Goal: Task Accomplishment & Management: Complete application form

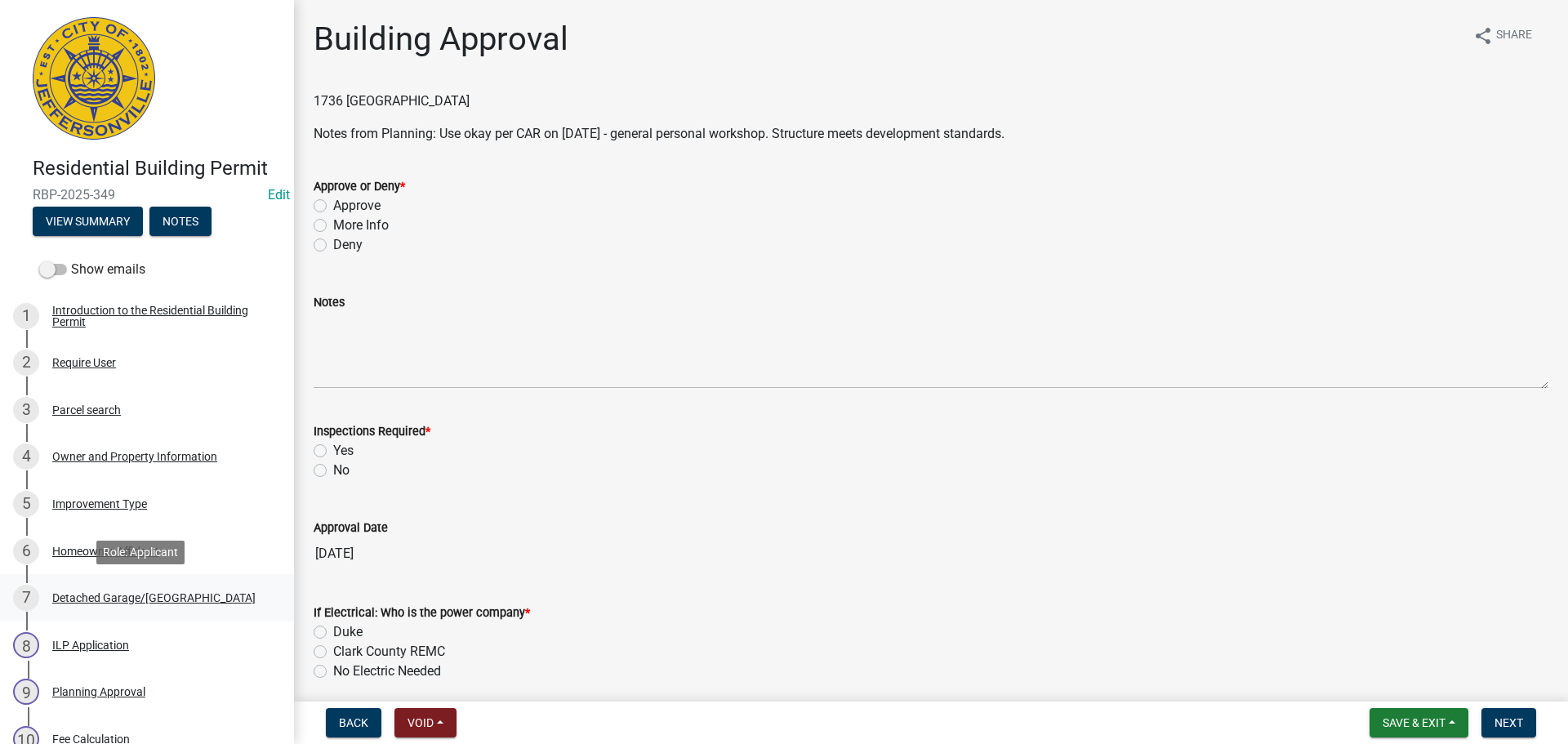
click at [128, 593] on div "Detached Garage/Pole Barn" at bounding box center [153, 598] width 203 height 12
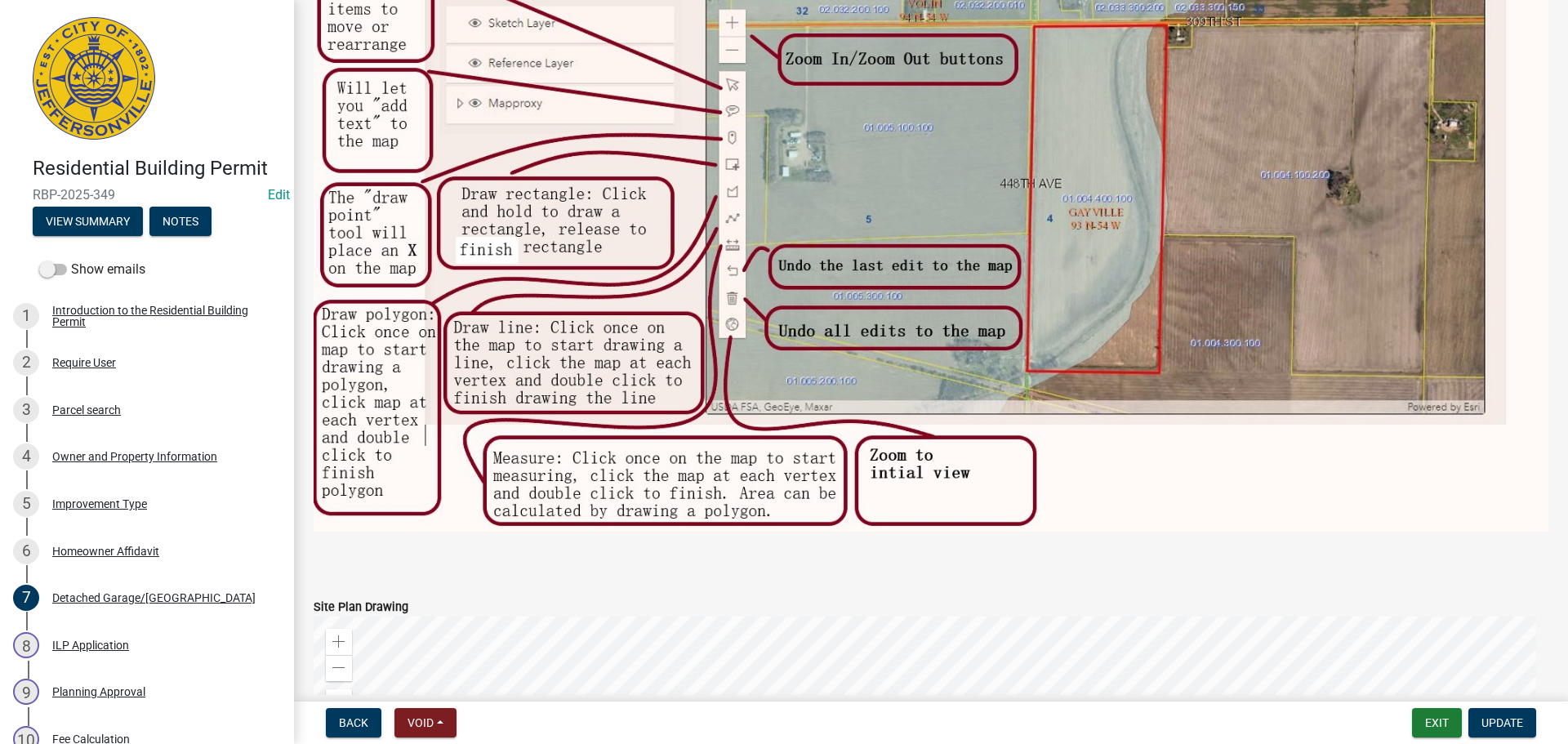
scroll to position [2041, 0]
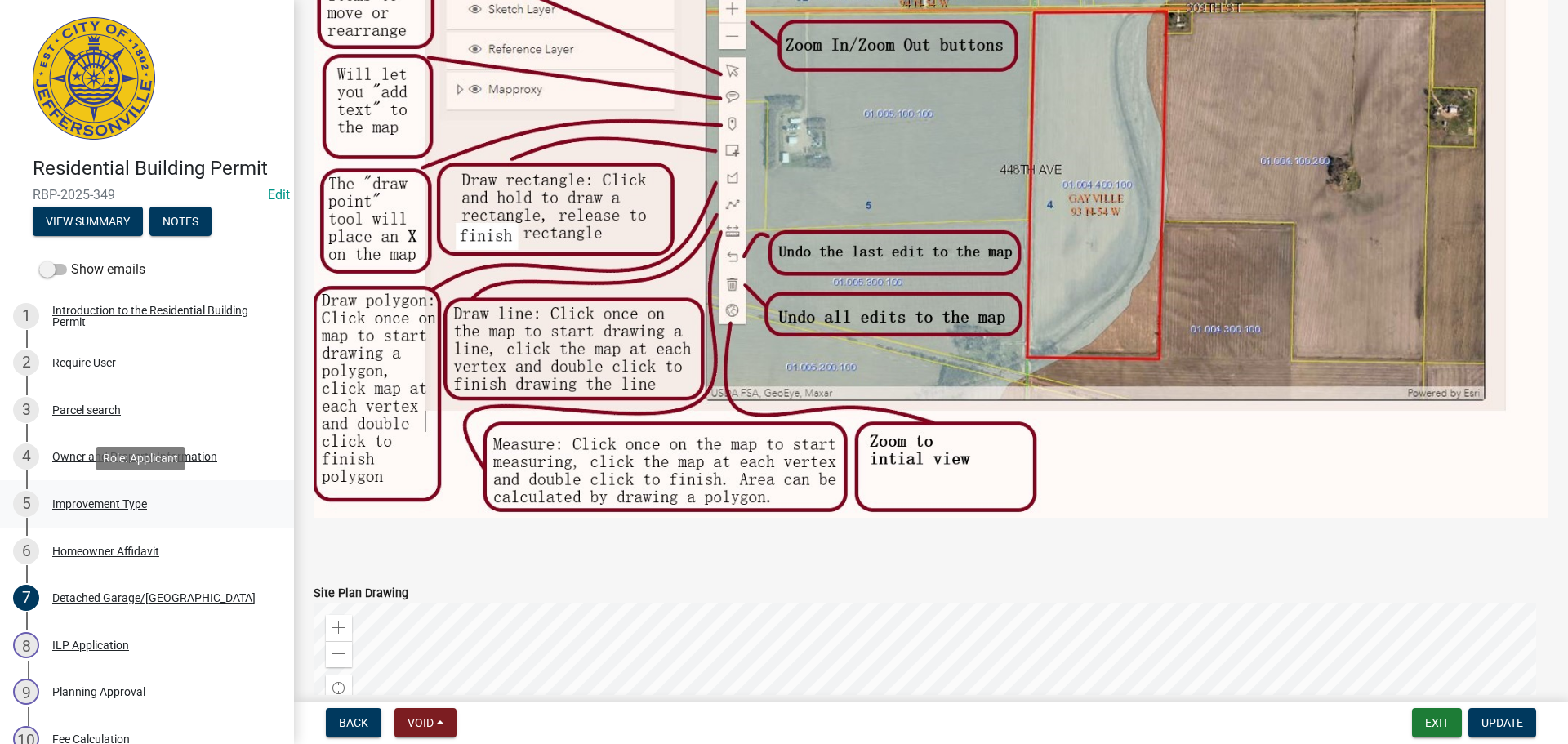
click at [121, 509] on div "Improvement Type" at bounding box center [99, 504] width 95 height 12
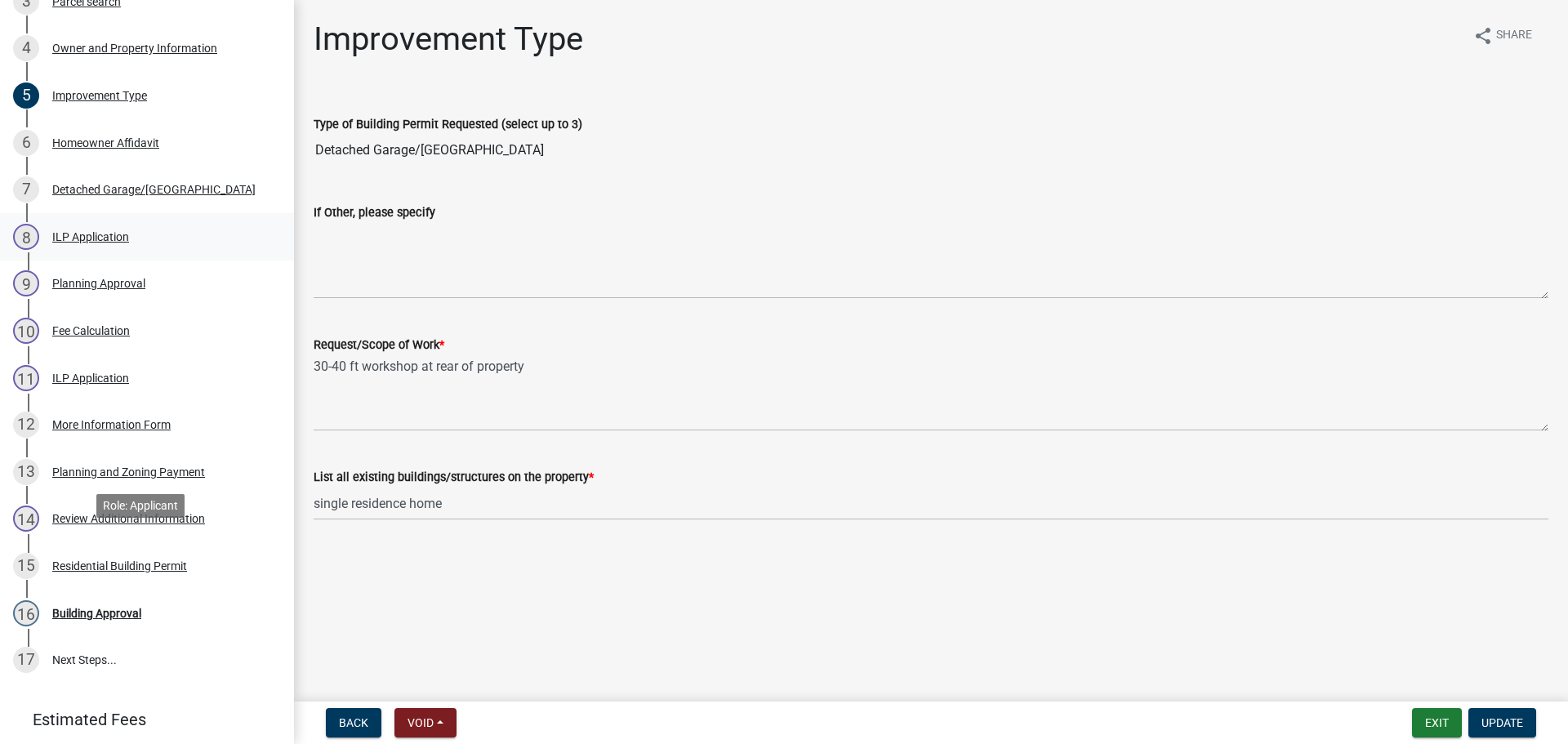
scroll to position [536, 0]
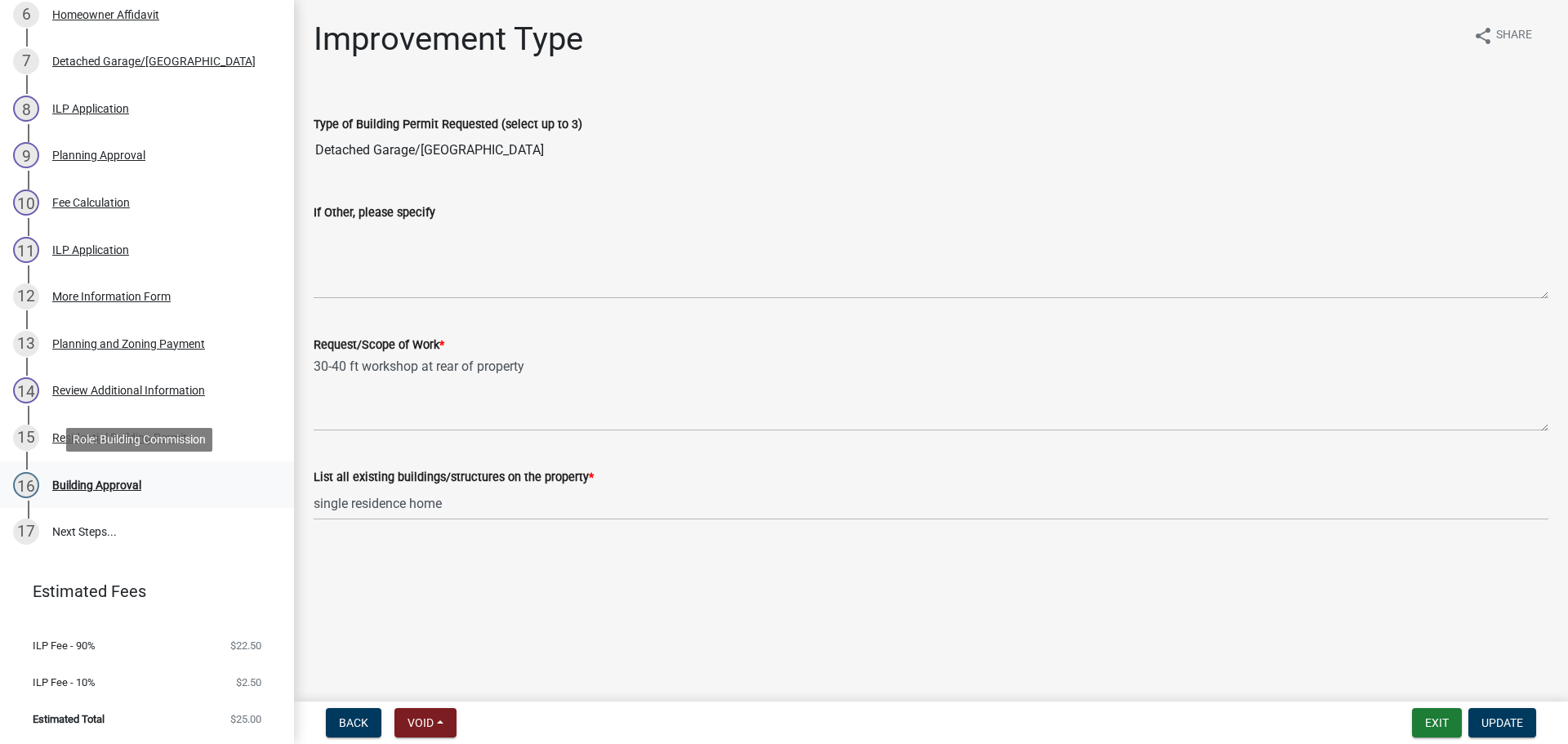
click at [120, 490] on div "Building Approval" at bounding box center [96, 485] width 89 height 12
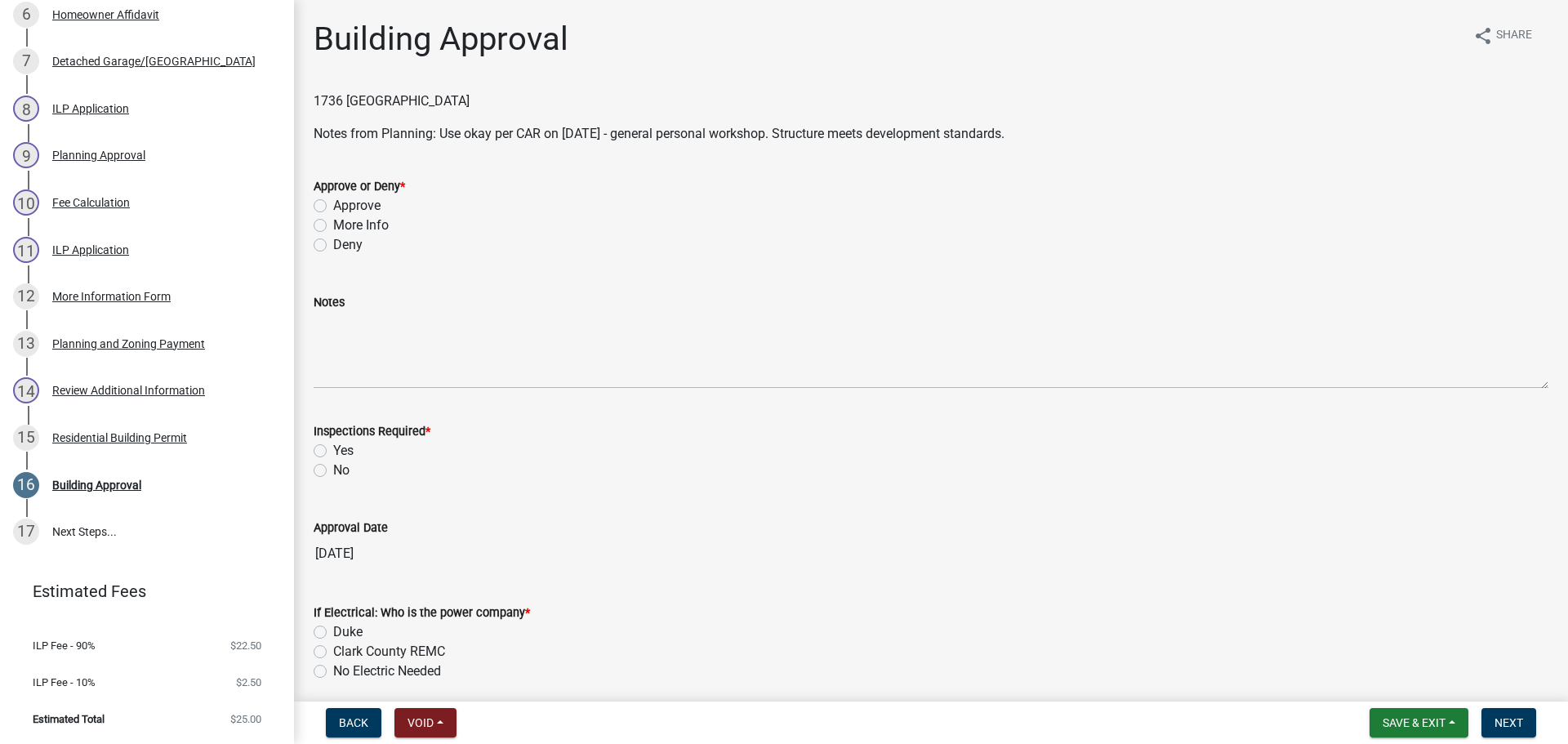
click at [371, 205] on label "Approve" at bounding box center [356, 205] width 48 height 19
click at [344, 205] on input "Approve" at bounding box center [338, 201] width 11 height 11
radio input "true"
click at [342, 445] on label "Yes" at bounding box center [343, 450] width 20 height 19
click at [342, 445] on input "Yes" at bounding box center [338, 446] width 11 height 11
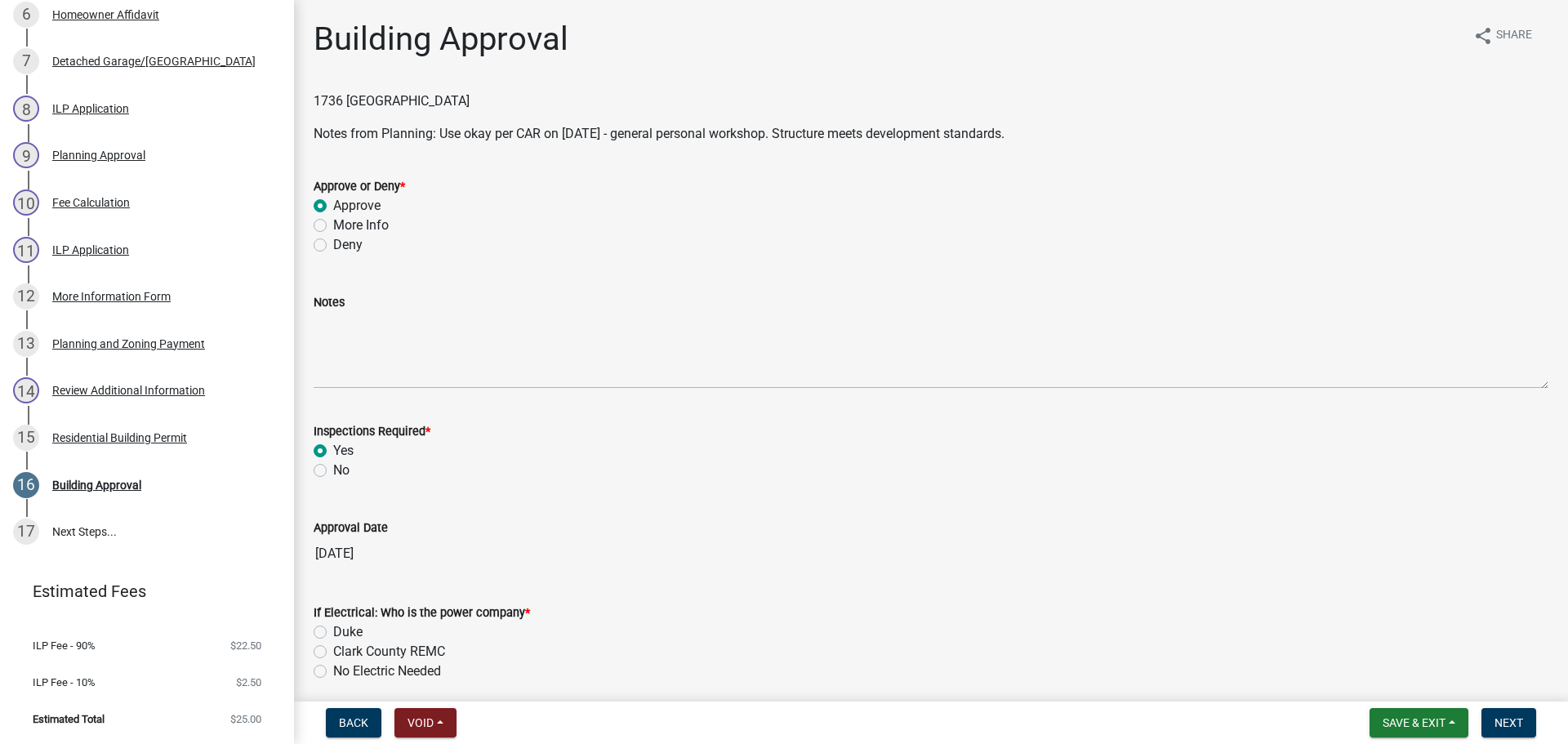
radio input "true"
click at [347, 630] on label "Duke" at bounding box center [347, 632] width 29 height 19
click at [344, 630] on input "Duke" at bounding box center [338, 628] width 11 height 11
radio input "true"
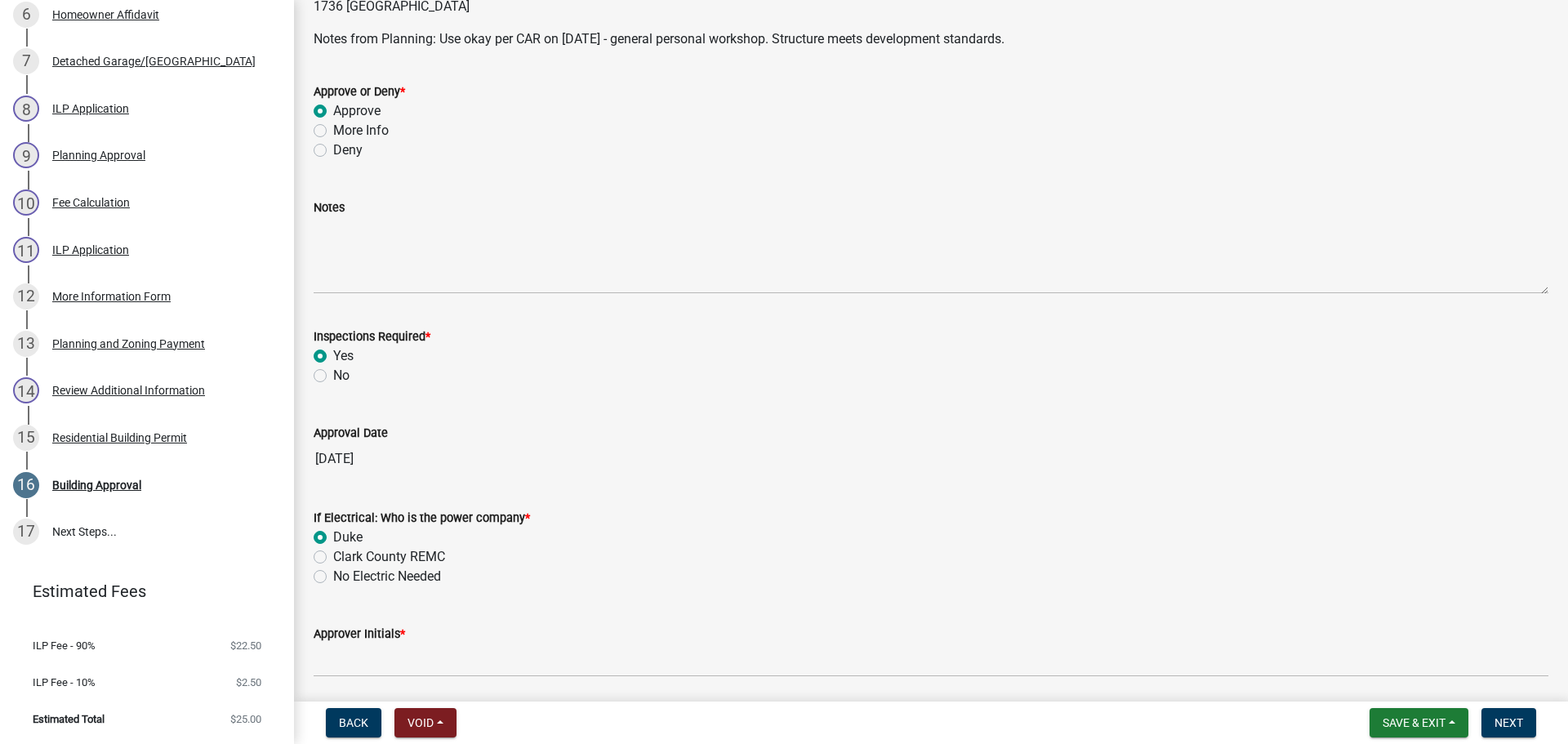
scroll to position [153, 0]
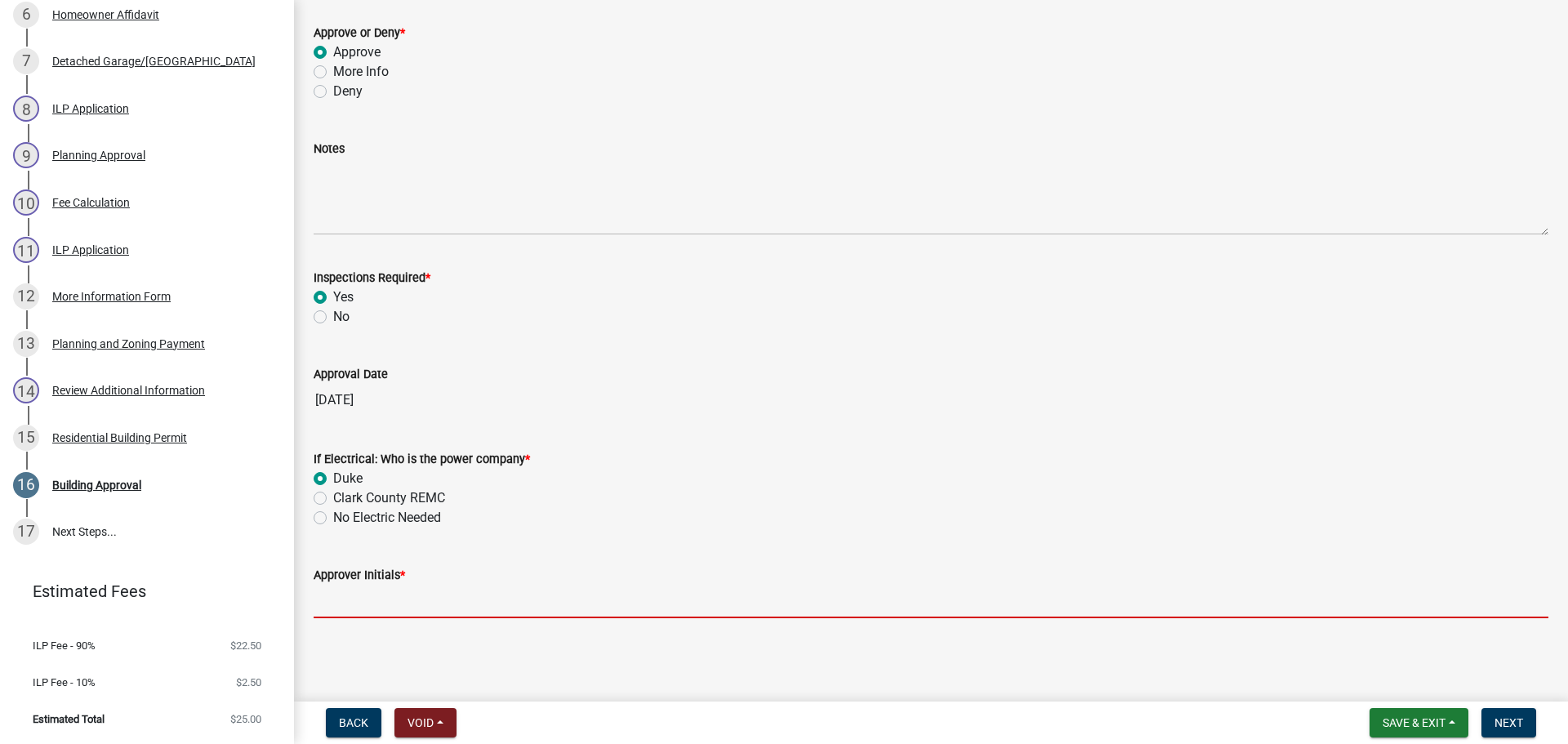
click at [365, 596] on input "Approver Initials *" at bounding box center [930, 602] width 1234 height 33
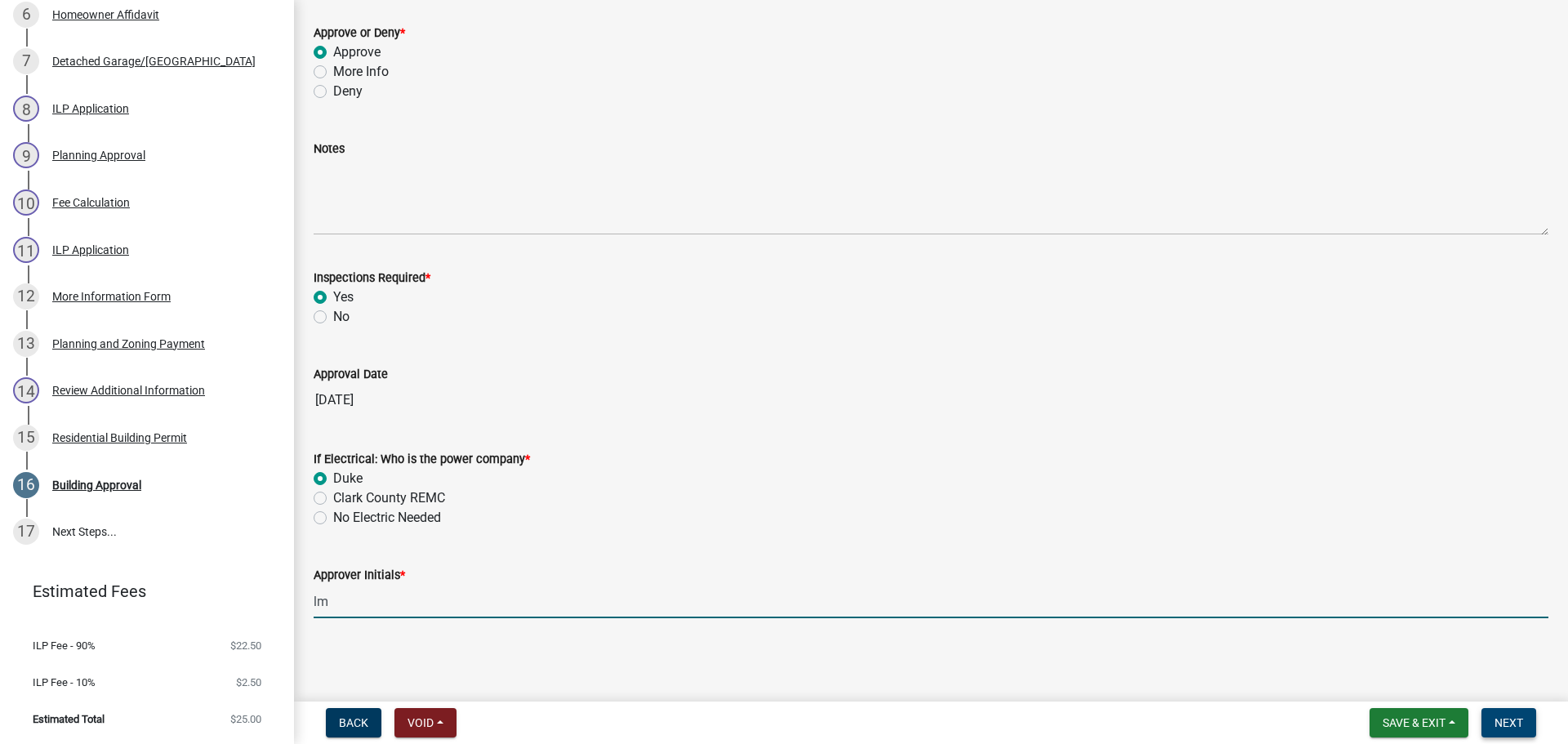
type input "lm"
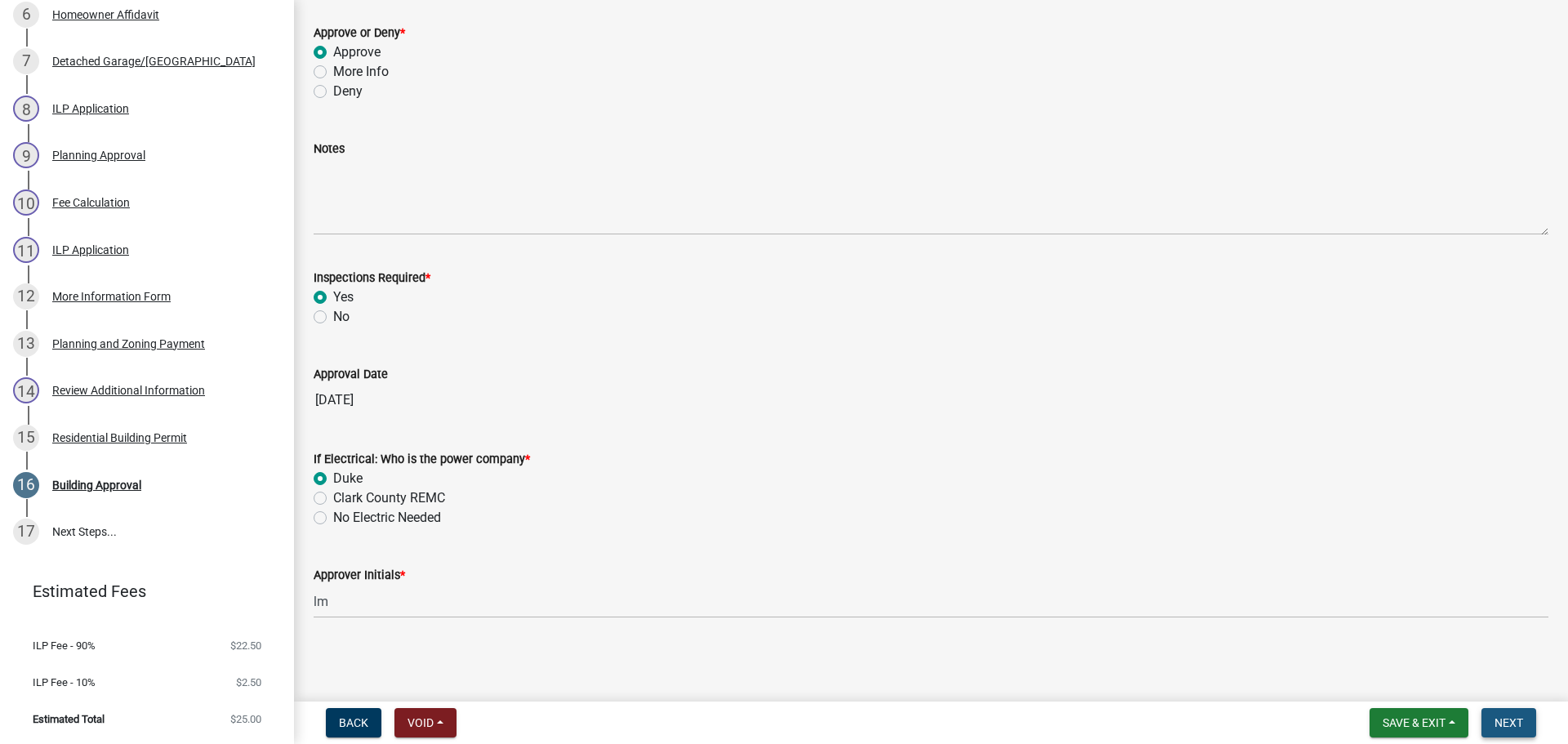
click at [1518, 720] on span "Next" at bounding box center [1509, 723] width 28 height 13
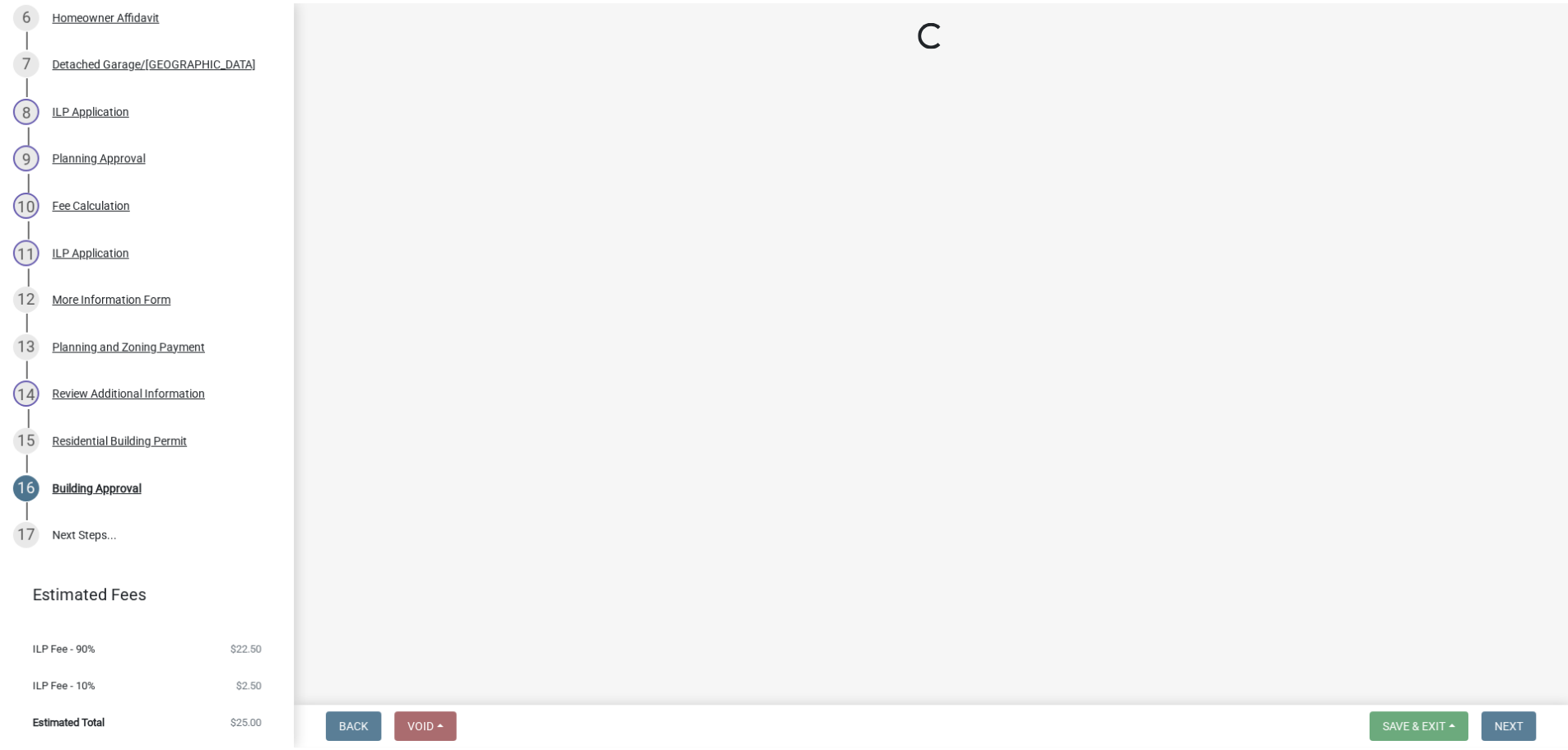
scroll to position [872, 0]
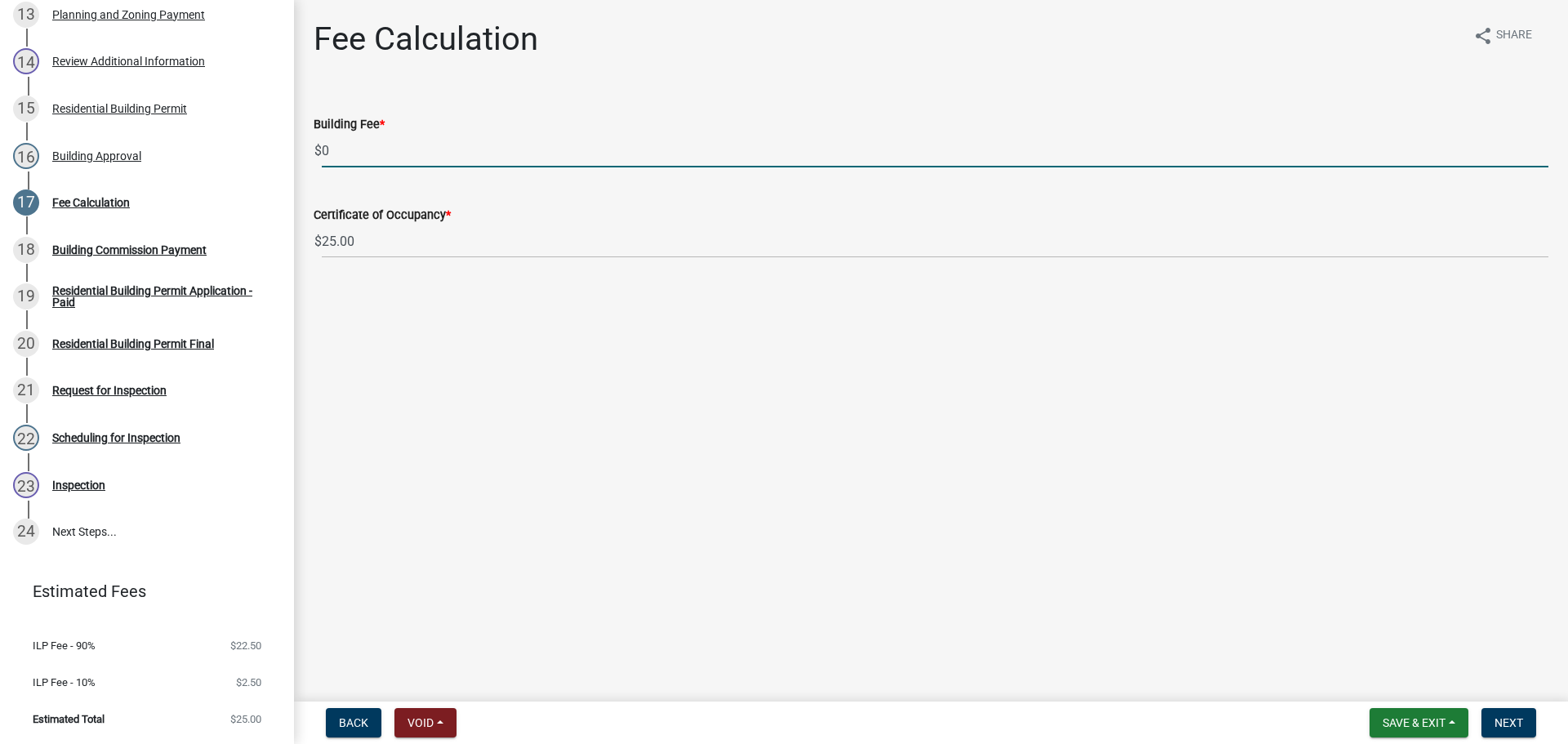
drag, startPoint x: 347, startPoint y: 146, endPoint x: 287, endPoint y: 150, distance: 60.1
click at [287, 150] on div "Residential Building Permit RBP-2025-349 Edit View Summary Notes Show emails 1 …" at bounding box center [784, 372] width 1568 height 744
type input "96.00"
click at [1523, 718] on span "Next" at bounding box center [1509, 723] width 28 height 13
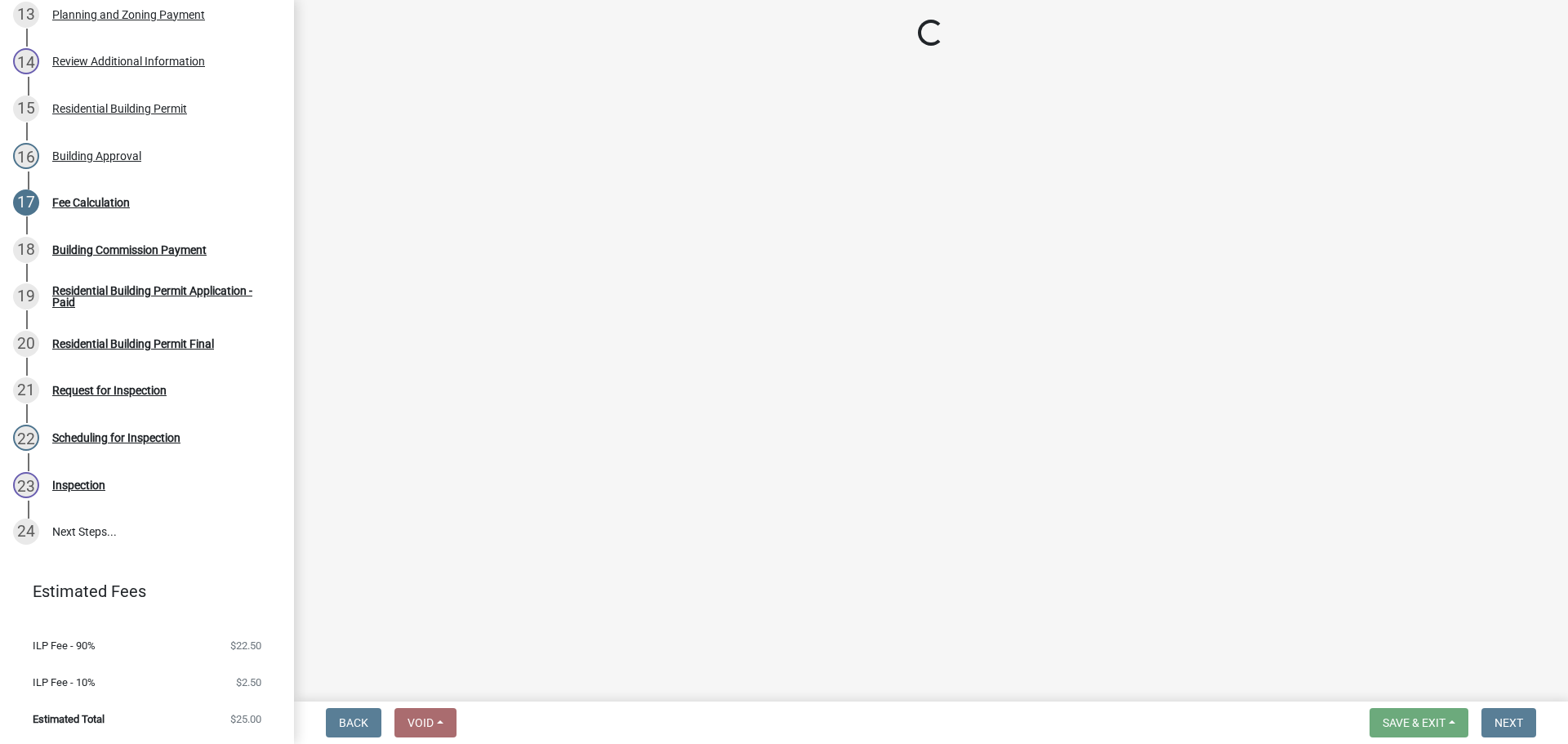
select select "3: 3"
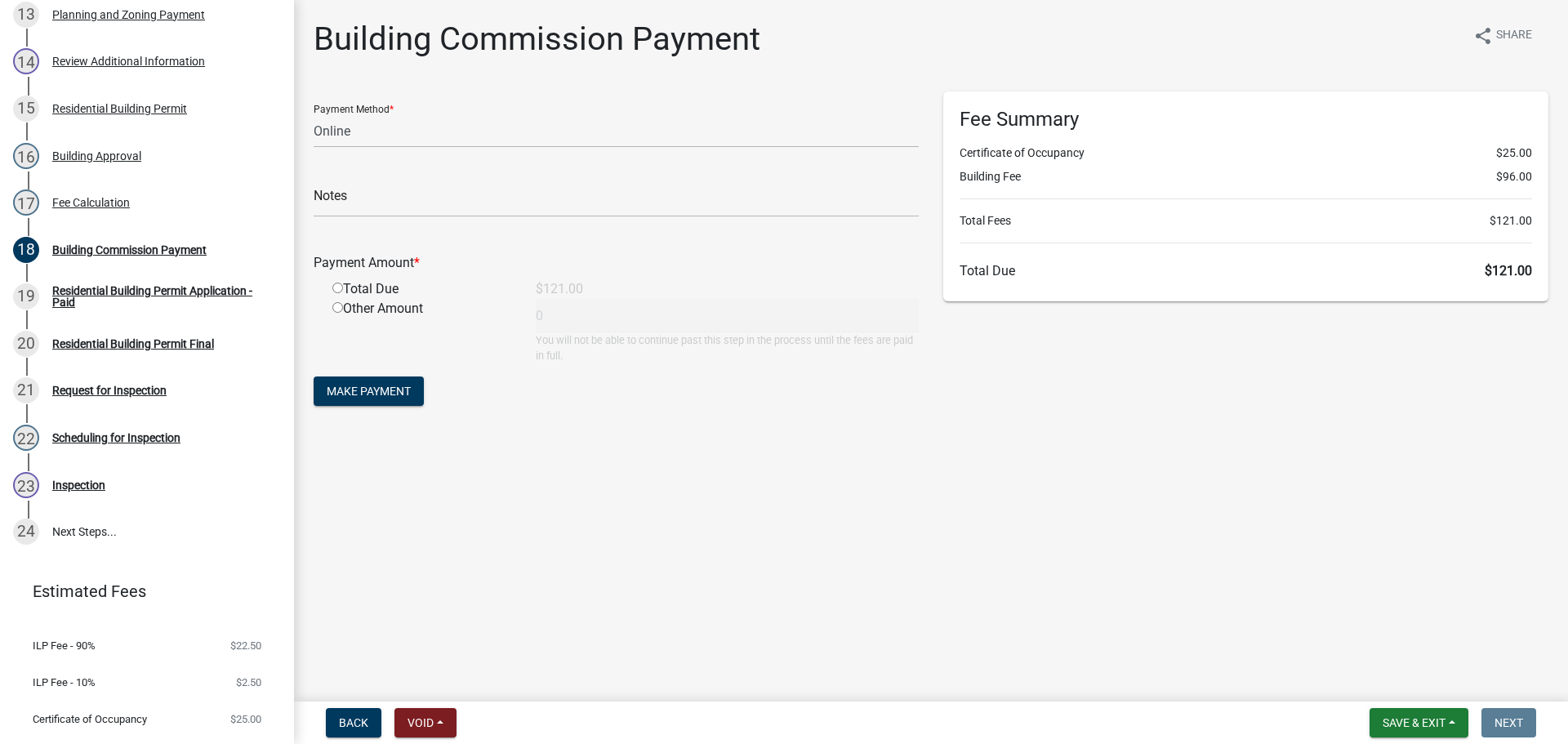
click at [1395, 738] on nav "Back Void Withdraw Lock Expire Void Save & Exit Save Save & Exit Next" at bounding box center [930, 722] width 1273 height 43
click at [1408, 717] on span "Save & Exit" at bounding box center [1413, 723] width 63 height 13
click at [1413, 682] on button "Save & Exit" at bounding box center [1402, 680] width 131 height 39
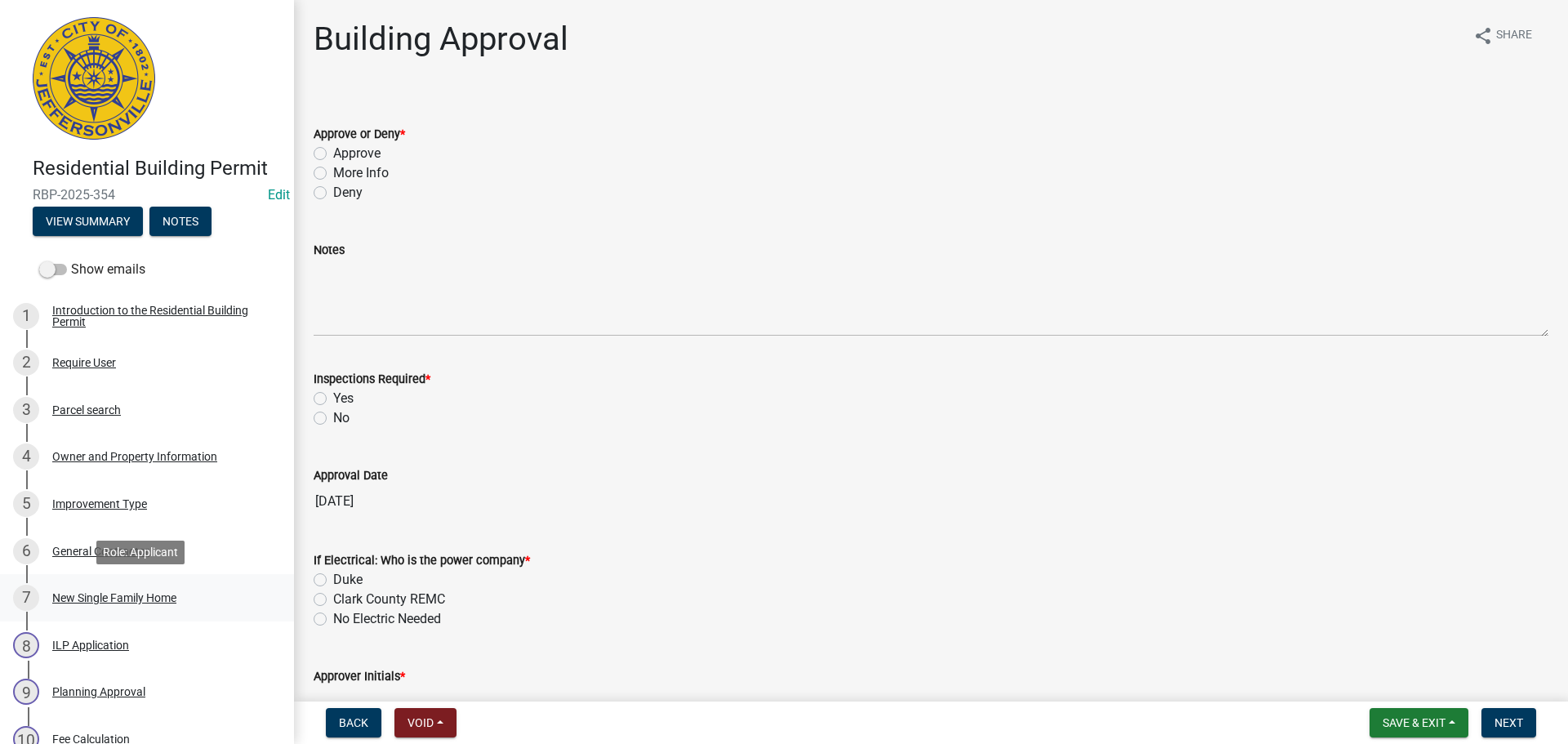
click at [85, 595] on div "New Single Family Home" at bounding box center [114, 598] width 124 height 12
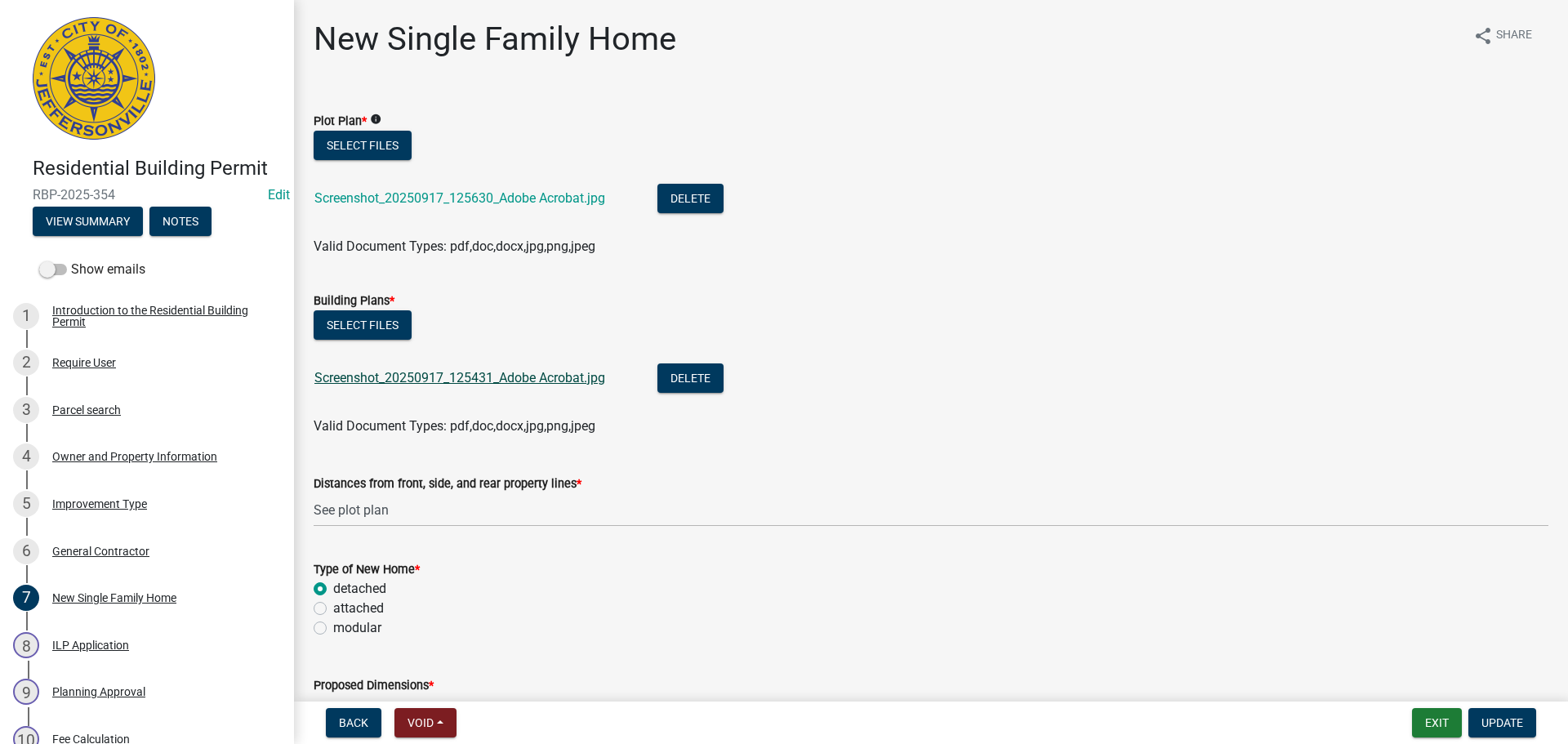
click at [541, 382] on link "Screenshot_20250917_125431_Adobe Acrobat.jpg" at bounding box center [459, 377] width 290 height 16
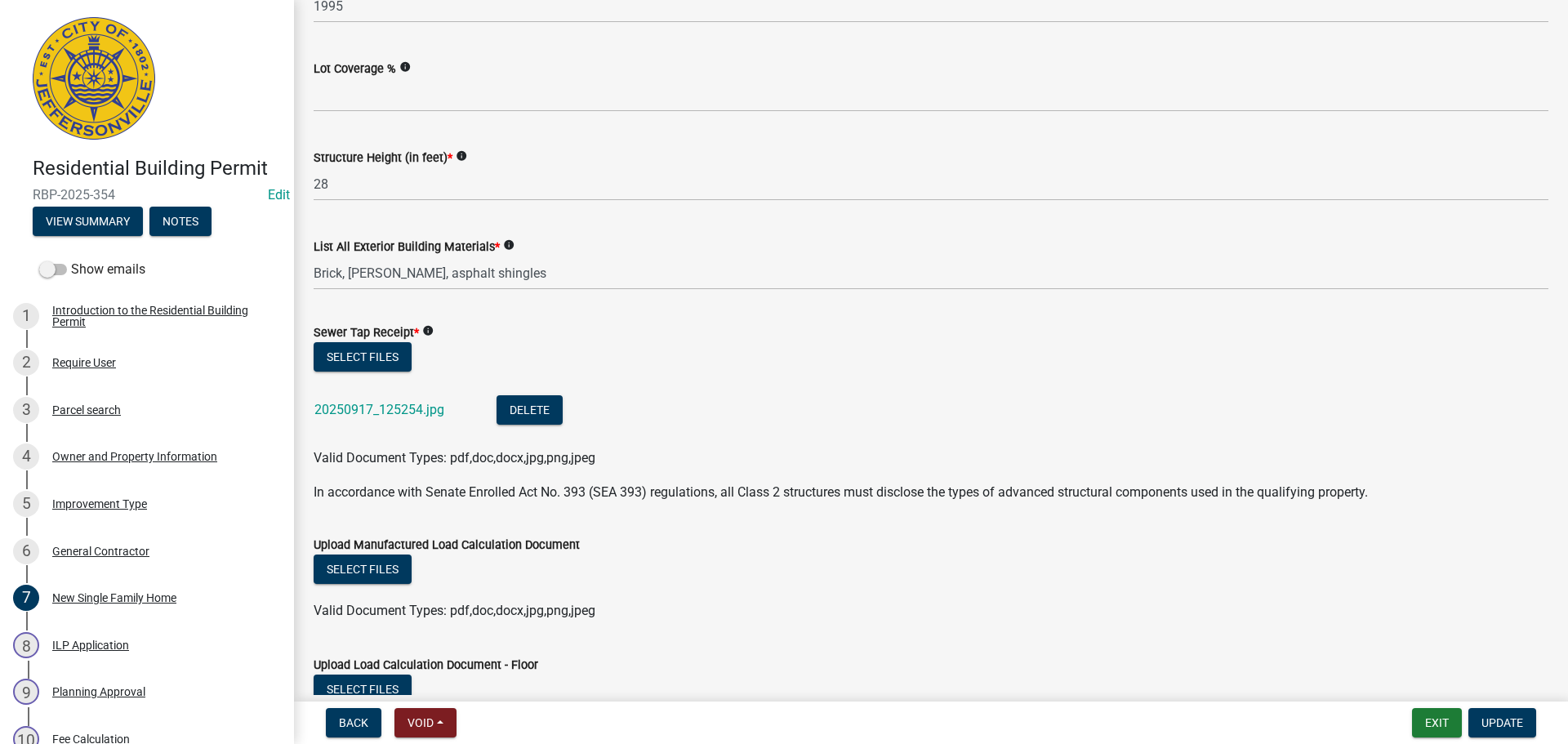
scroll to position [817, 0]
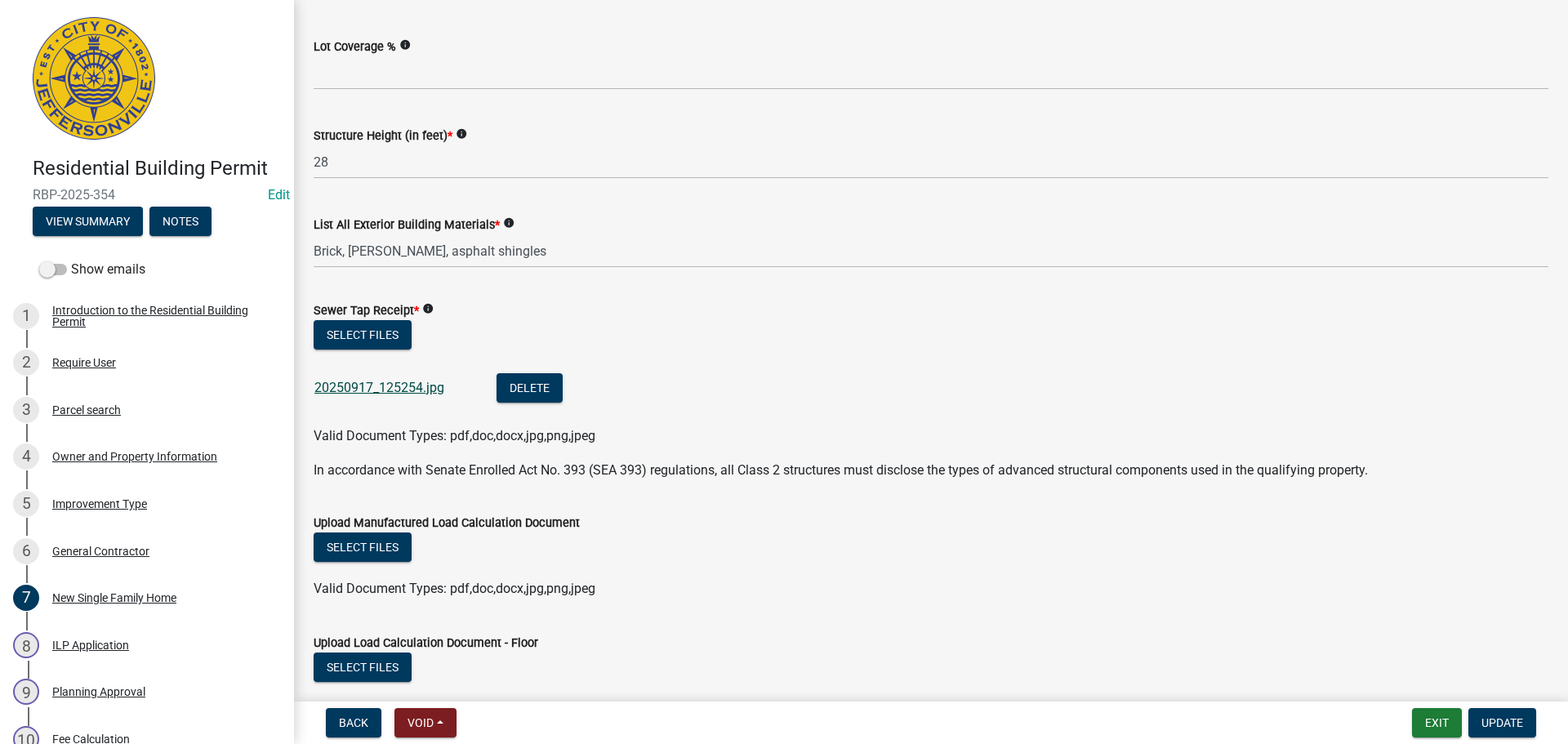
click at [390, 392] on link "20250917_125254.jpg" at bounding box center [379, 387] width 130 height 16
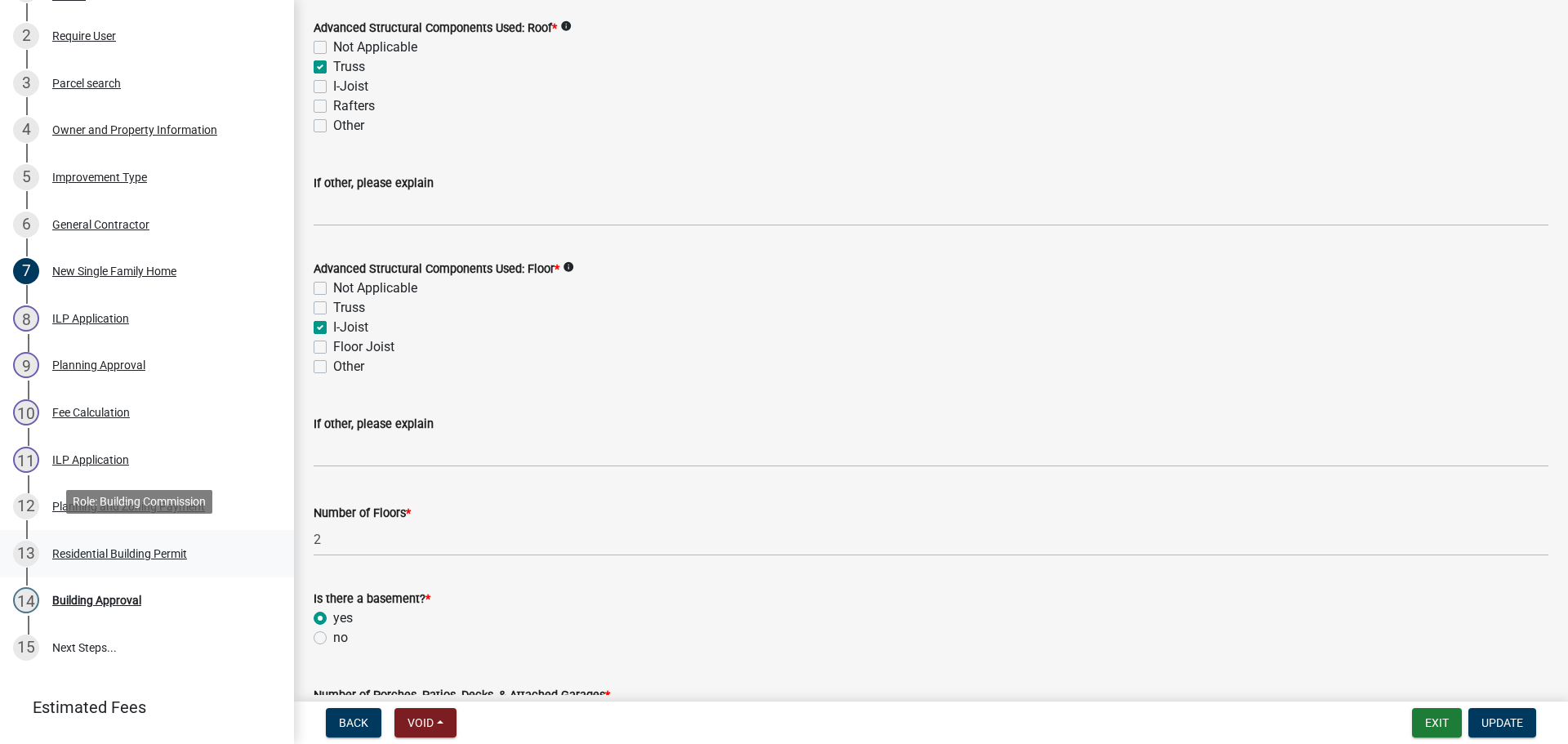
scroll to position [443, 0]
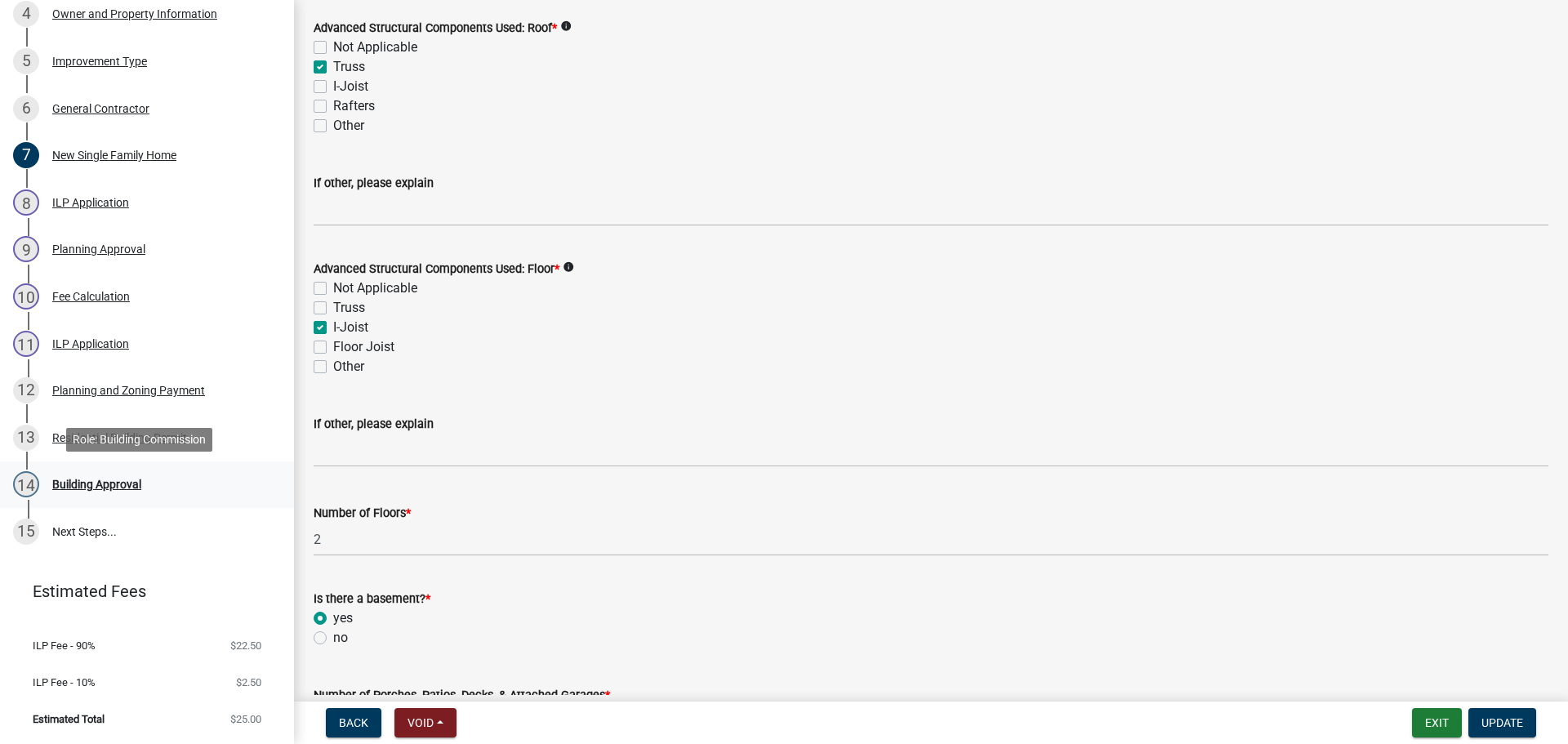
click at [95, 485] on div "Building Approval" at bounding box center [96, 485] width 89 height 12
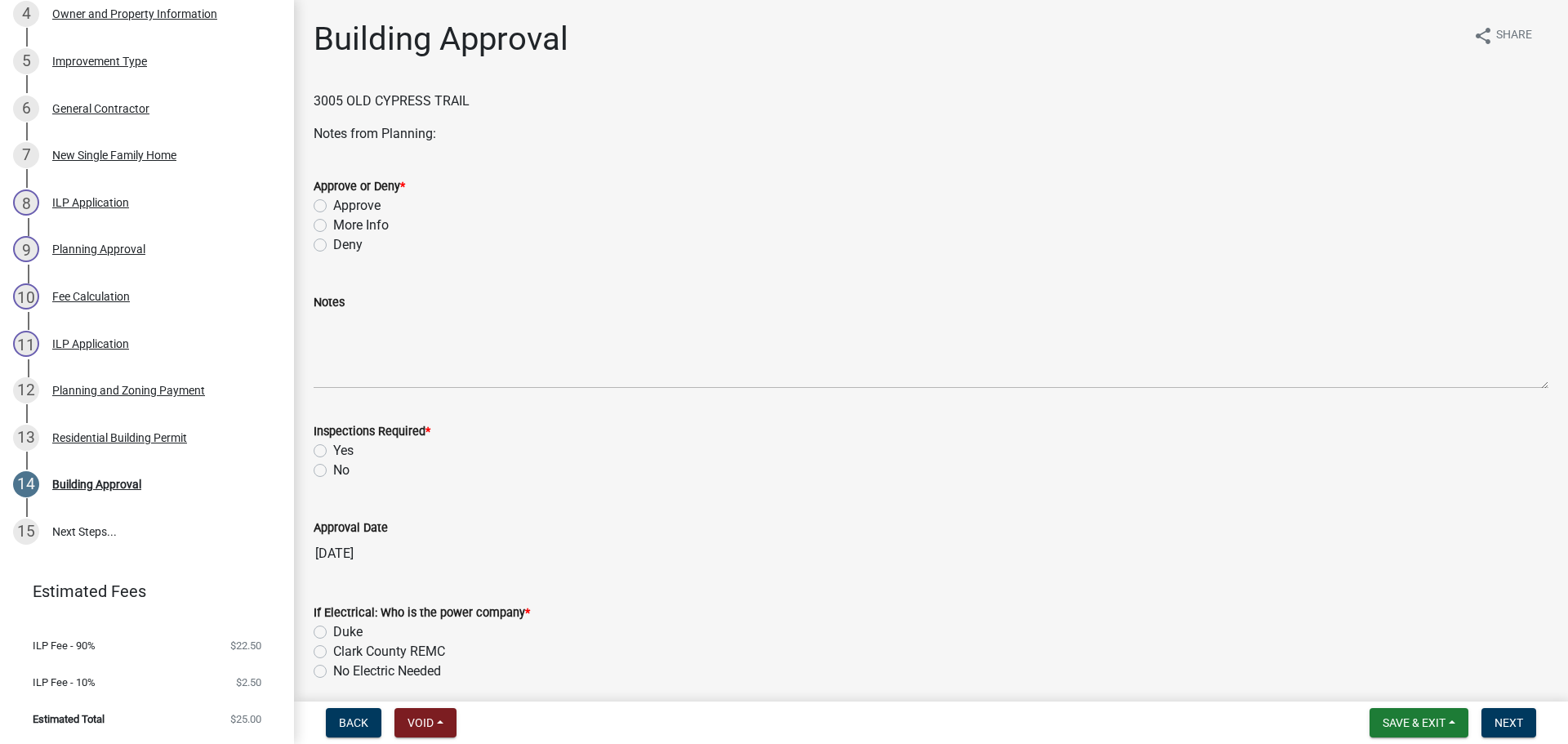
click at [377, 210] on label "Approve" at bounding box center [356, 205] width 48 height 19
click at [344, 207] on input "Approve" at bounding box center [338, 201] width 11 height 11
radio input "true"
click at [341, 454] on label "Yes" at bounding box center [343, 450] width 20 height 19
click at [341, 452] on input "Yes" at bounding box center [338, 446] width 11 height 11
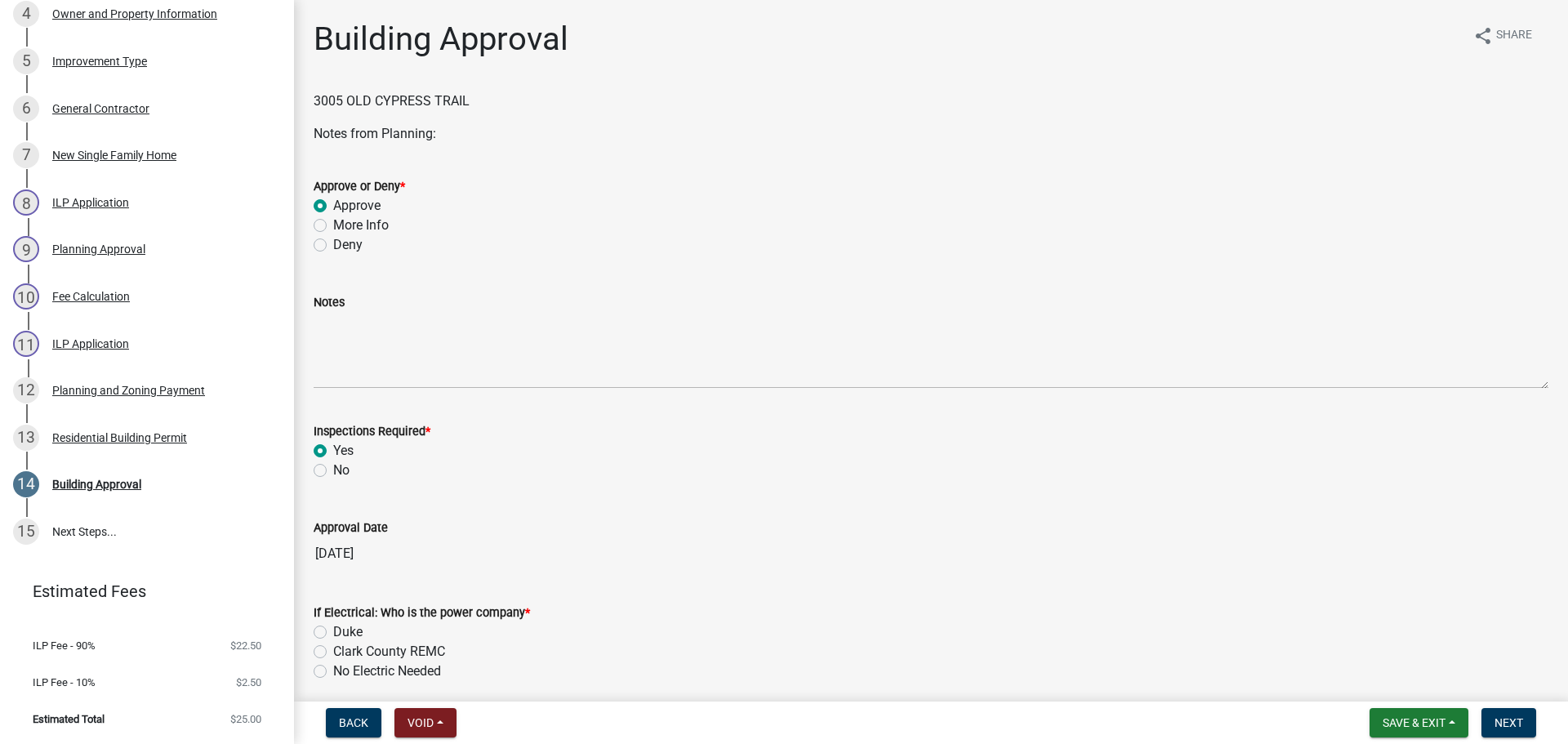
radio input "true"
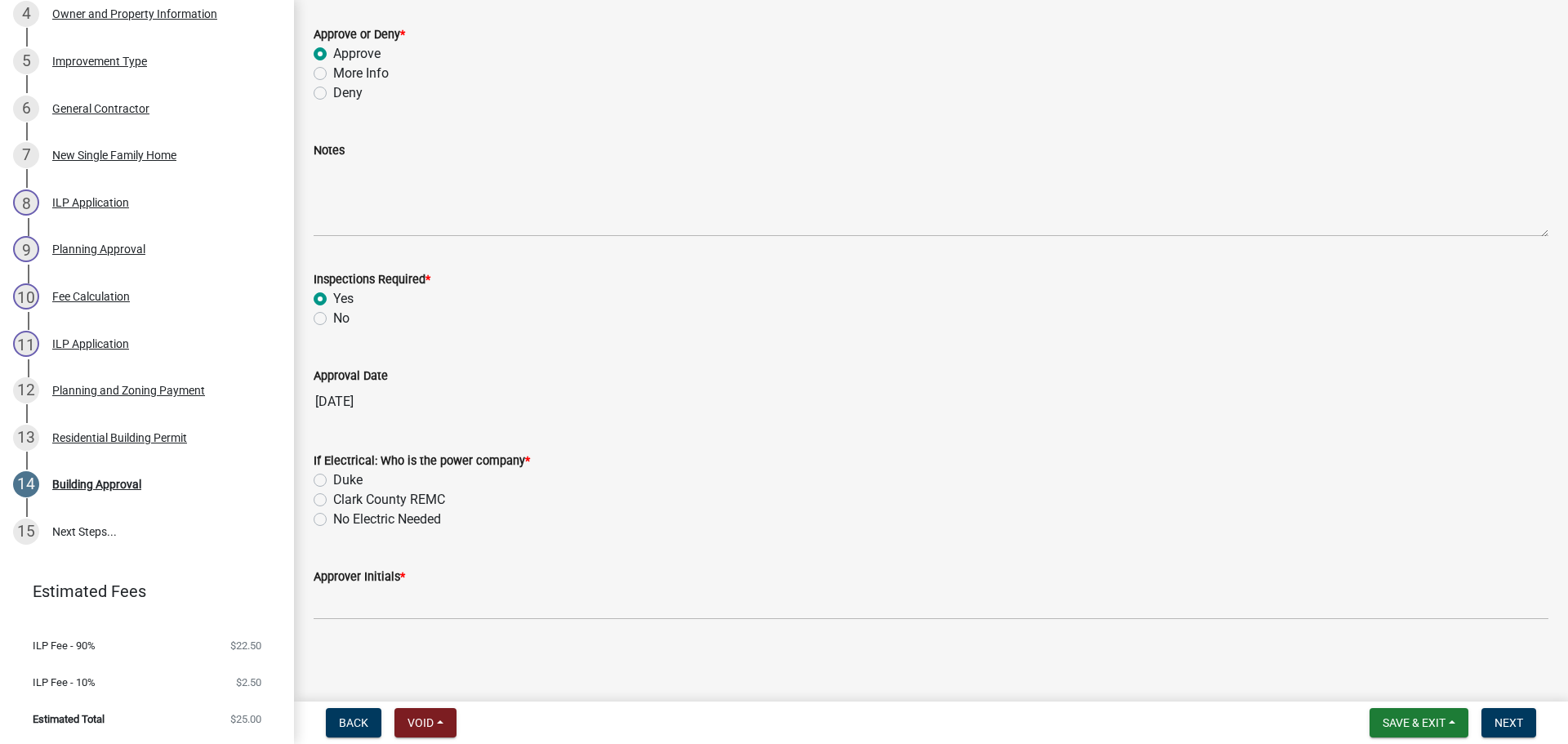
scroll to position [153, 0]
click at [371, 497] on label "Clark County REMC" at bounding box center [389, 498] width 112 height 19
click at [344, 497] on input "Clark County REMC" at bounding box center [338, 494] width 11 height 11
radio input "true"
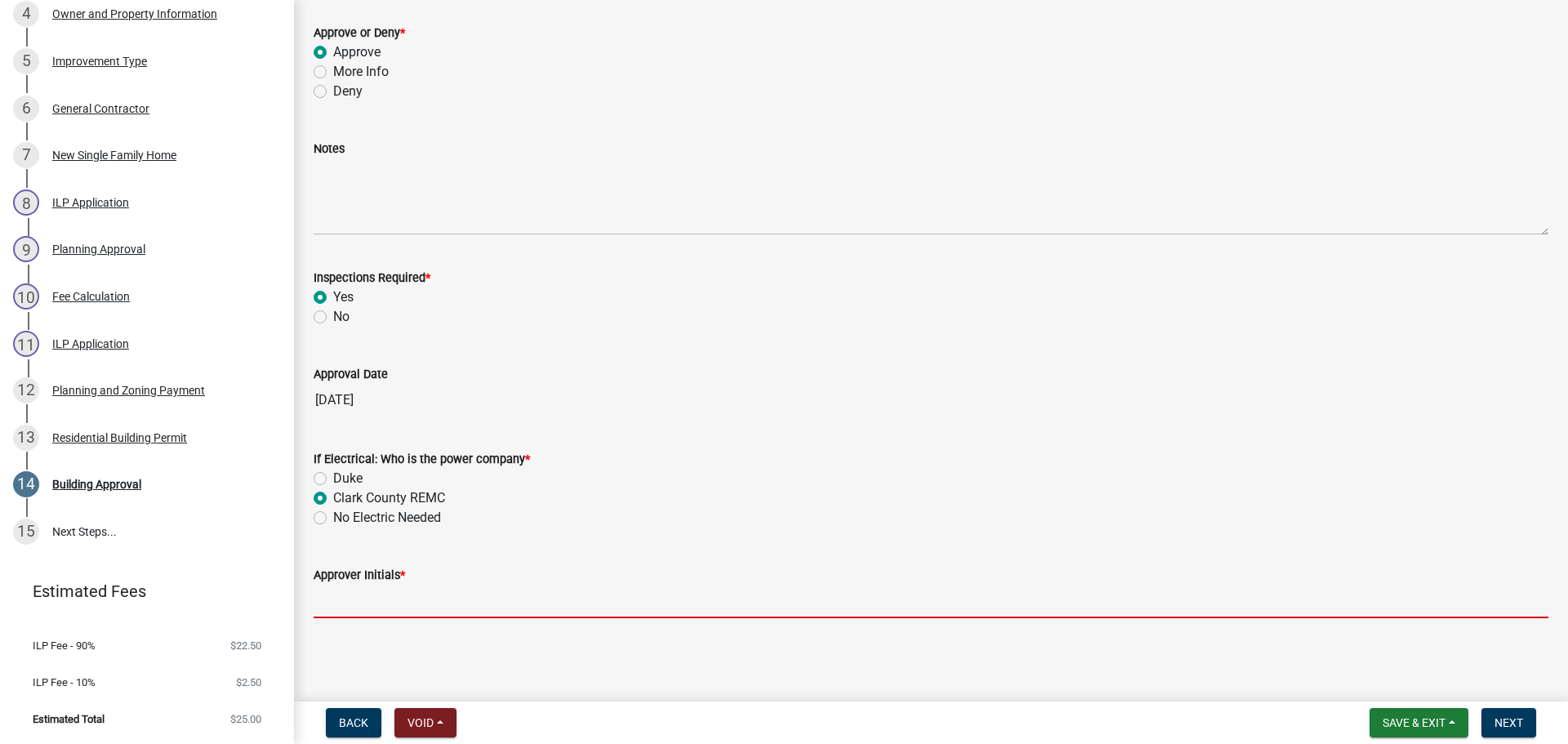
click at [376, 605] on input "Approver Initials *" at bounding box center [930, 602] width 1234 height 33
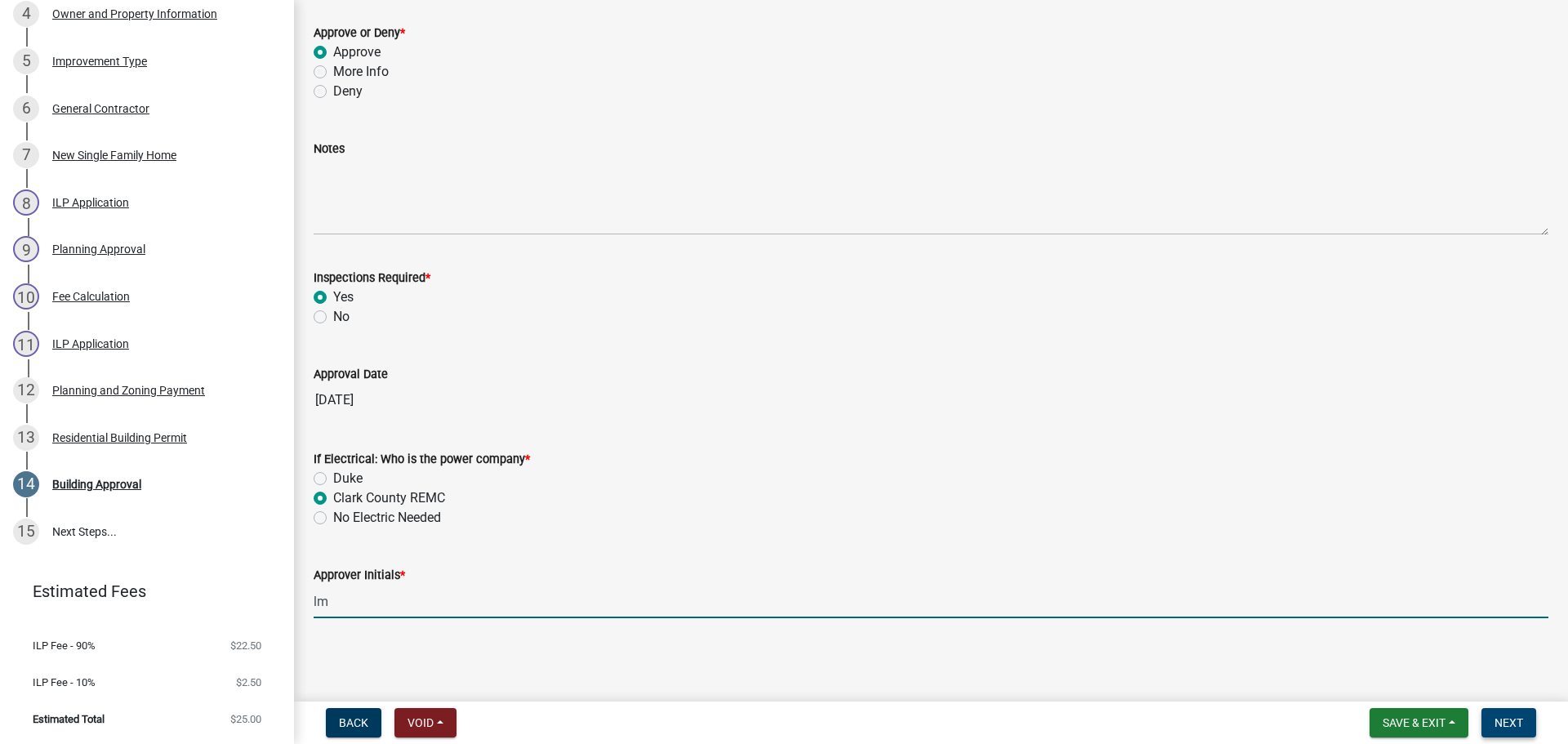
type input "lm"
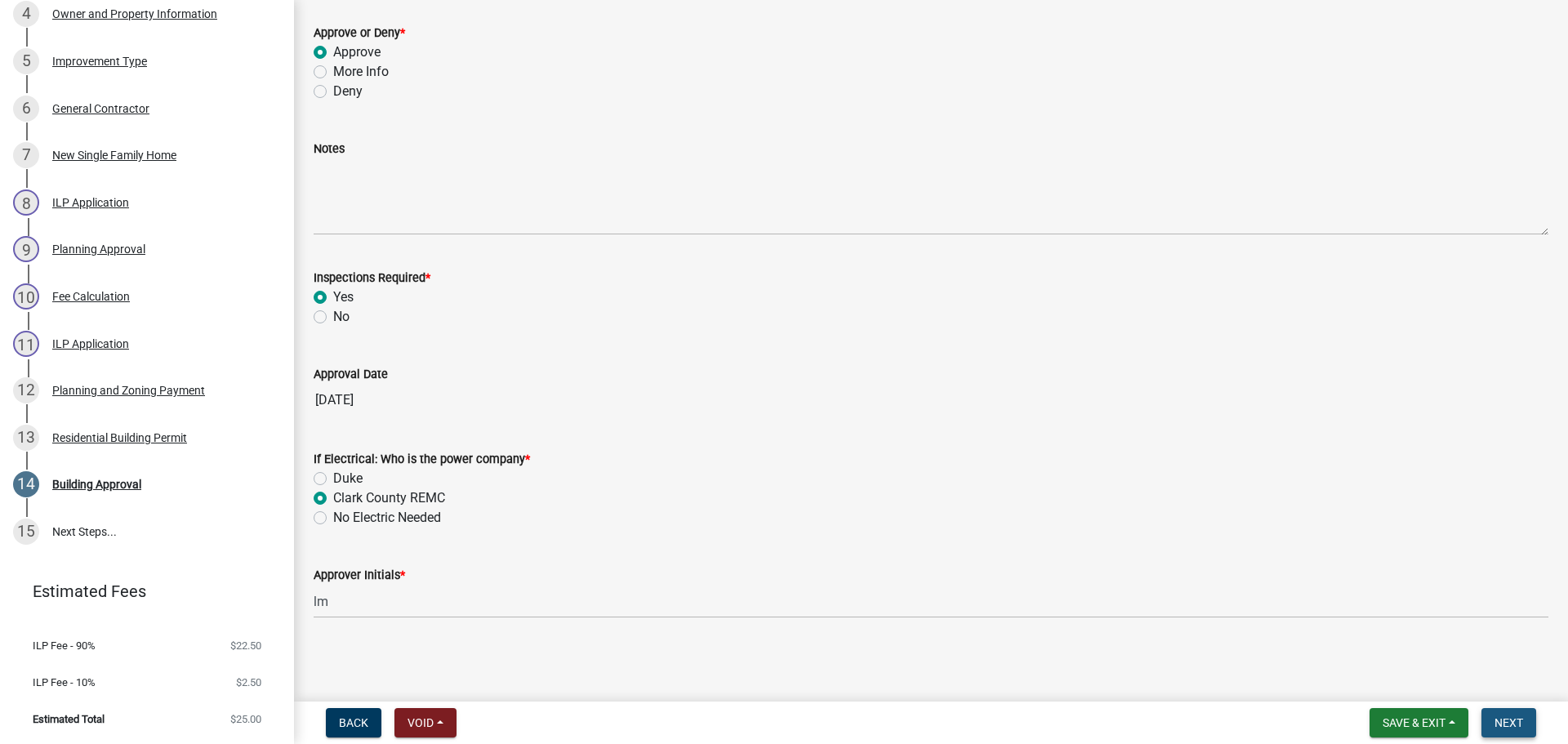
click at [1519, 726] on span "Next" at bounding box center [1509, 723] width 28 height 13
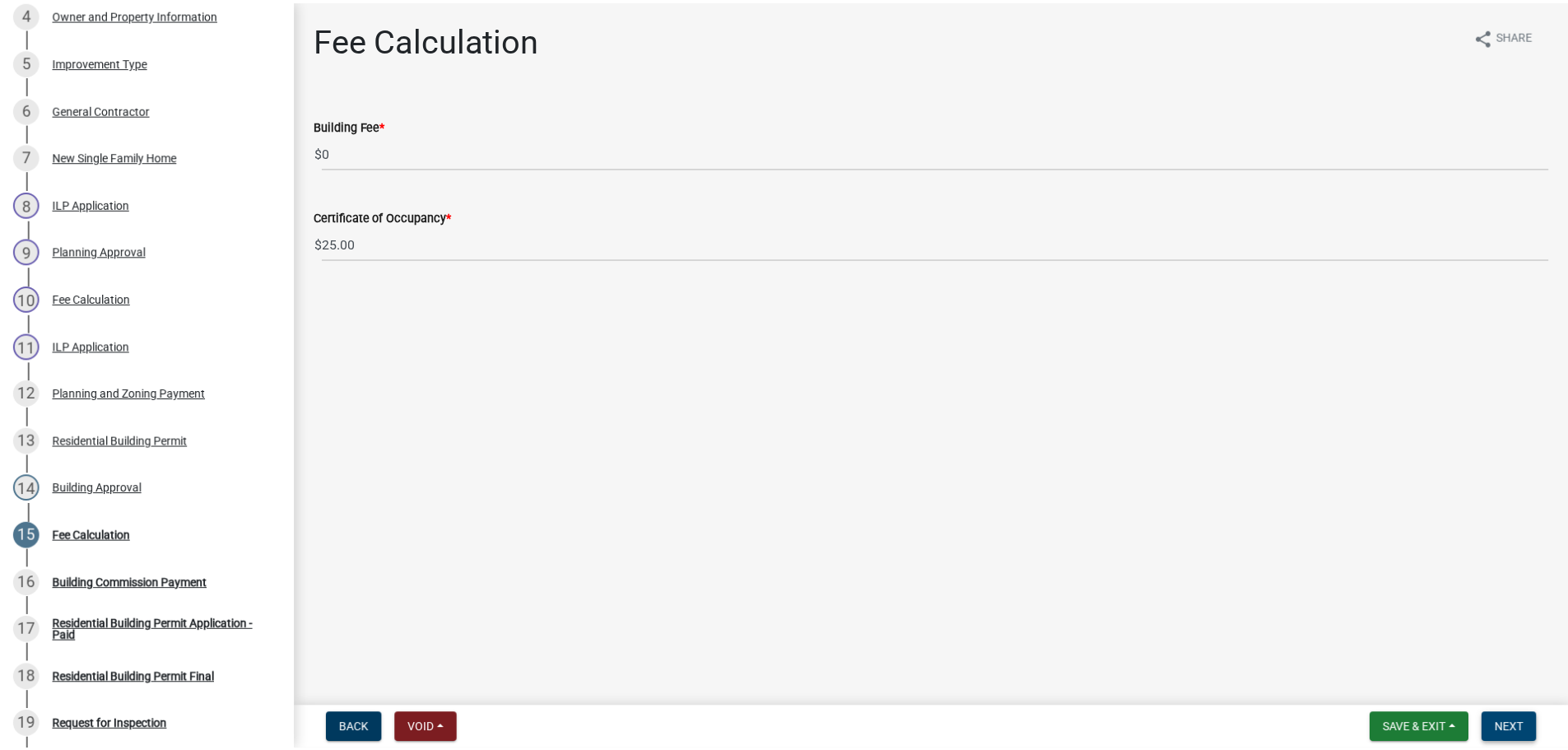
scroll to position [778, 0]
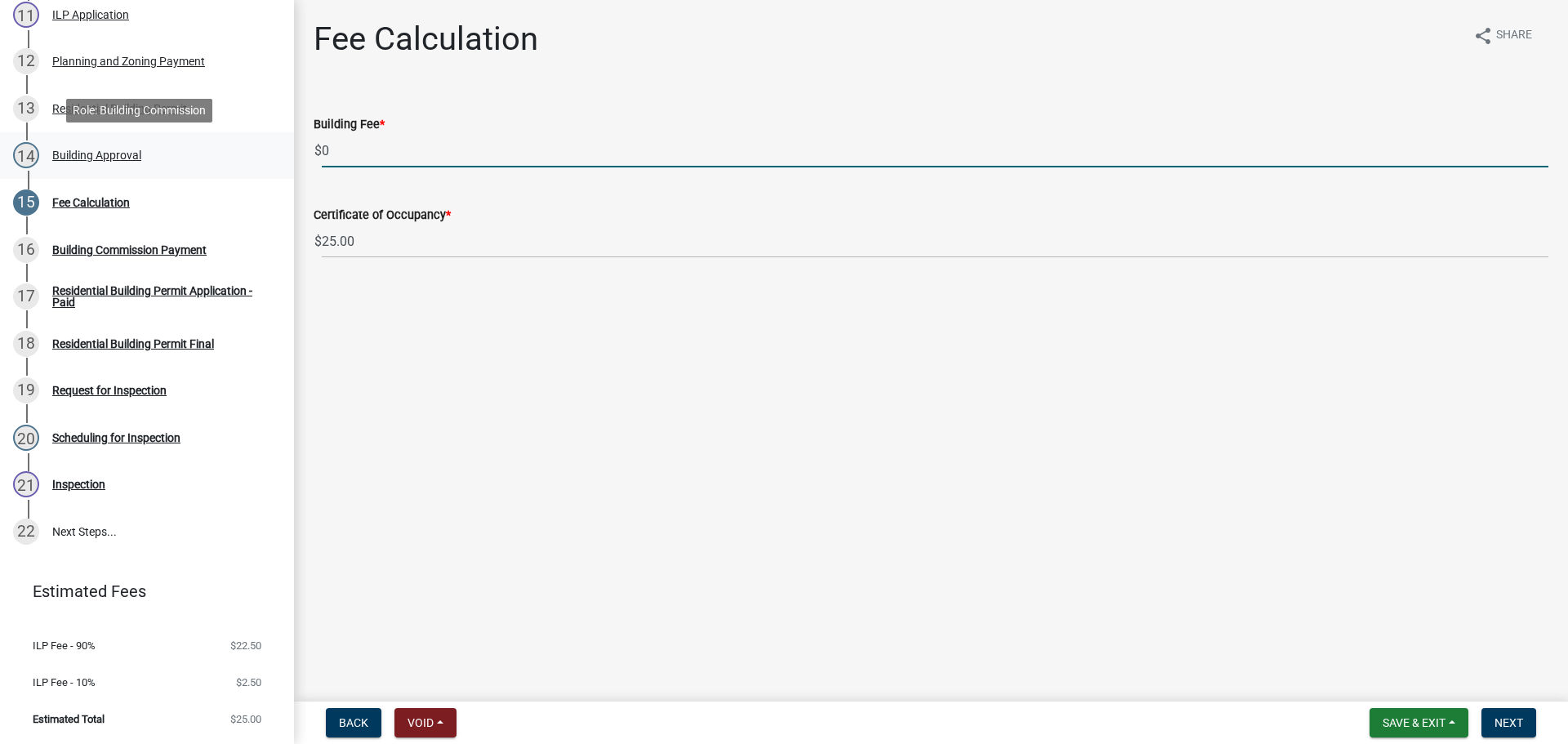
drag, startPoint x: 305, startPoint y: 151, endPoint x: 271, endPoint y: 151, distance: 34.0
click at [271, 151] on div "Residential Building Permit RBP-2025-354 Edit View Summary Notes Show emails 1 …" at bounding box center [784, 372] width 1568 height 744
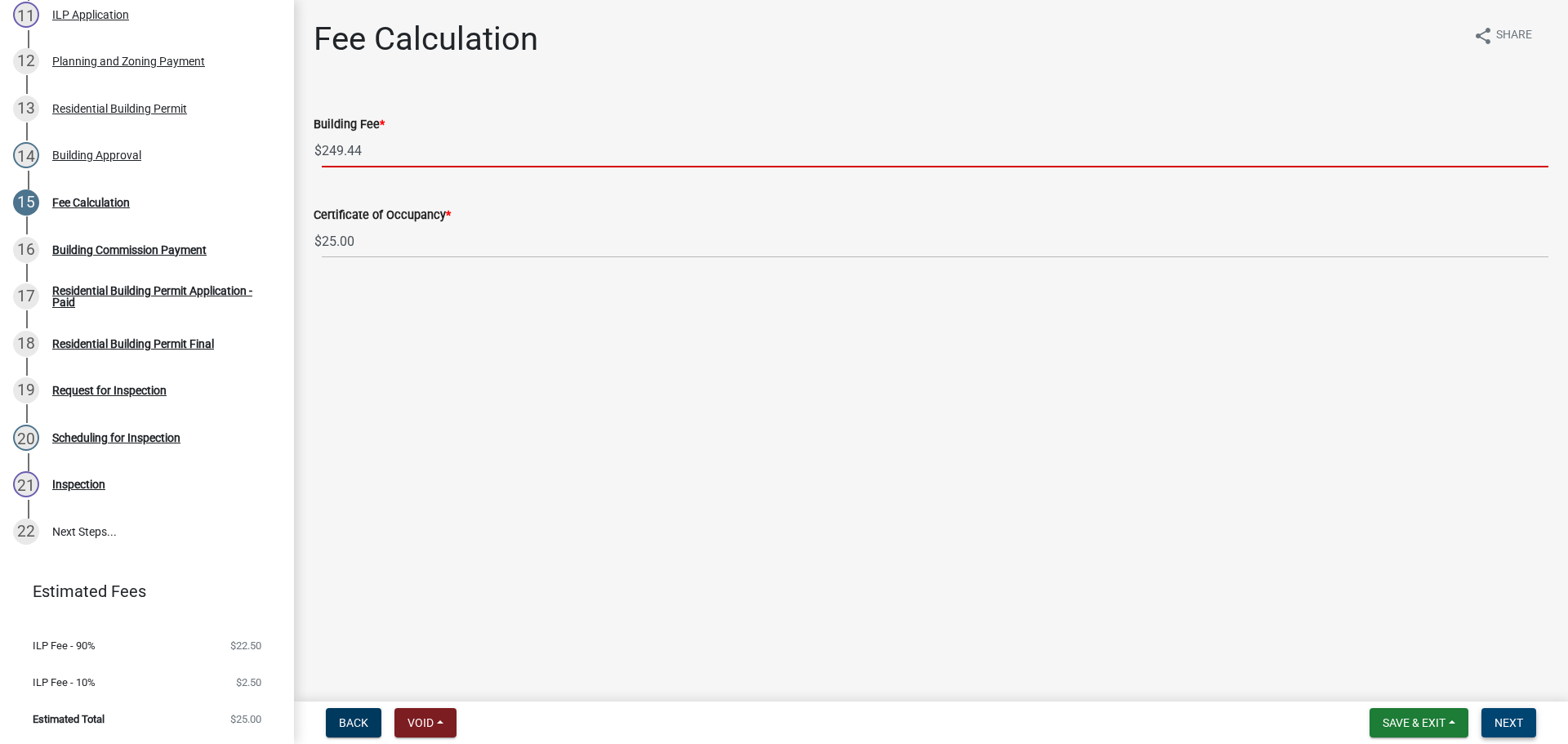
type input "249.44"
click at [1491, 726] on button "Next" at bounding box center [1508, 722] width 54 height 29
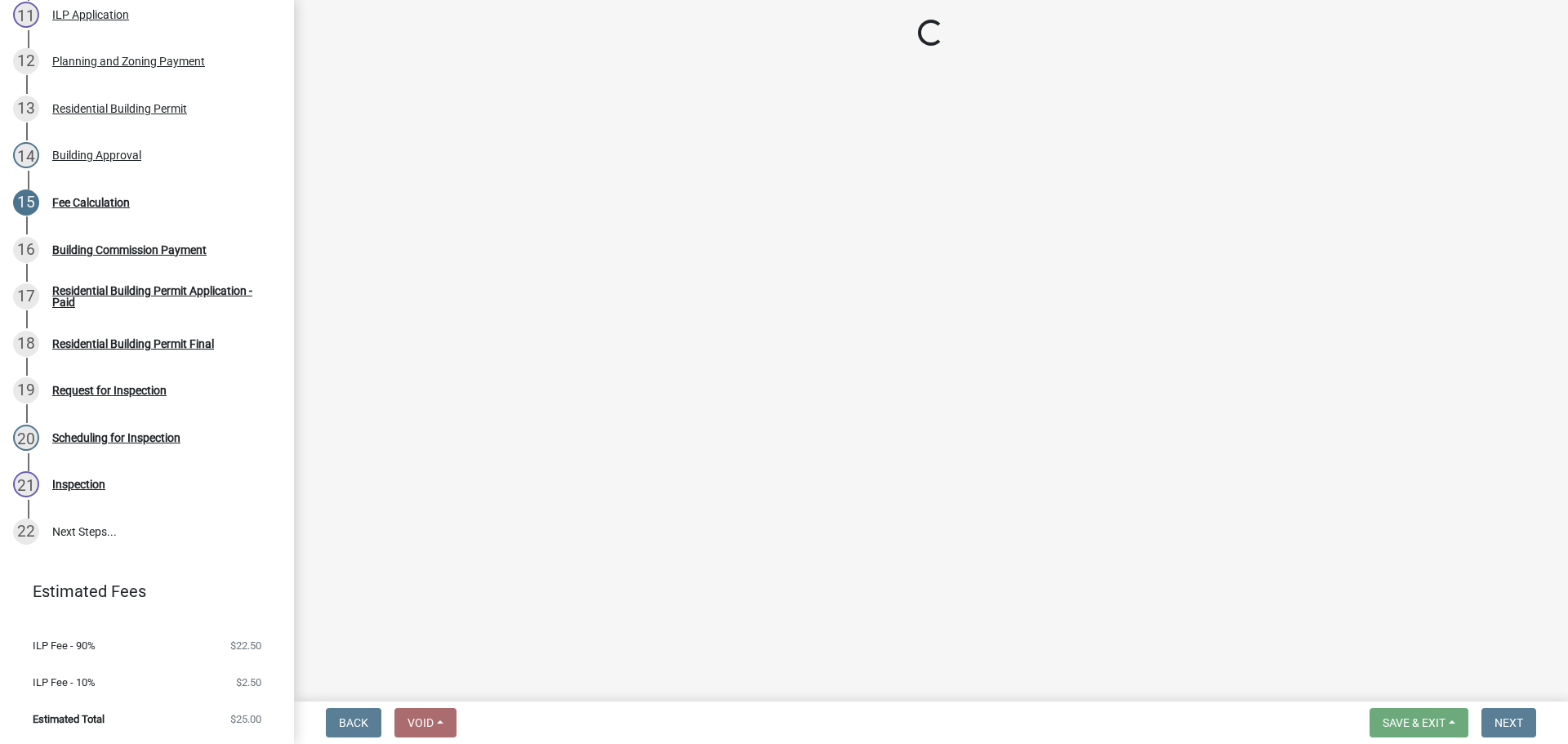
select select "3: 3"
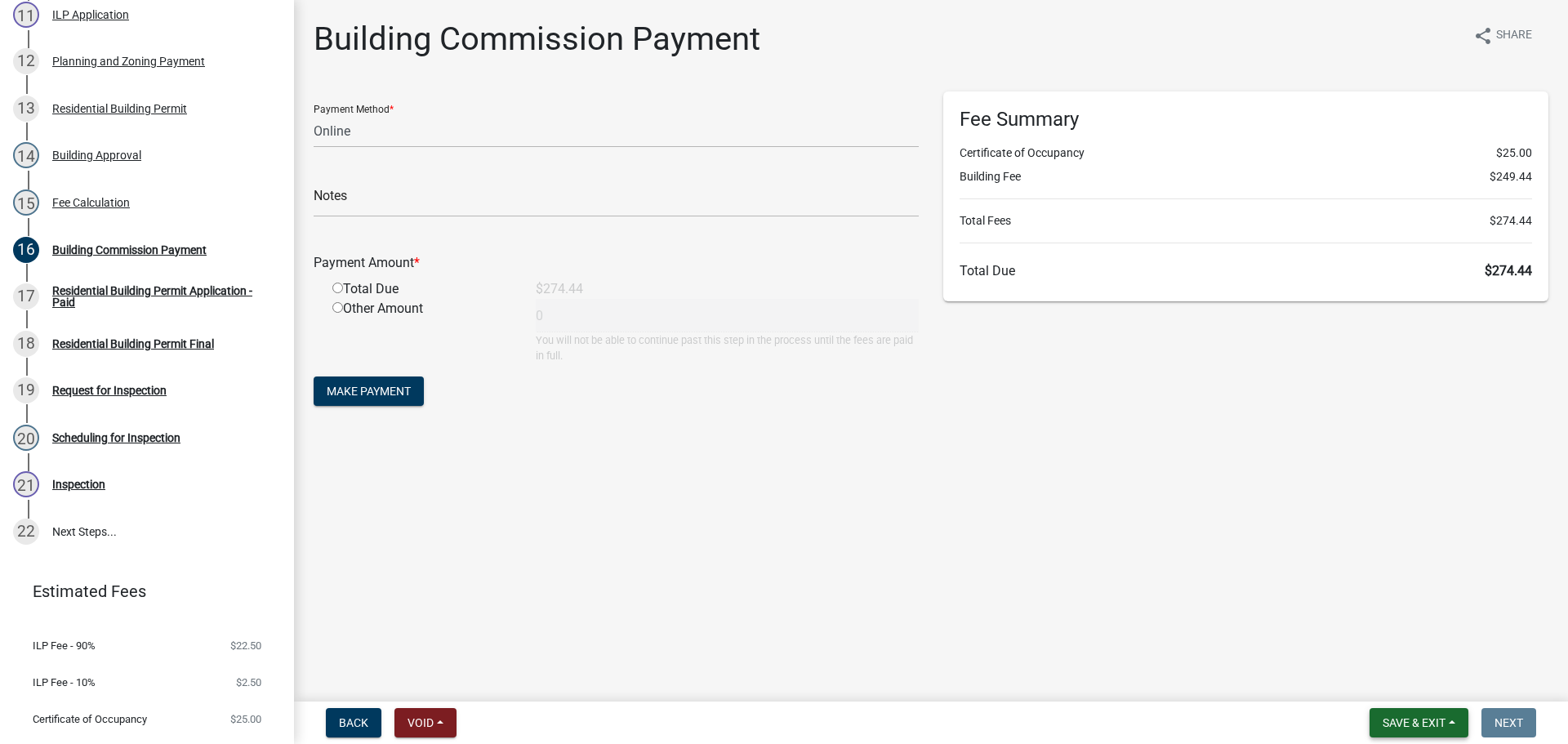
click at [1438, 723] on span "Save & Exit" at bounding box center [1413, 723] width 63 height 13
click at [1437, 692] on button "Save & Exit" at bounding box center [1402, 680] width 131 height 39
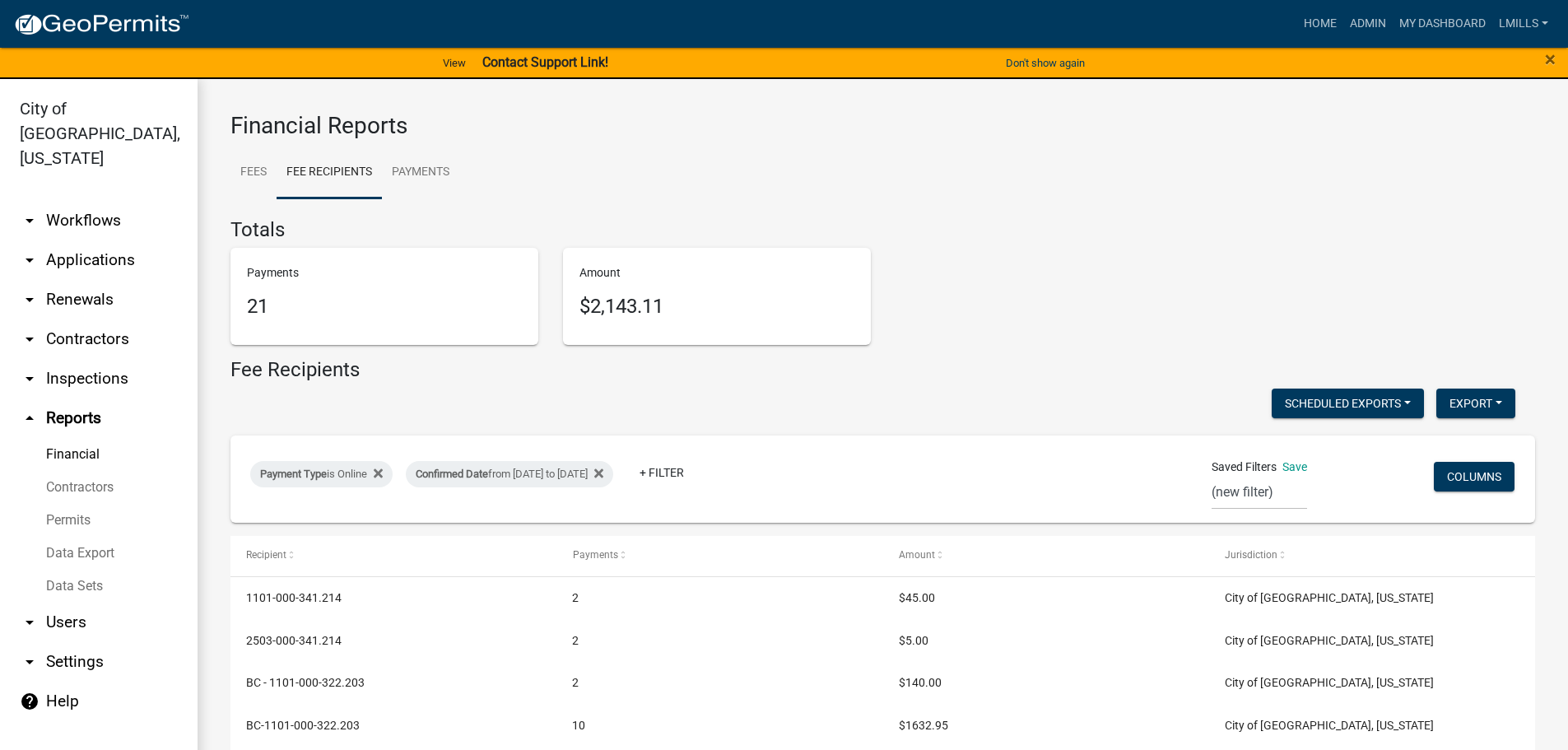
select select "0: null"
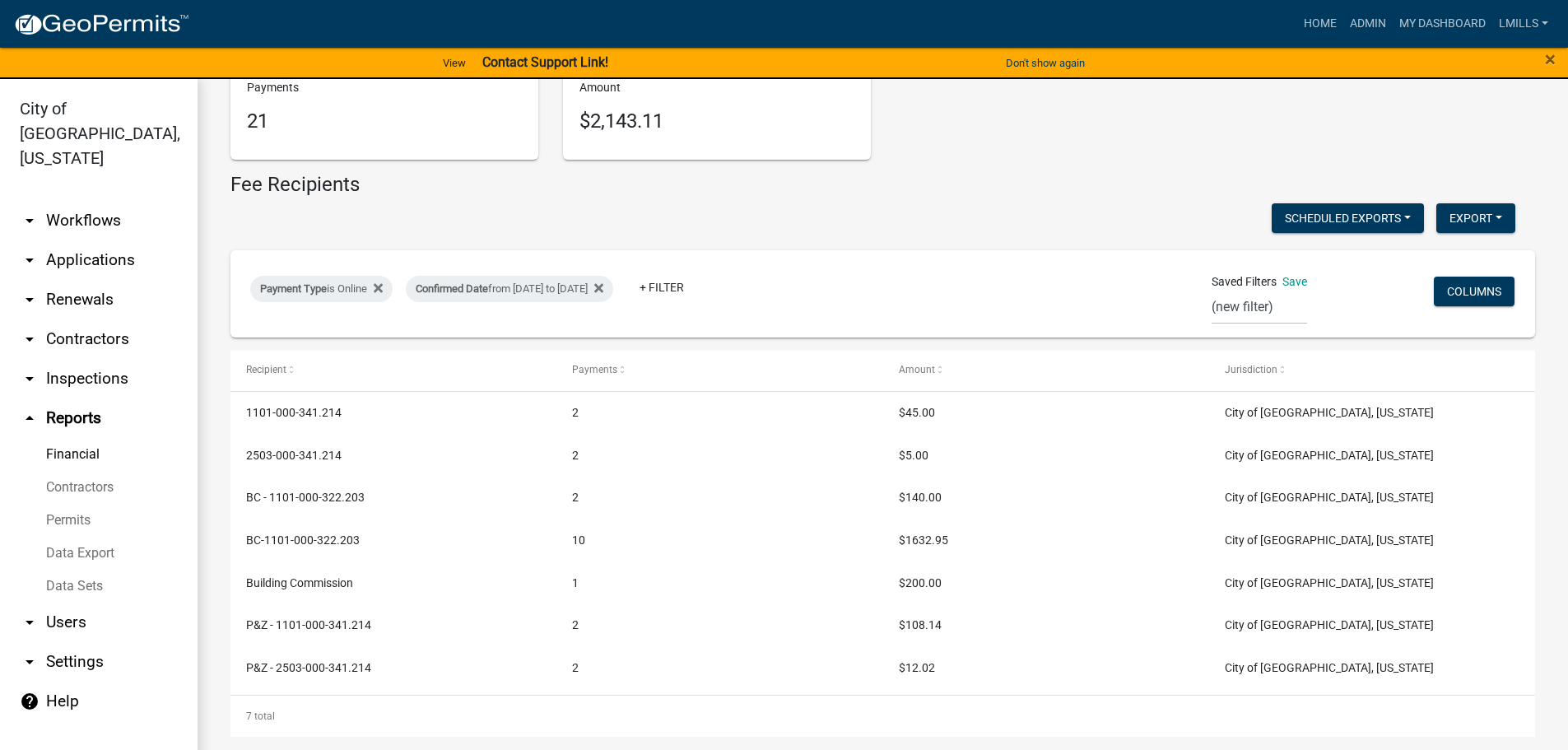
click at [79, 243] on link "arrow_drop_down Applications" at bounding box center [99, 260] width 197 height 40
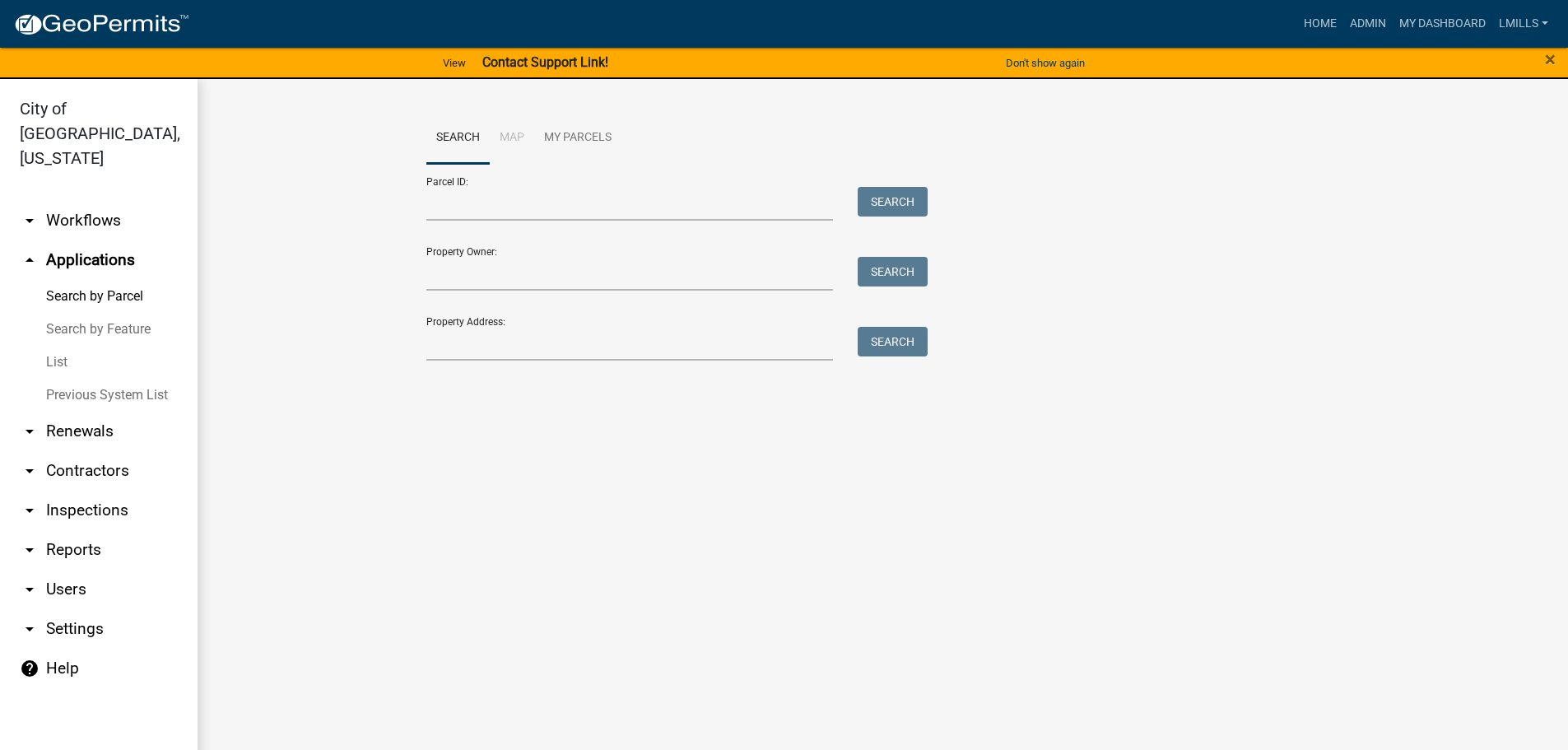
click at [78, 201] on link "arrow_drop_down Workflows" at bounding box center [99, 220] width 197 height 40
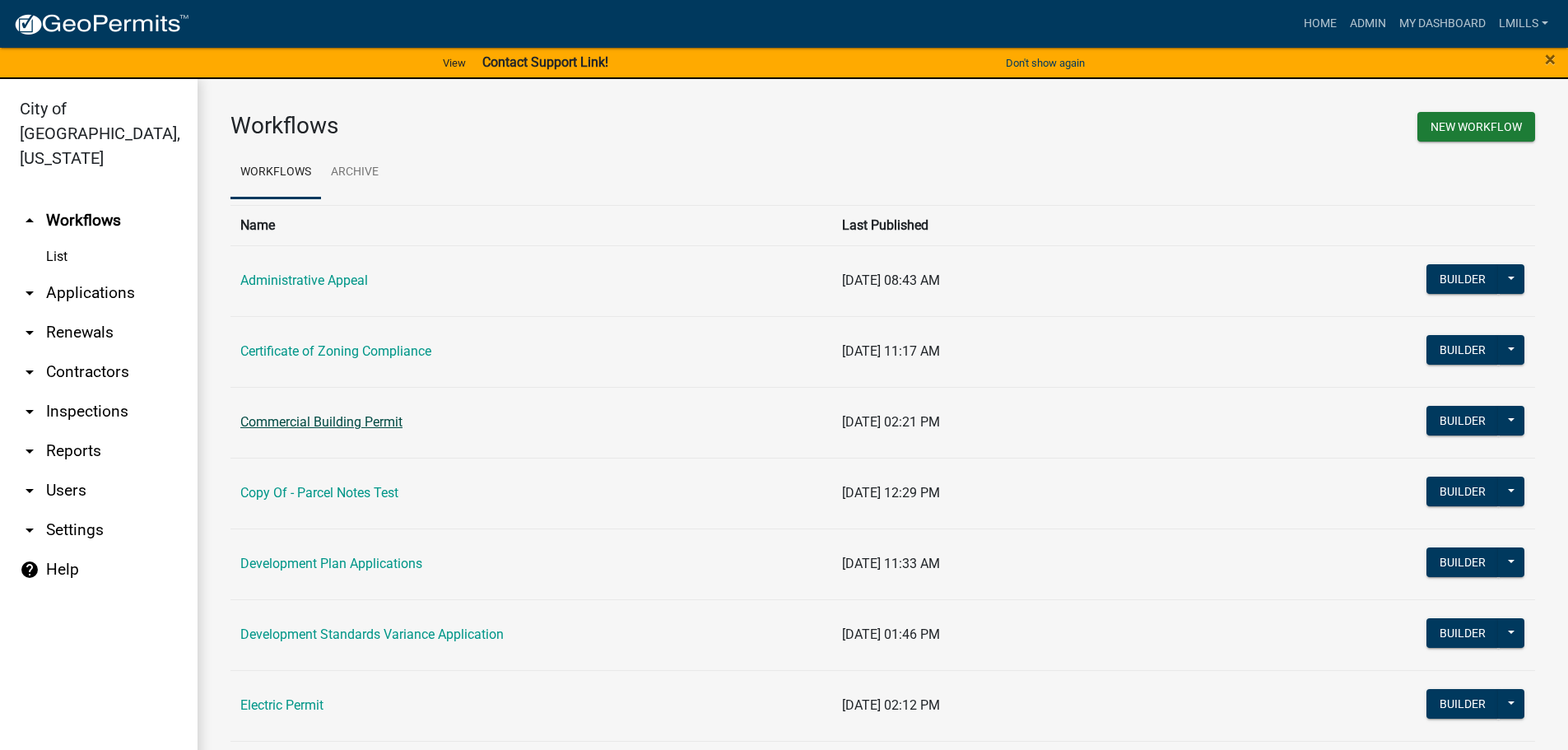
click at [335, 424] on link "Commercial Building Permit" at bounding box center [321, 422] width 162 height 16
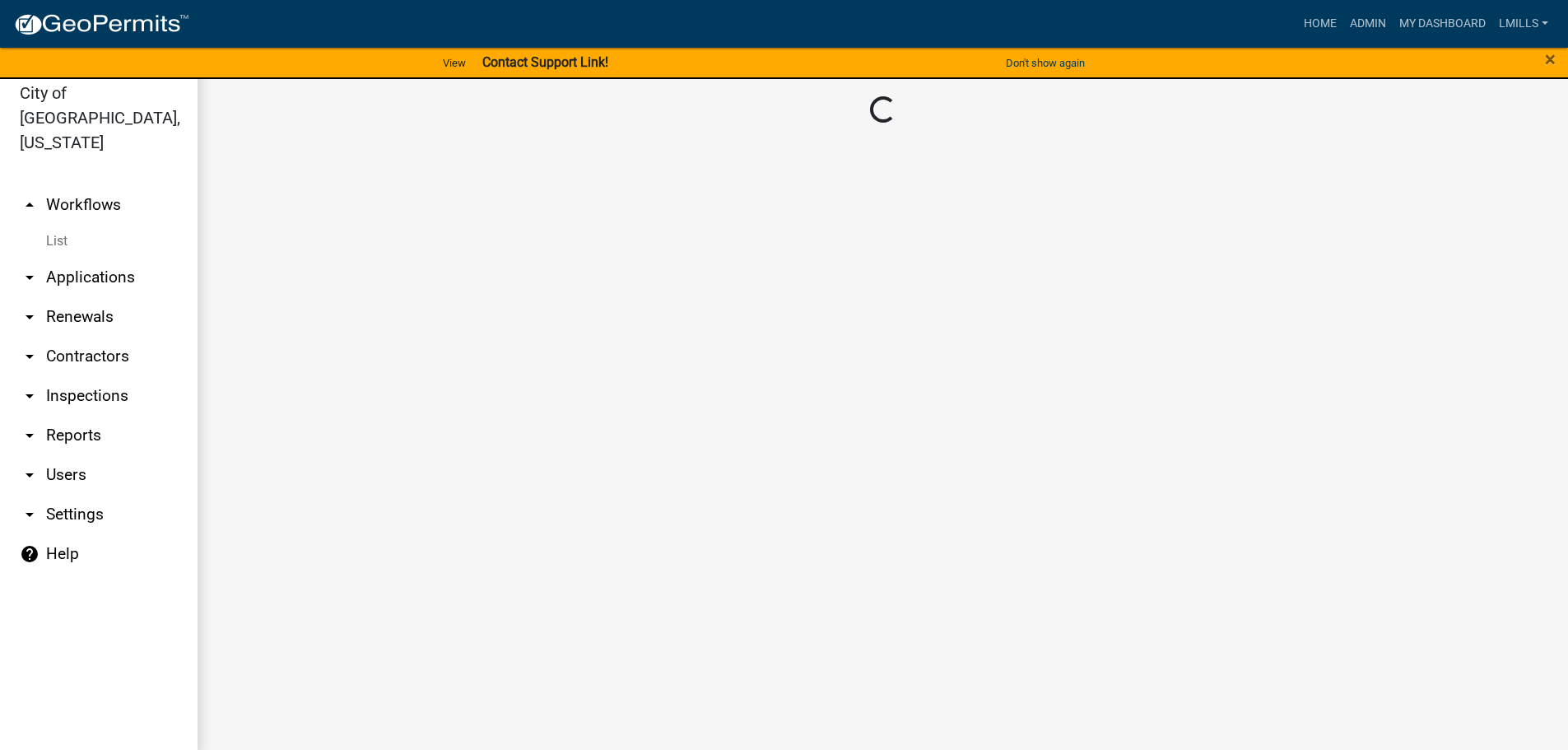
scroll to position [19, 0]
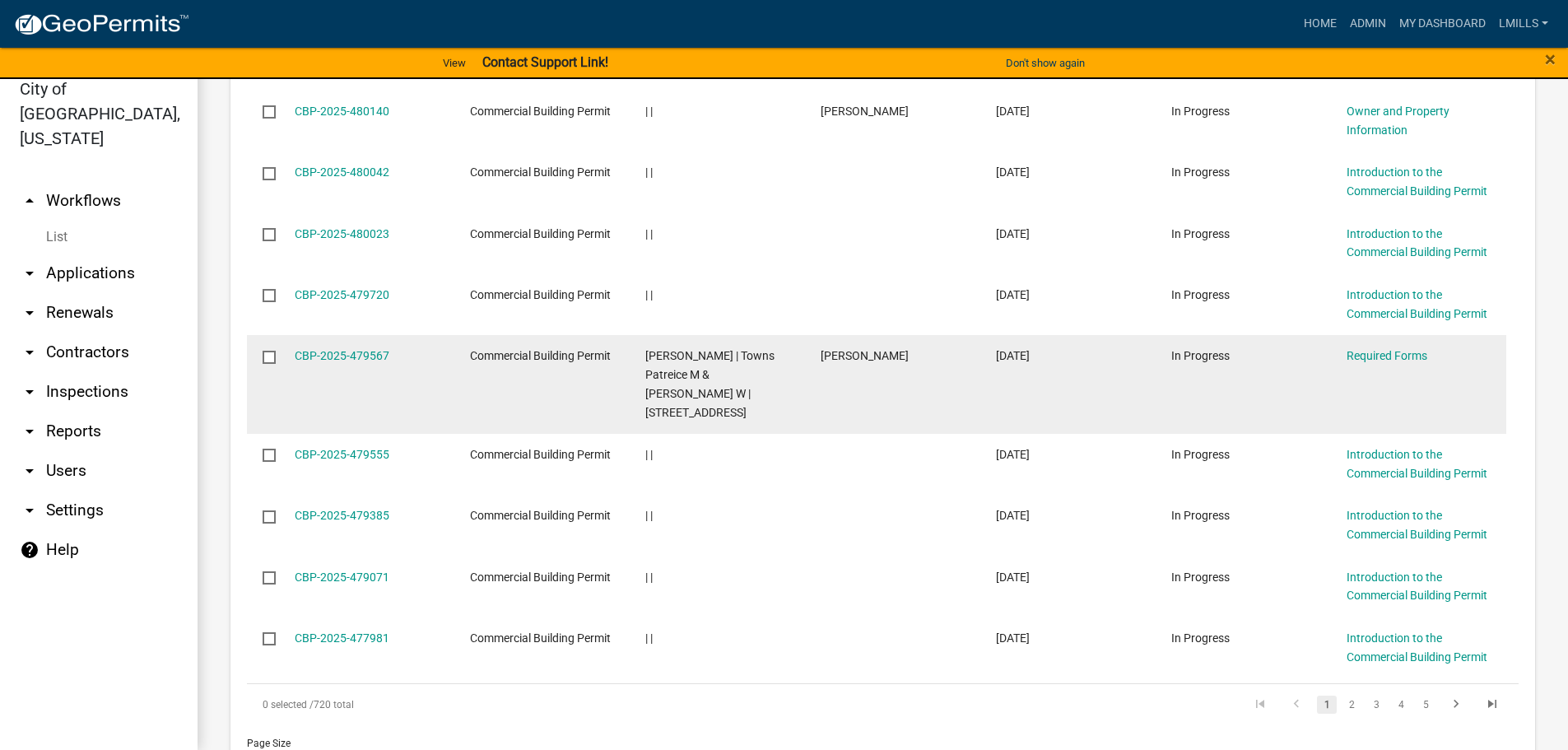
scroll to position [1956, 0]
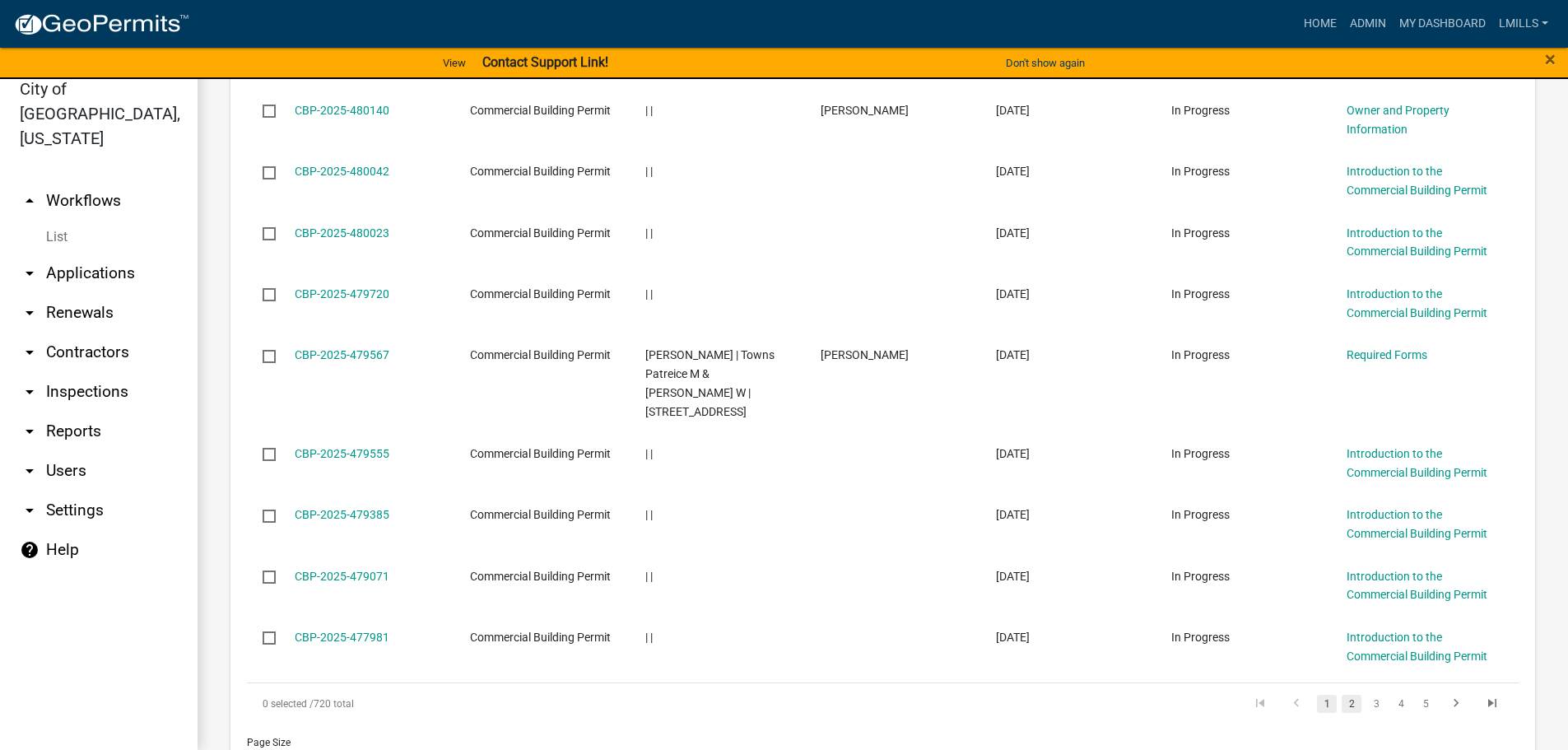
click at [1344, 695] on link "2" at bounding box center [1351, 704] width 19 height 18
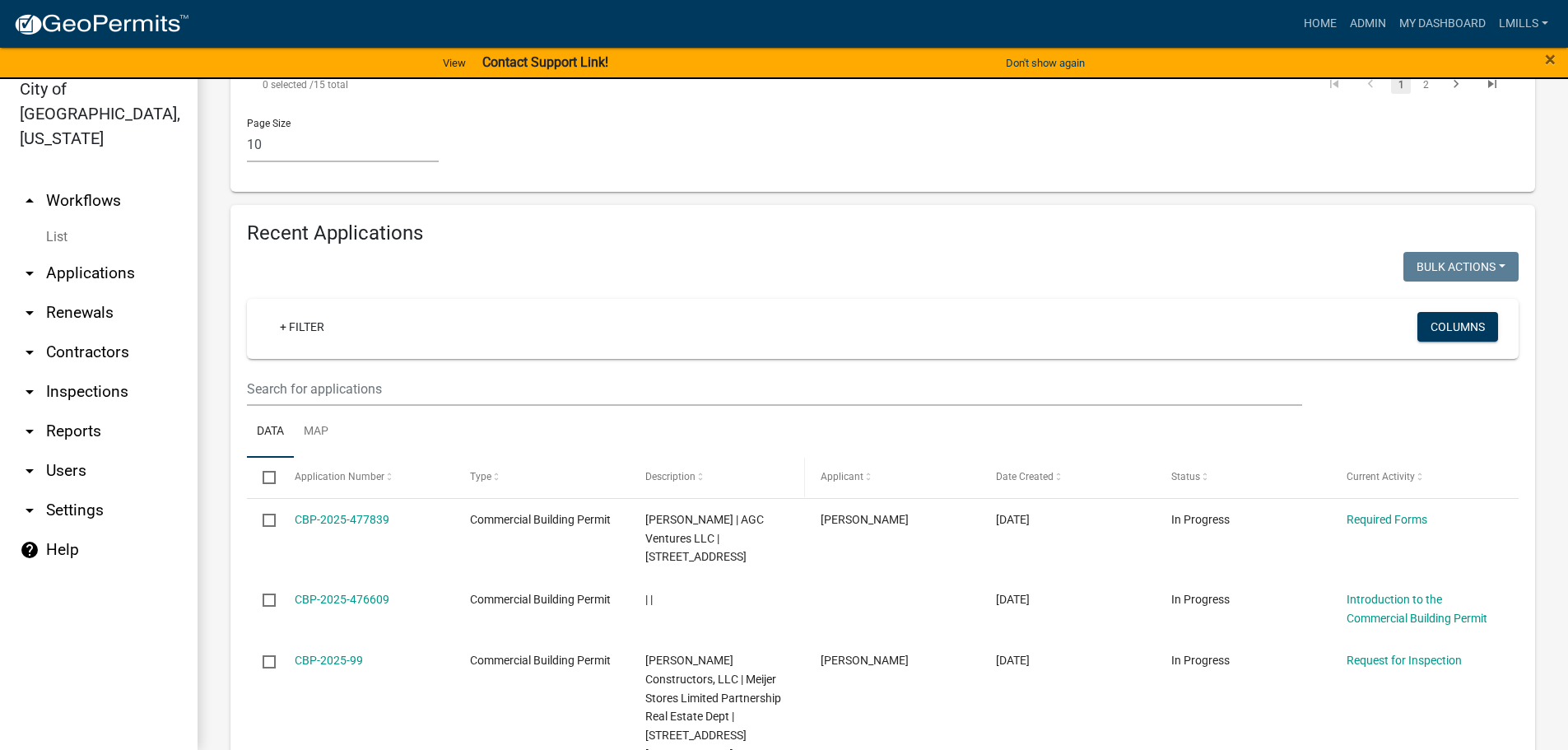
scroll to position [1481, 0]
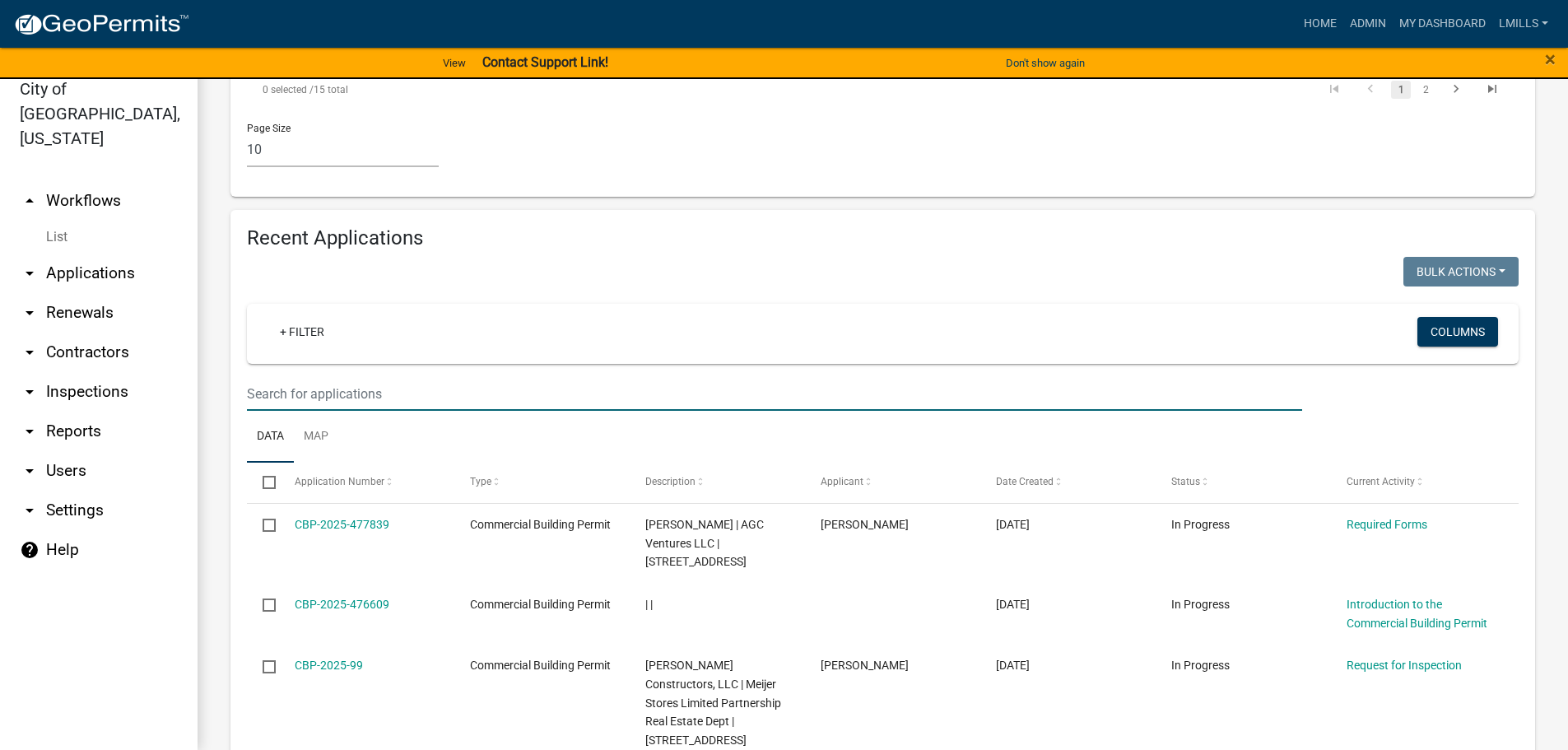
click at [433, 377] on input "text" at bounding box center [774, 394] width 1055 height 34
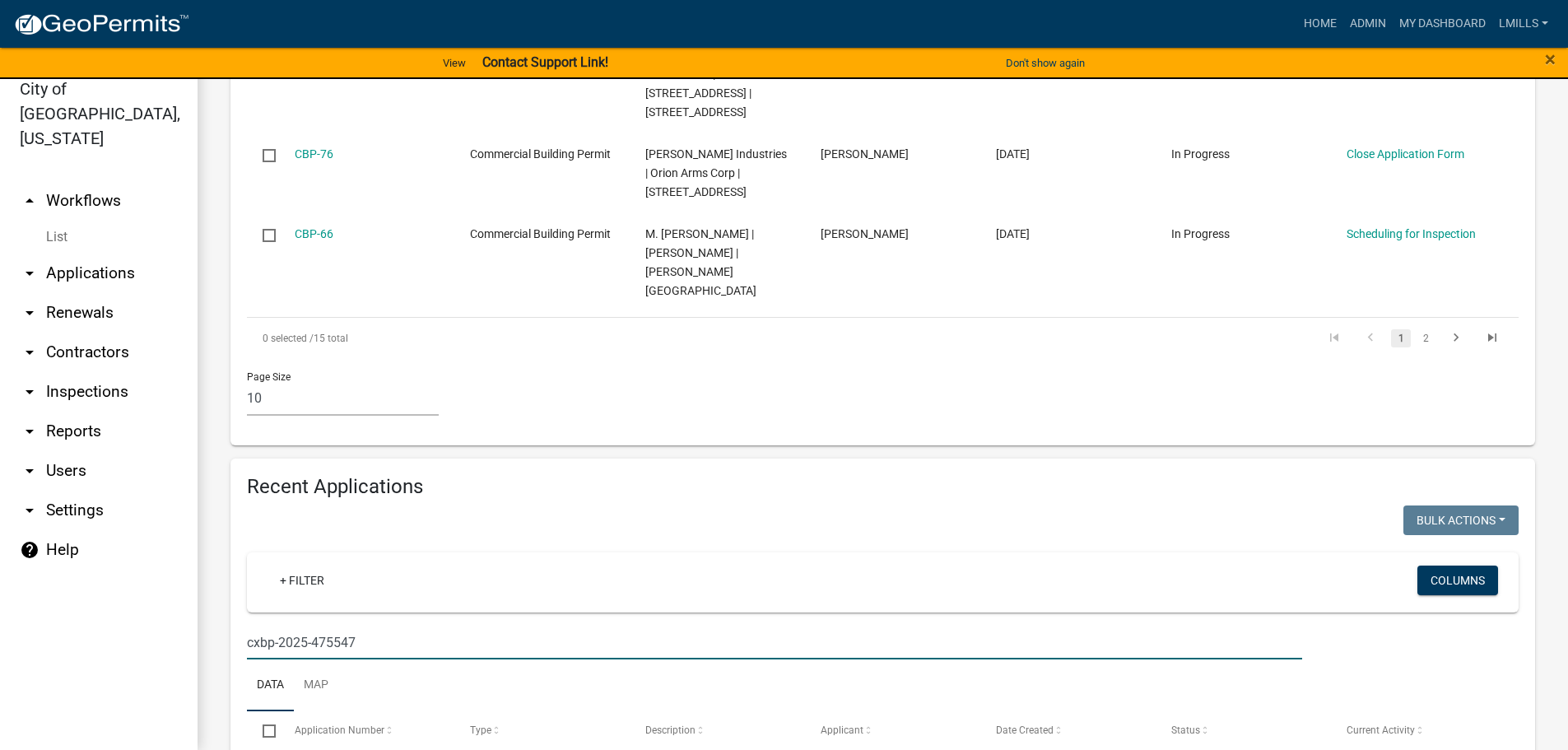
scroll to position [1274, 0]
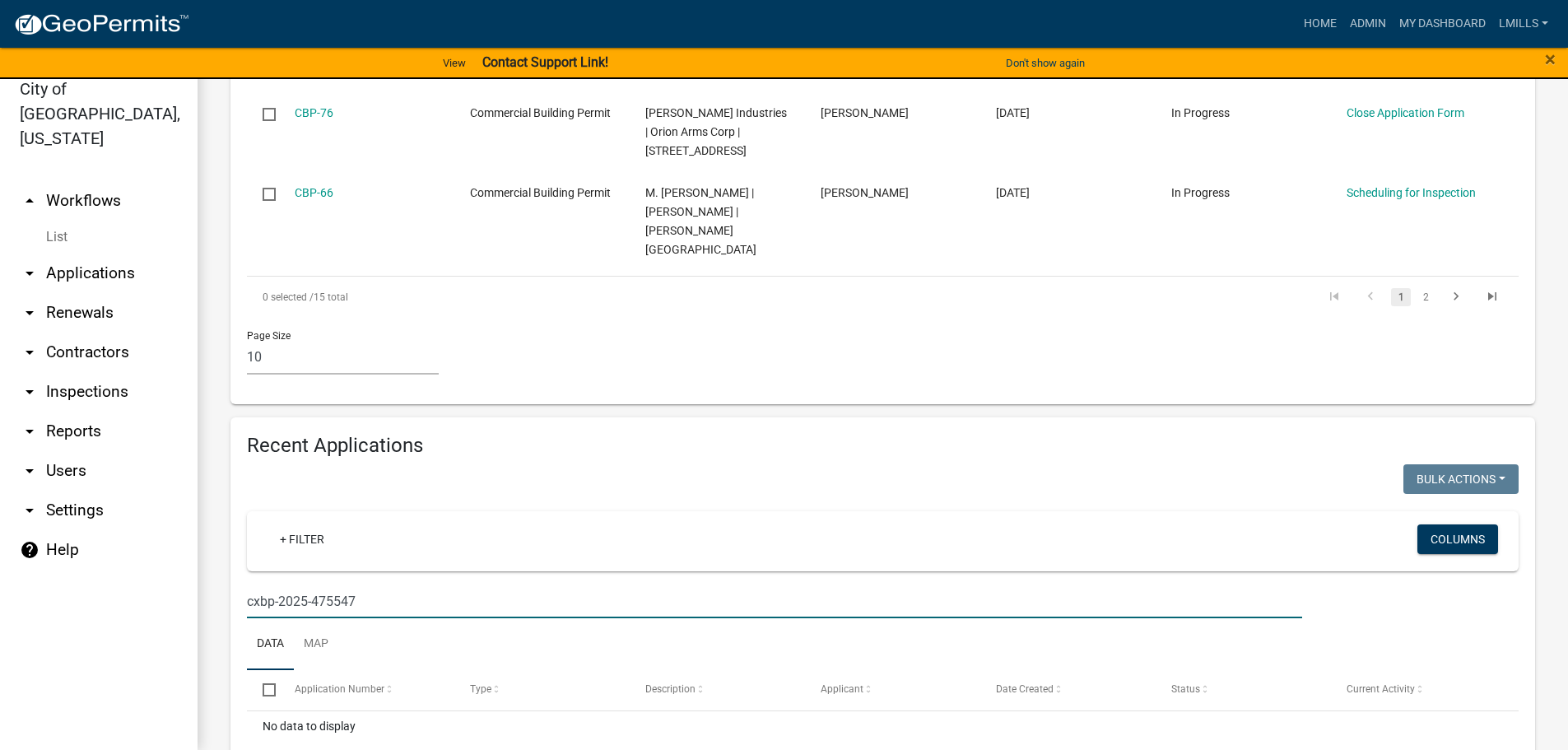
click at [255, 585] on input "cxbp-2025-475547" at bounding box center [774, 602] width 1055 height 34
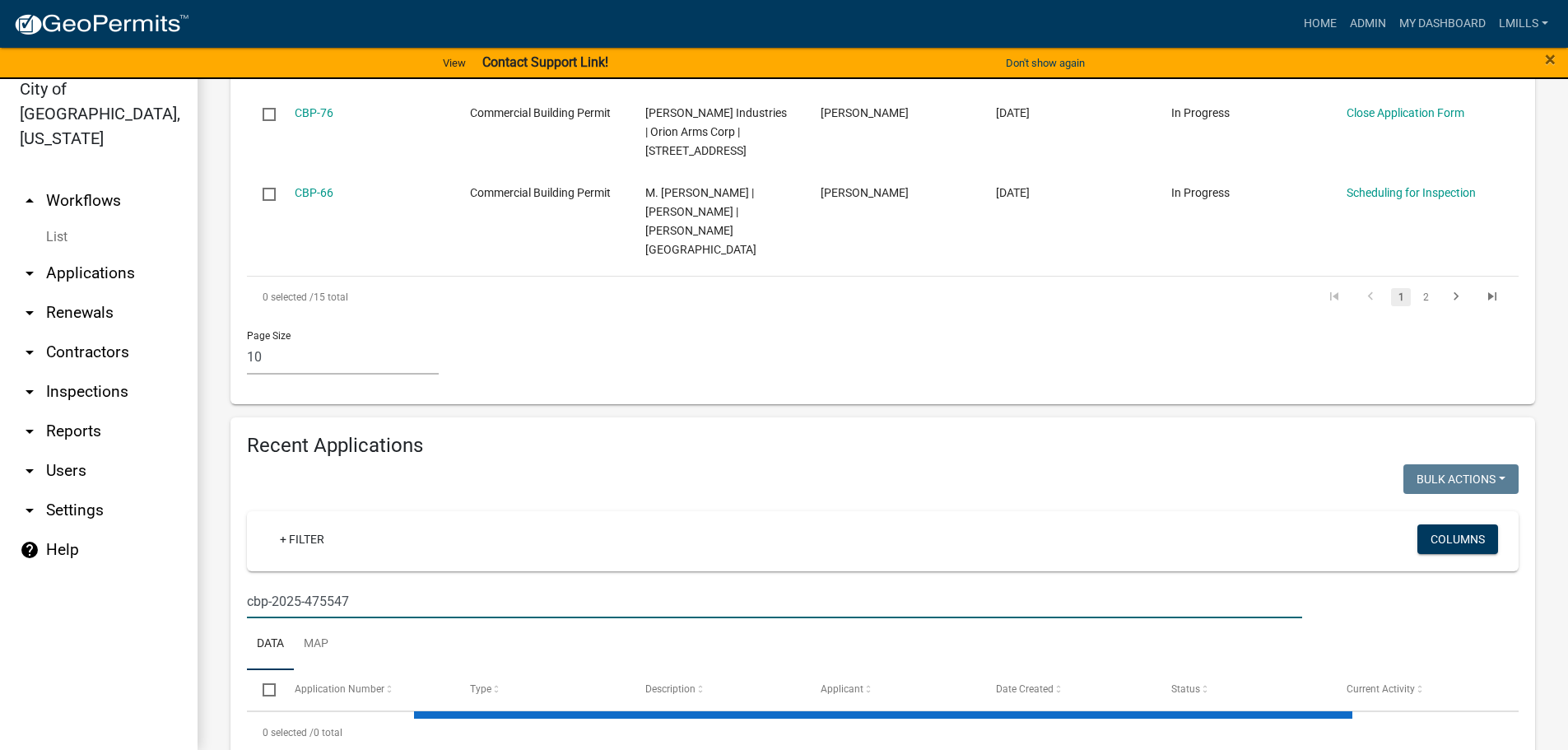
scroll to position [1233, 0]
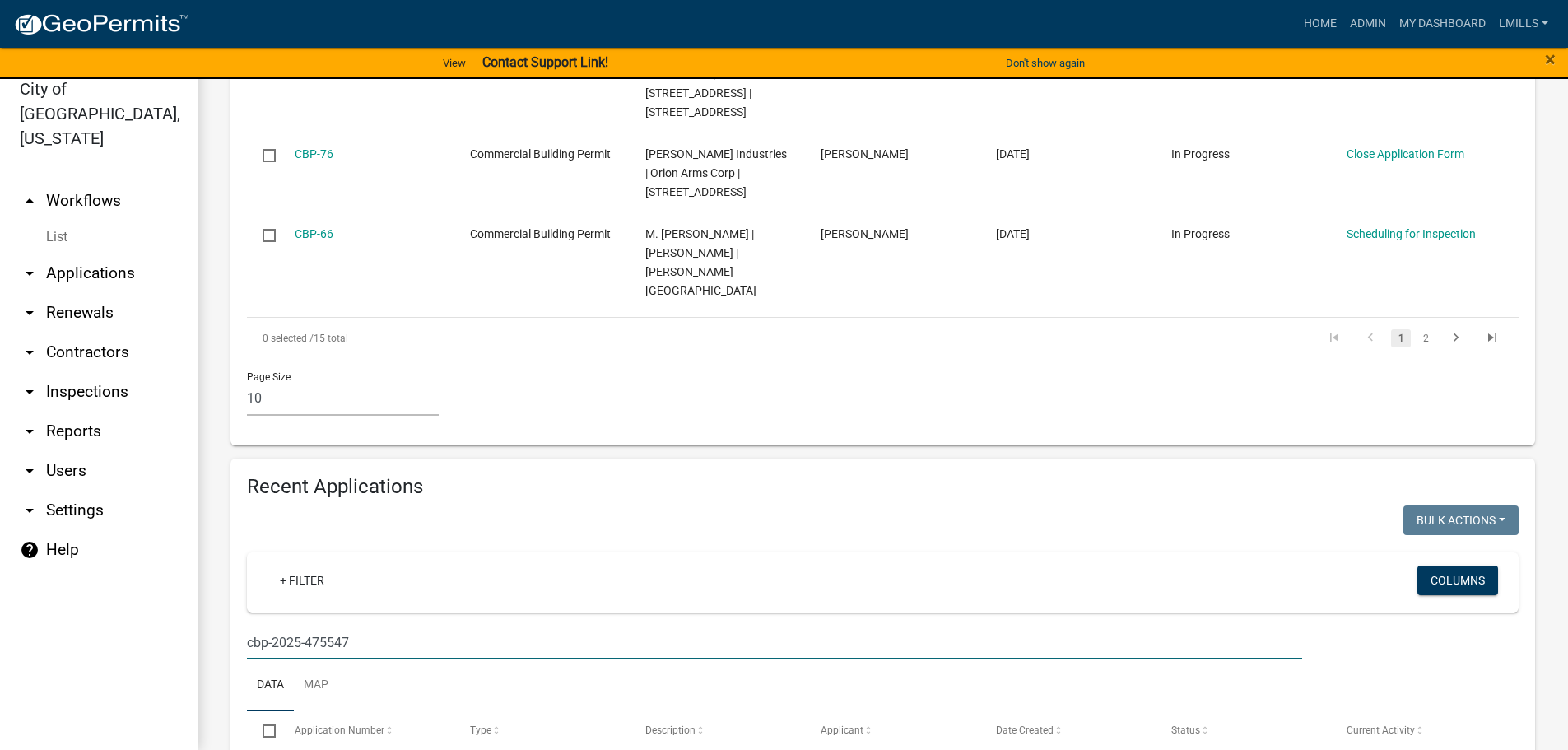
type input "cbp-2025-475547"
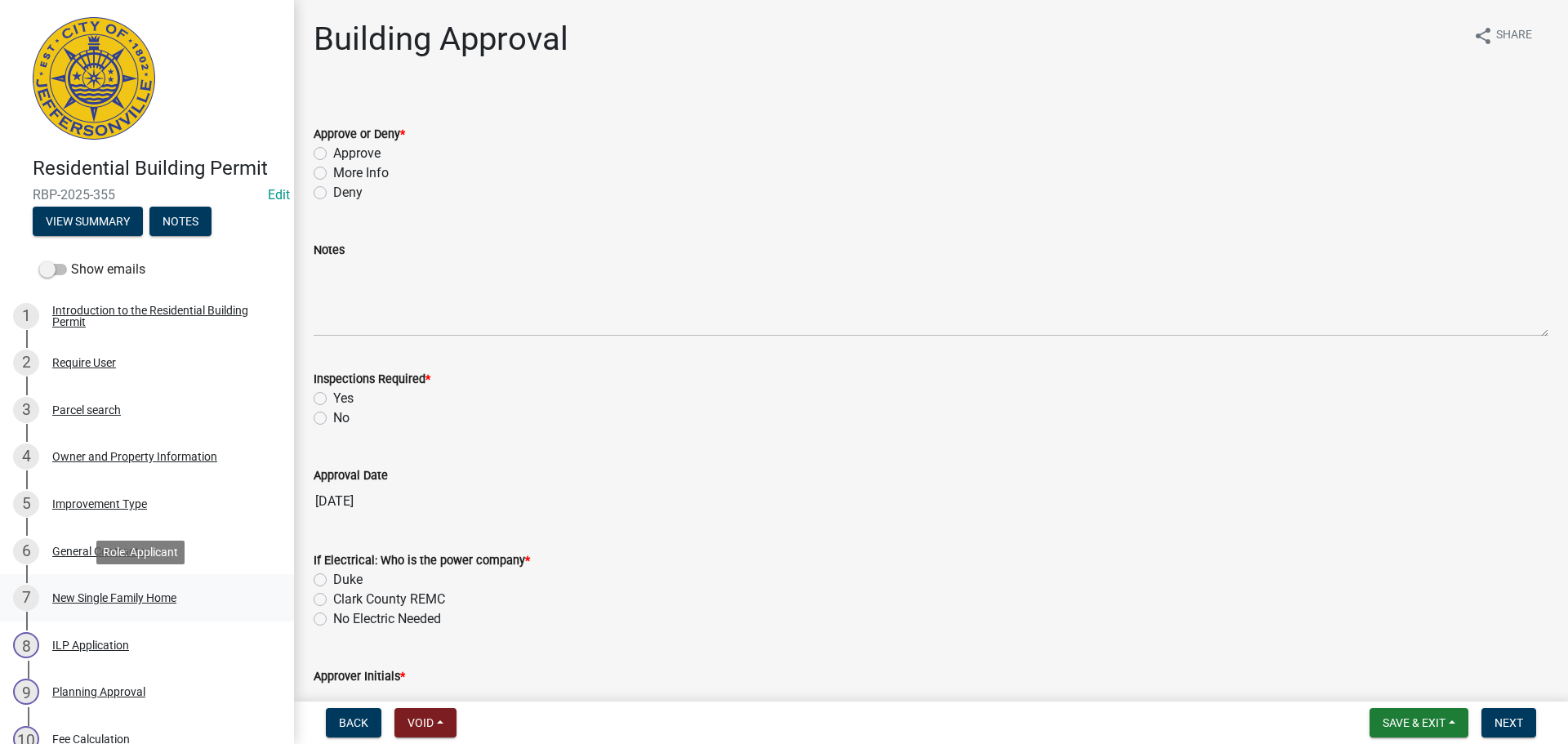
click at [102, 595] on div "New Single Family Home" at bounding box center [114, 598] width 124 height 12
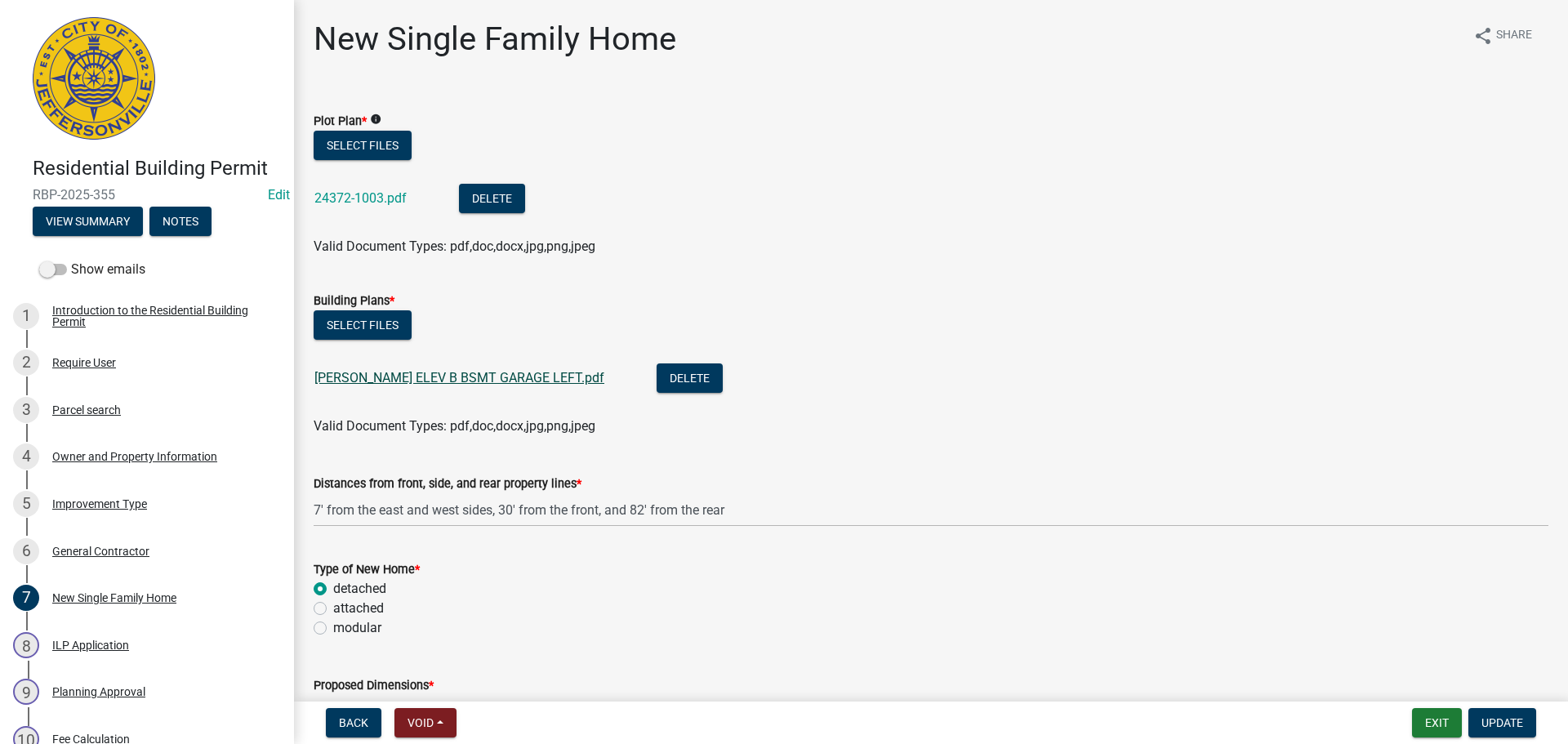
click at [497, 383] on link "[PERSON_NAME] ELEV B BSMT GARAGE LEFT.pdf" at bounding box center [459, 377] width 290 height 16
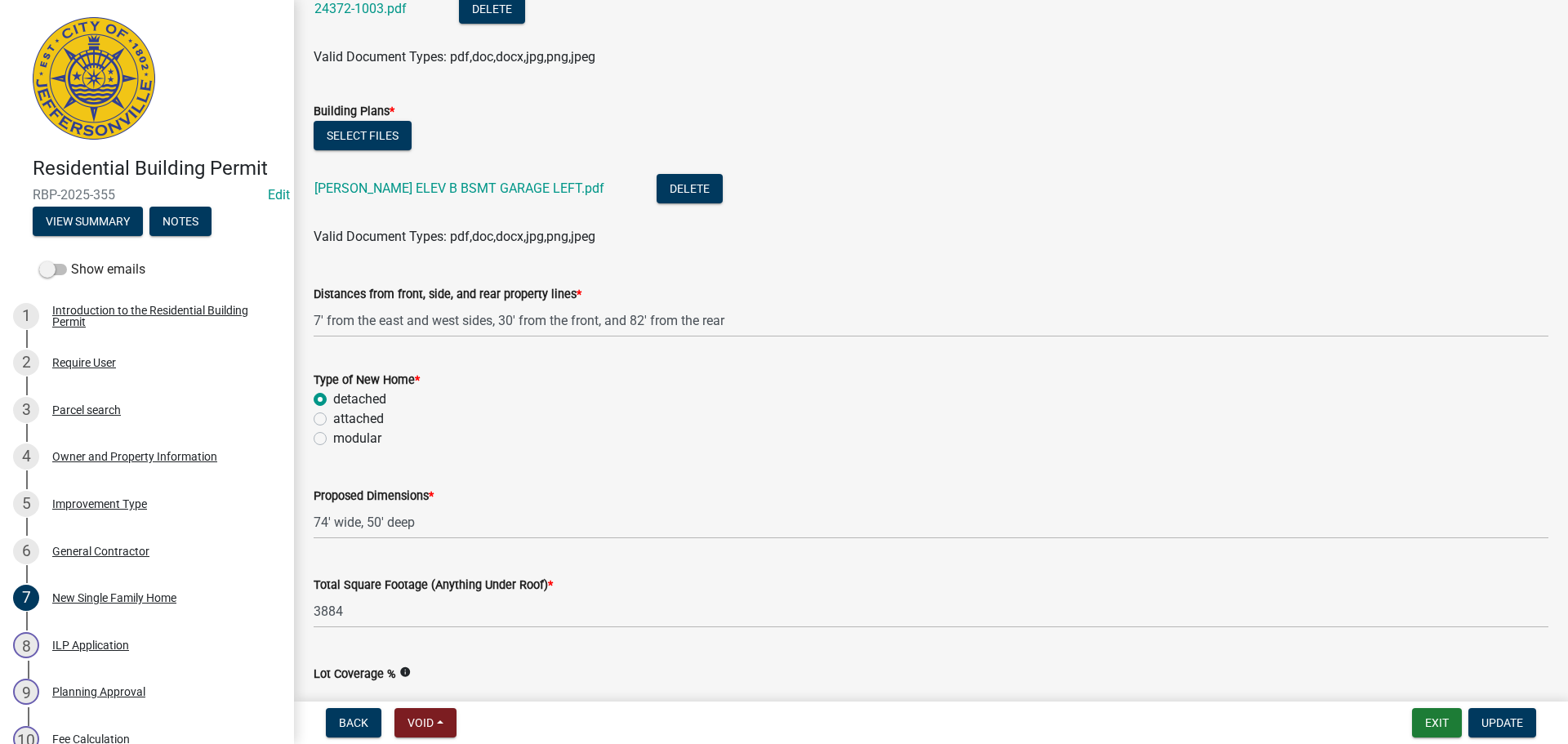
scroll to position [163, 0]
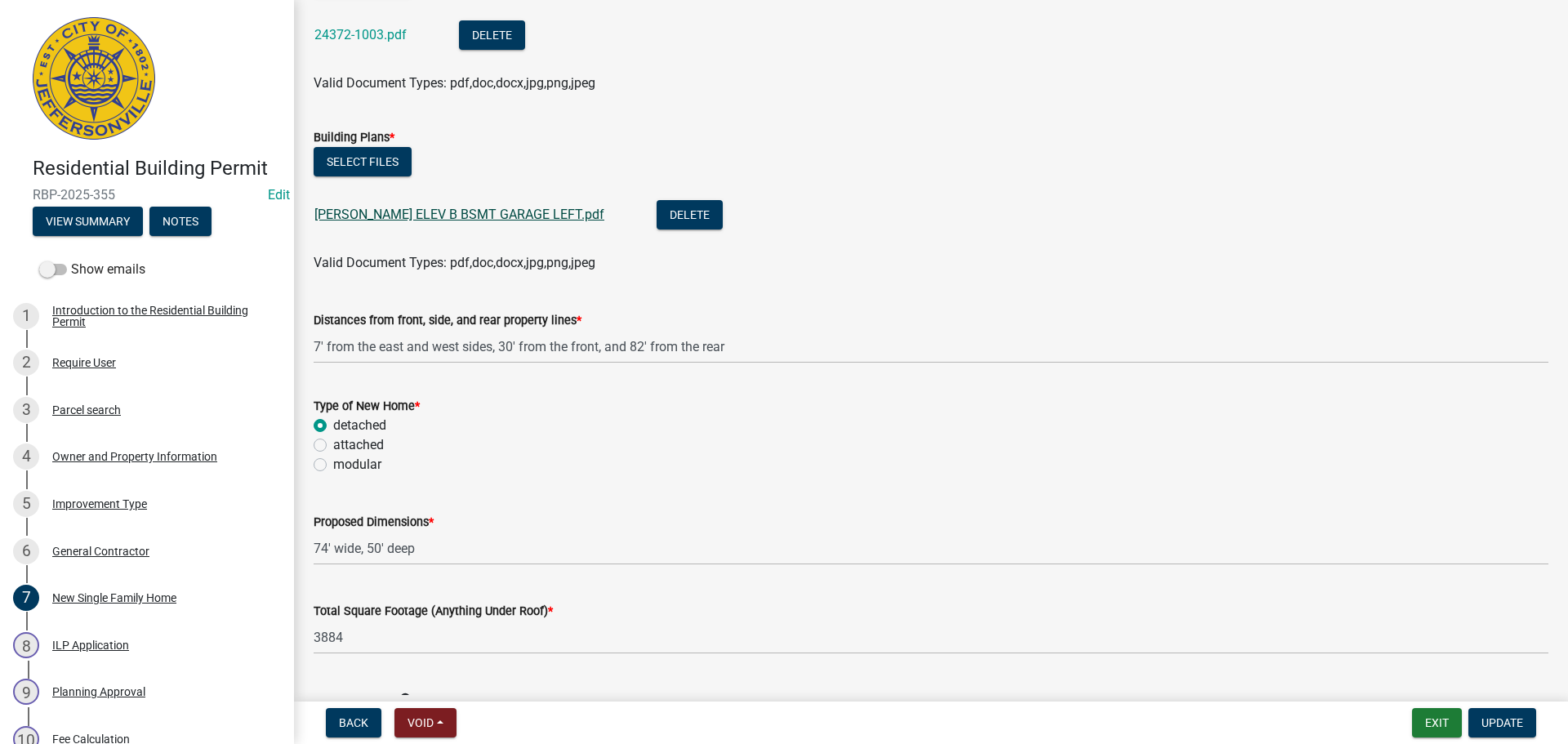
click at [460, 217] on link "[PERSON_NAME] ELEV B BSMT GARAGE LEFT.pdf" at bounding box center [459, 214] width 290 height 16
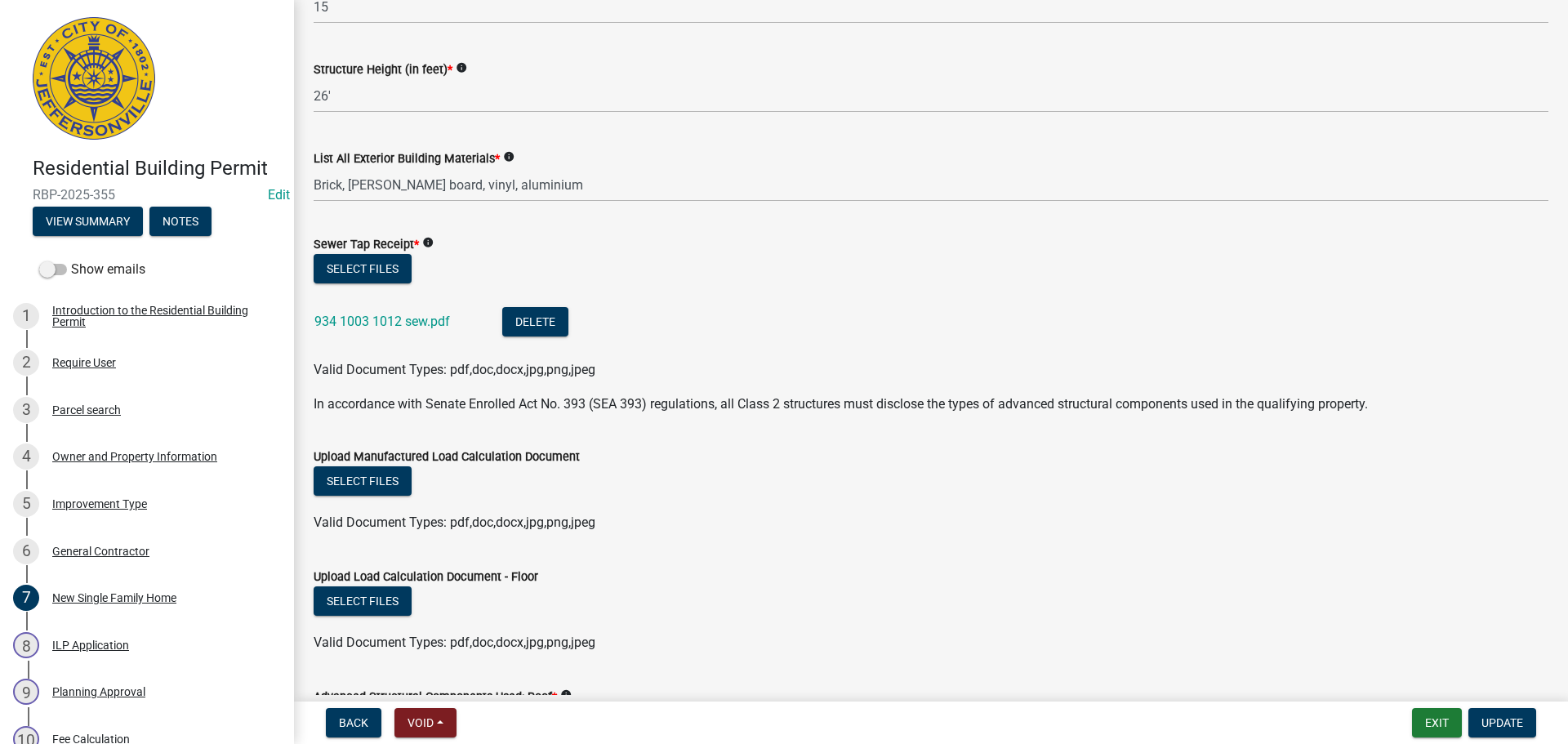
scroll to position [980, 0]
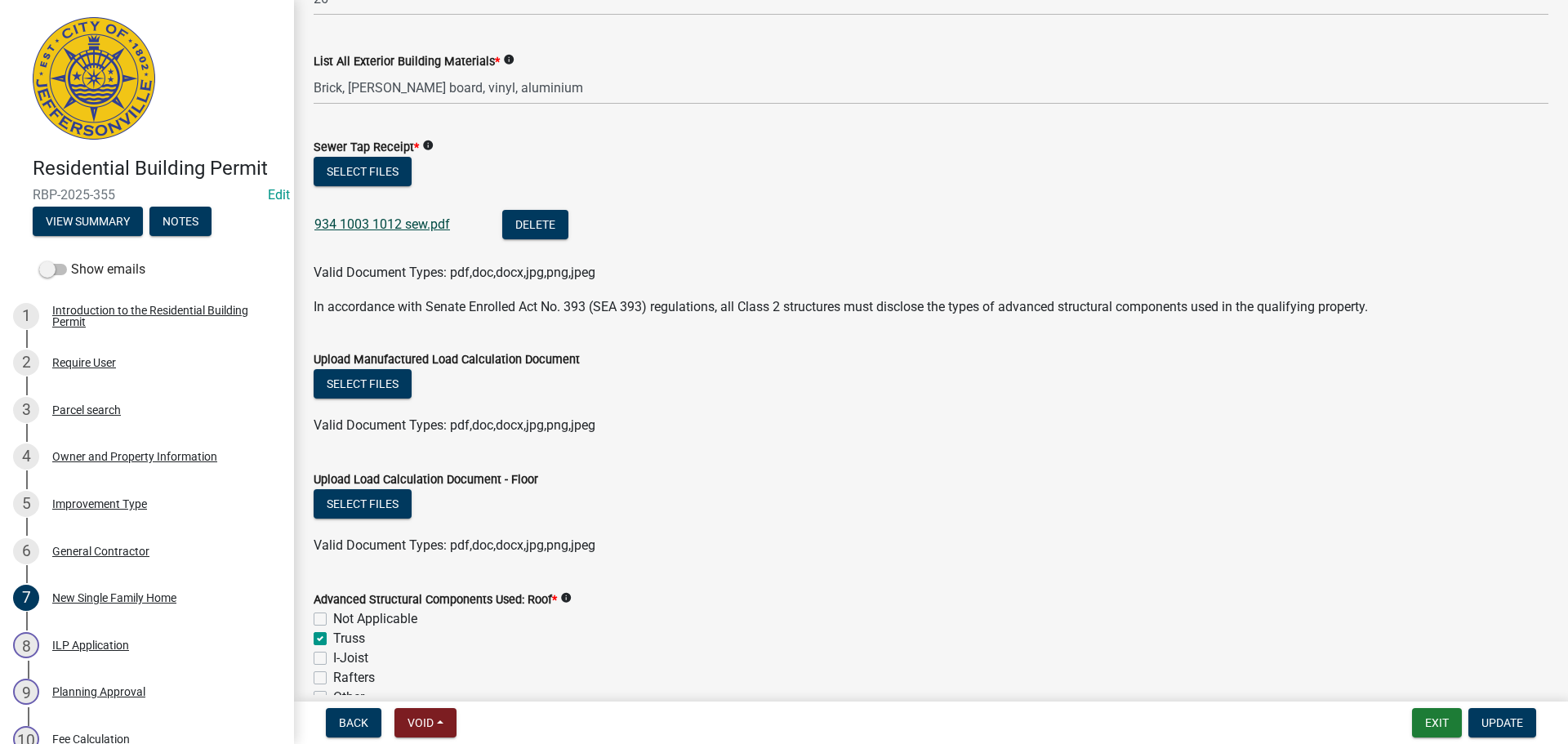
click at [403, 224] on link "934 1003 1012 sew.pdf" at bounding box center [382, 224] width 136 height 16
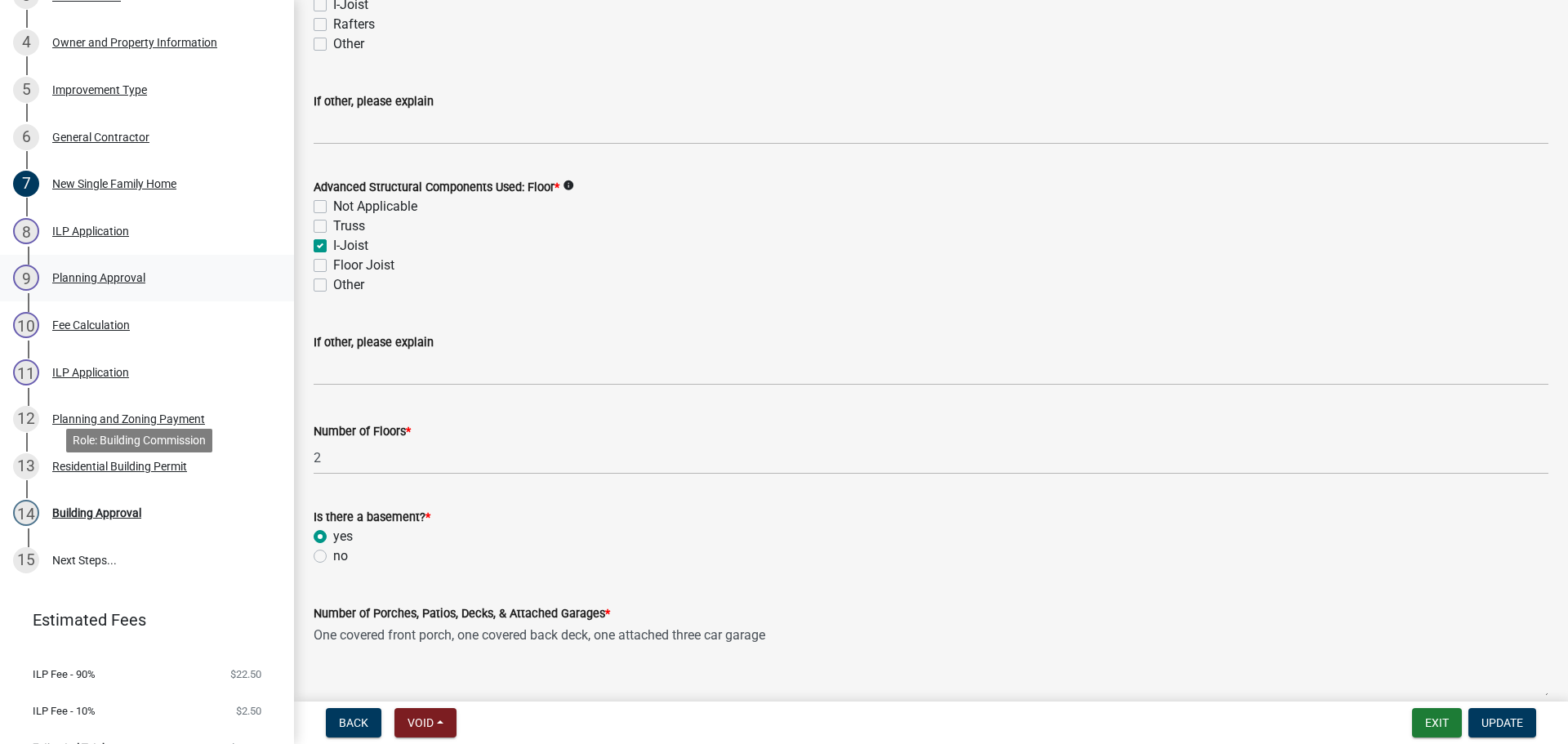
scroll to position [443, 0]
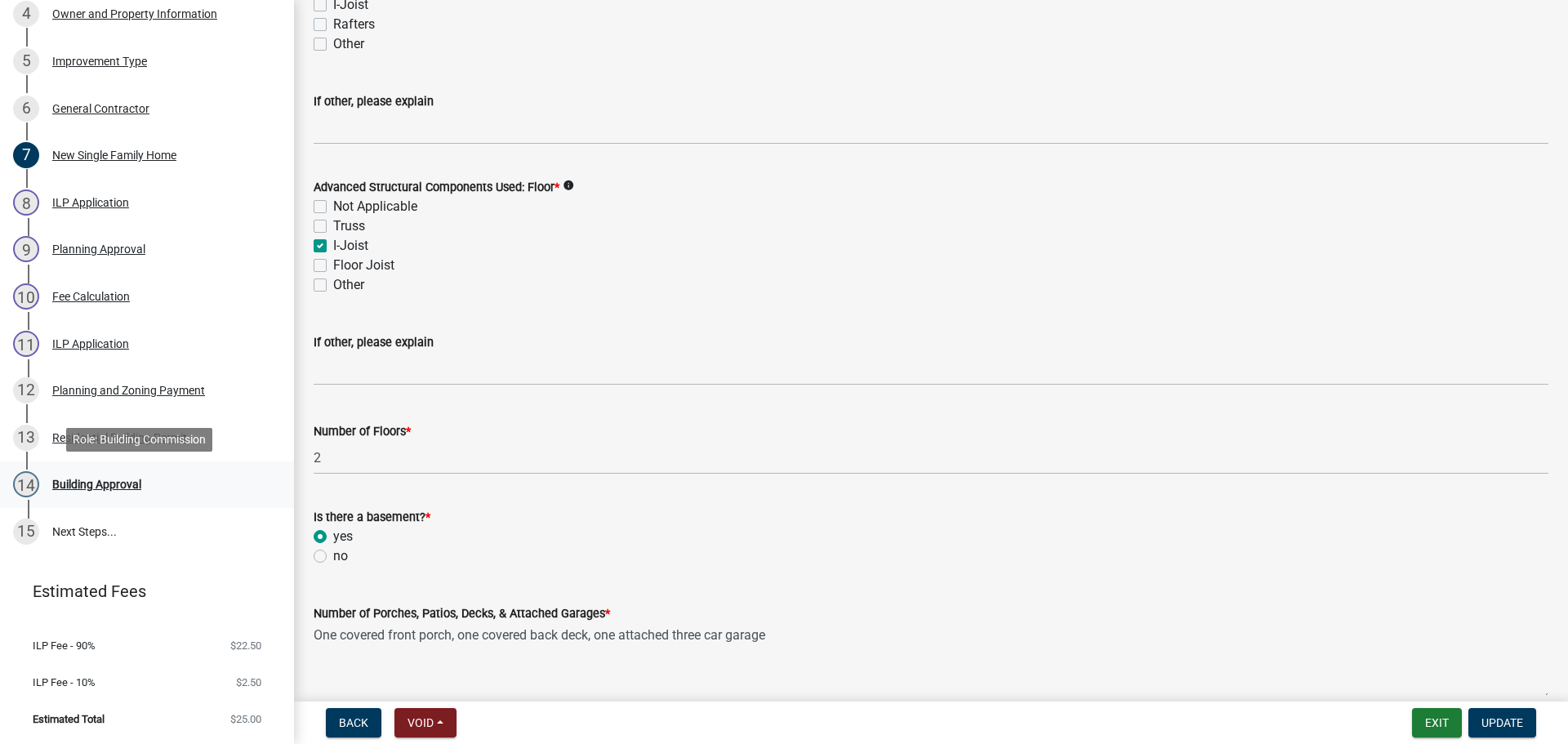
click at [100, 480] on div "Building Approval" at bounding box center [96, 485] width 89 height 12
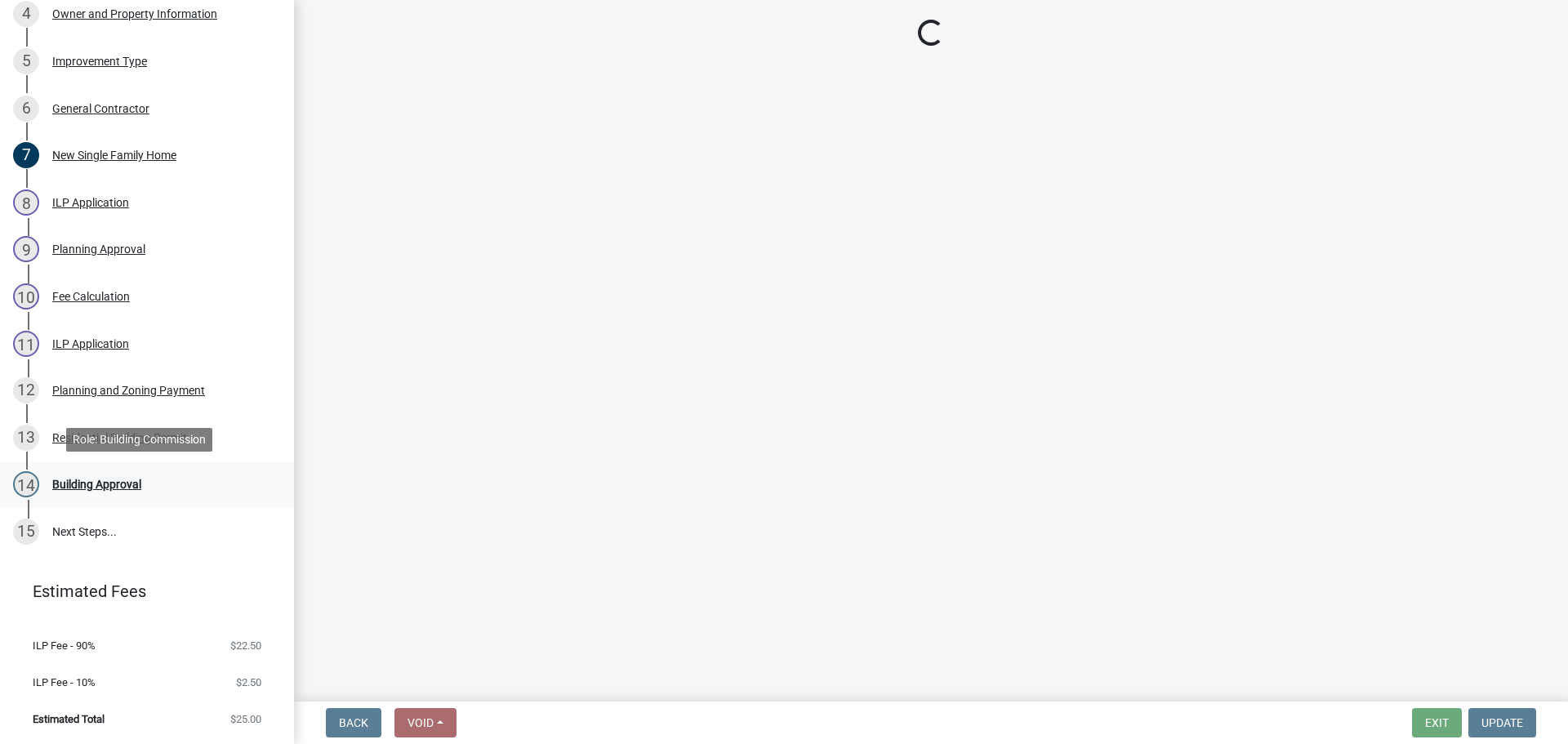
scroll to position [0, 0]
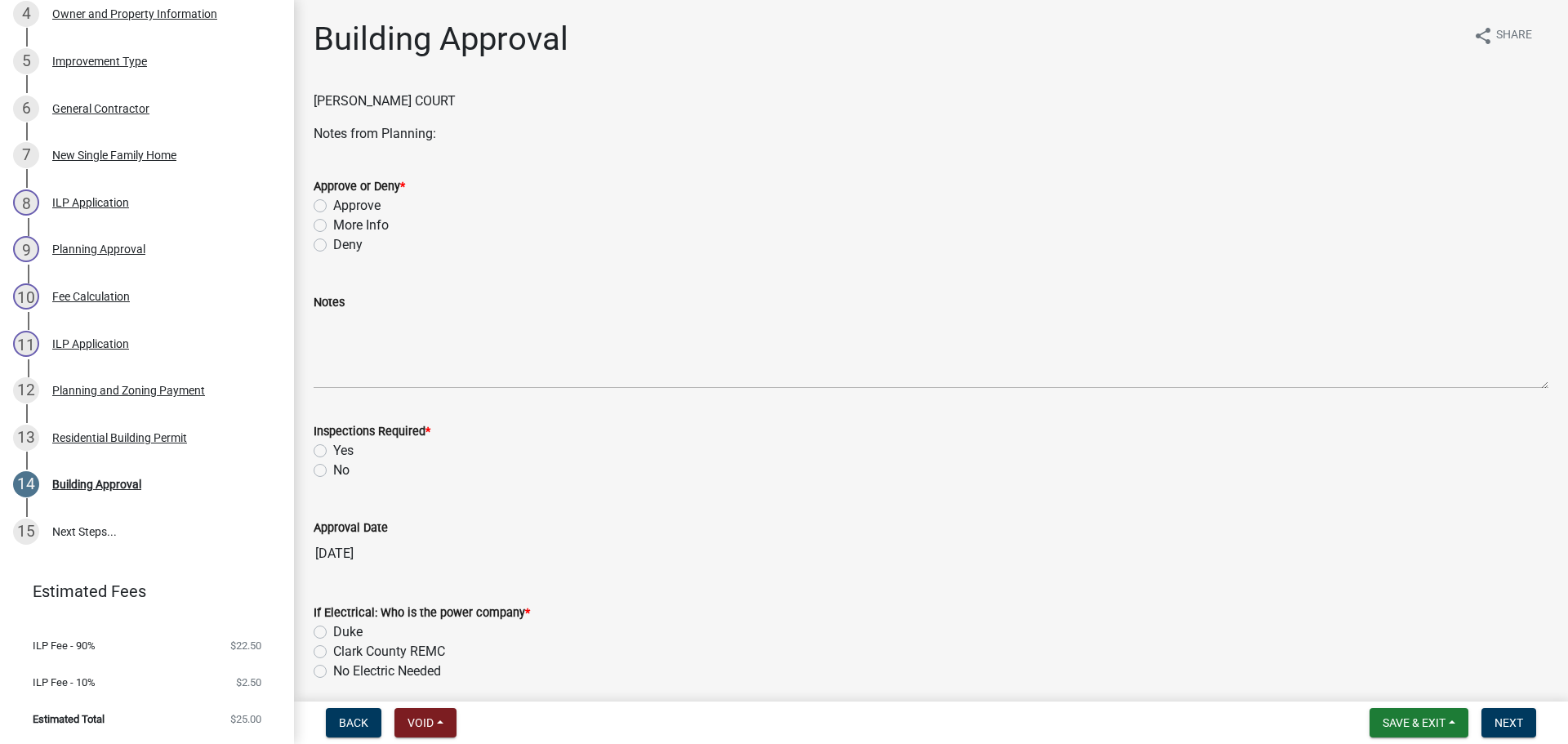
click at [360, 207] on label "Approve" at bounding box center [356, 205] width 48 height 19
click at [344, 207] on input "Approve" at bounding box center [338, 201] width 11 height 11
radio input "true"
click at [350, 455] on label "Yes" at bounding box center [343, 450] width 20 height 19
click at [344, 452] on input "Yes" at bounding box center [338, 446] width 11 height 11
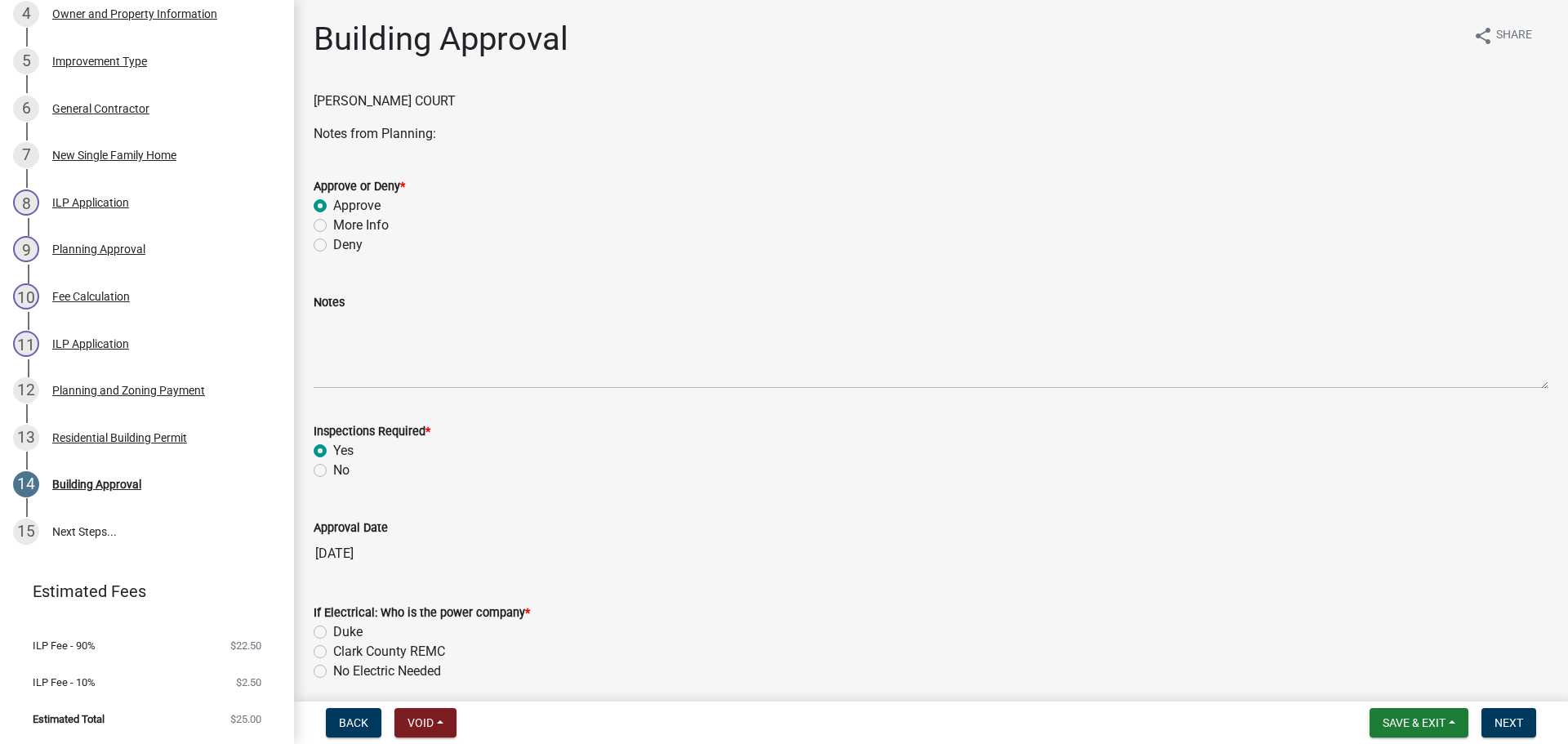
radio input "true"
click at [355, 653] on label "Clark County REMC" at bounding box center [389, 651] width 112 height 19
click at [344, 653] on input "Clark County REMC" at bounding box center [338, 647] width 11 height 11
radio input "true"
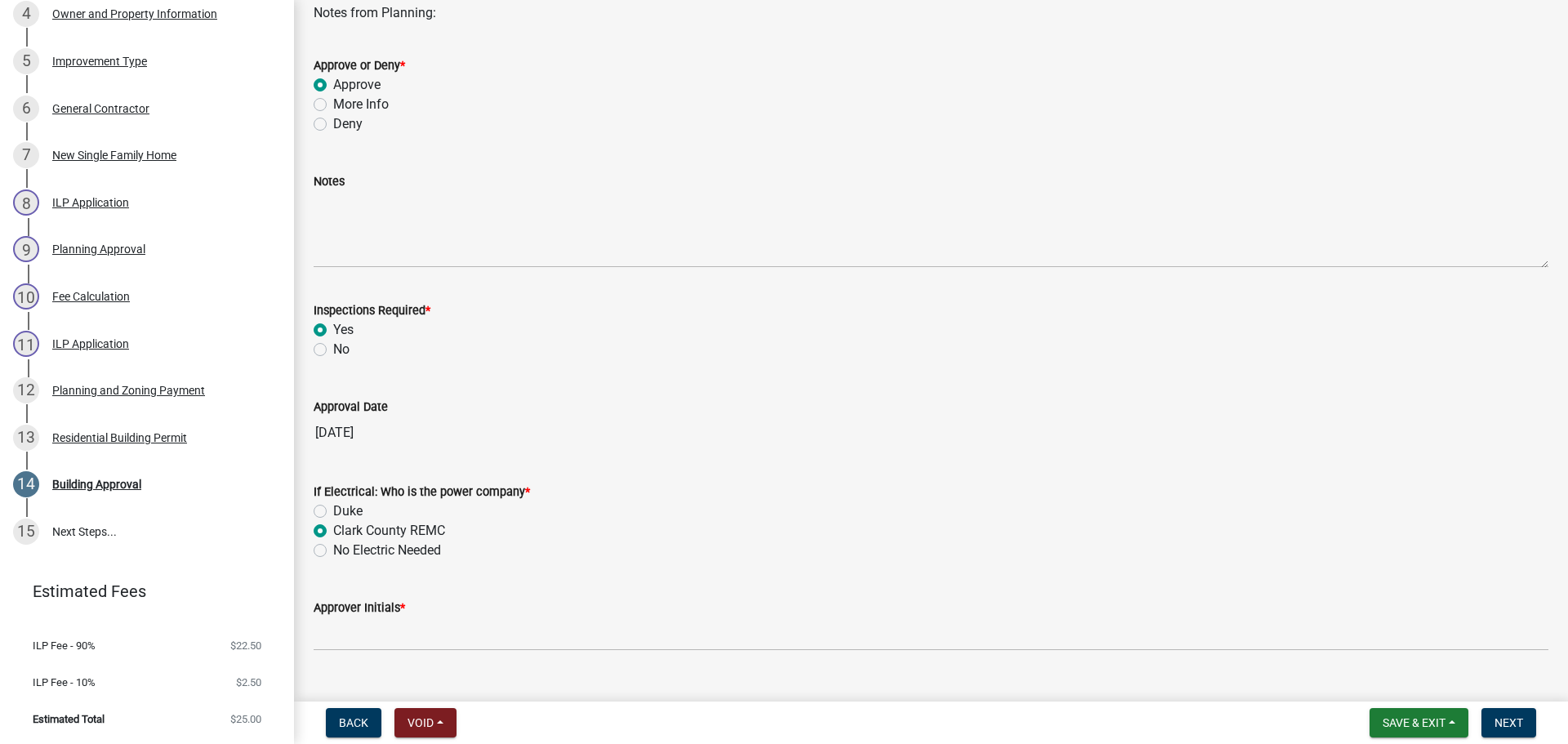
scroll to position [153, 0]
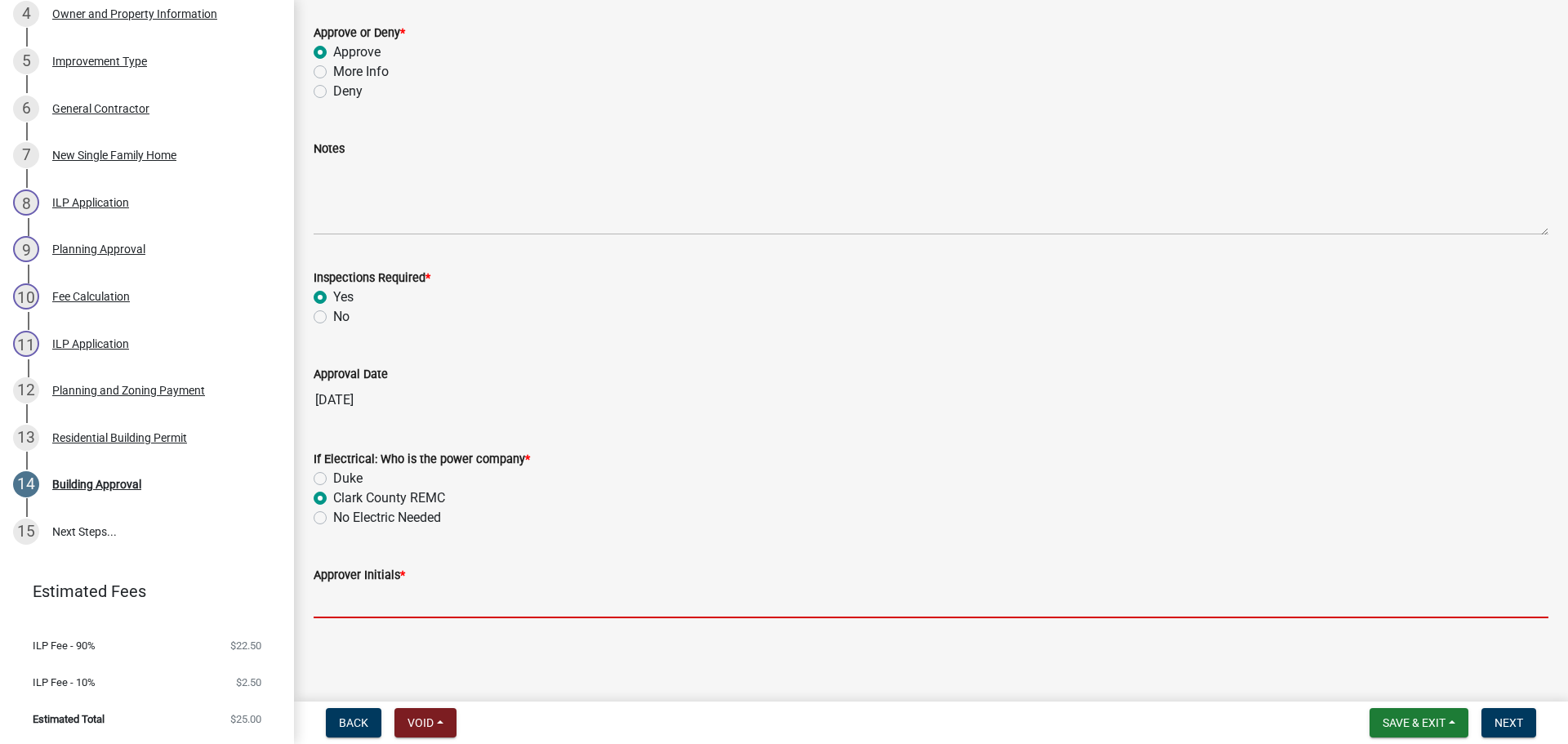
click at [380, 593] on input "Approver Initials *" at bounding box center [930, 602] width 1234 height 33
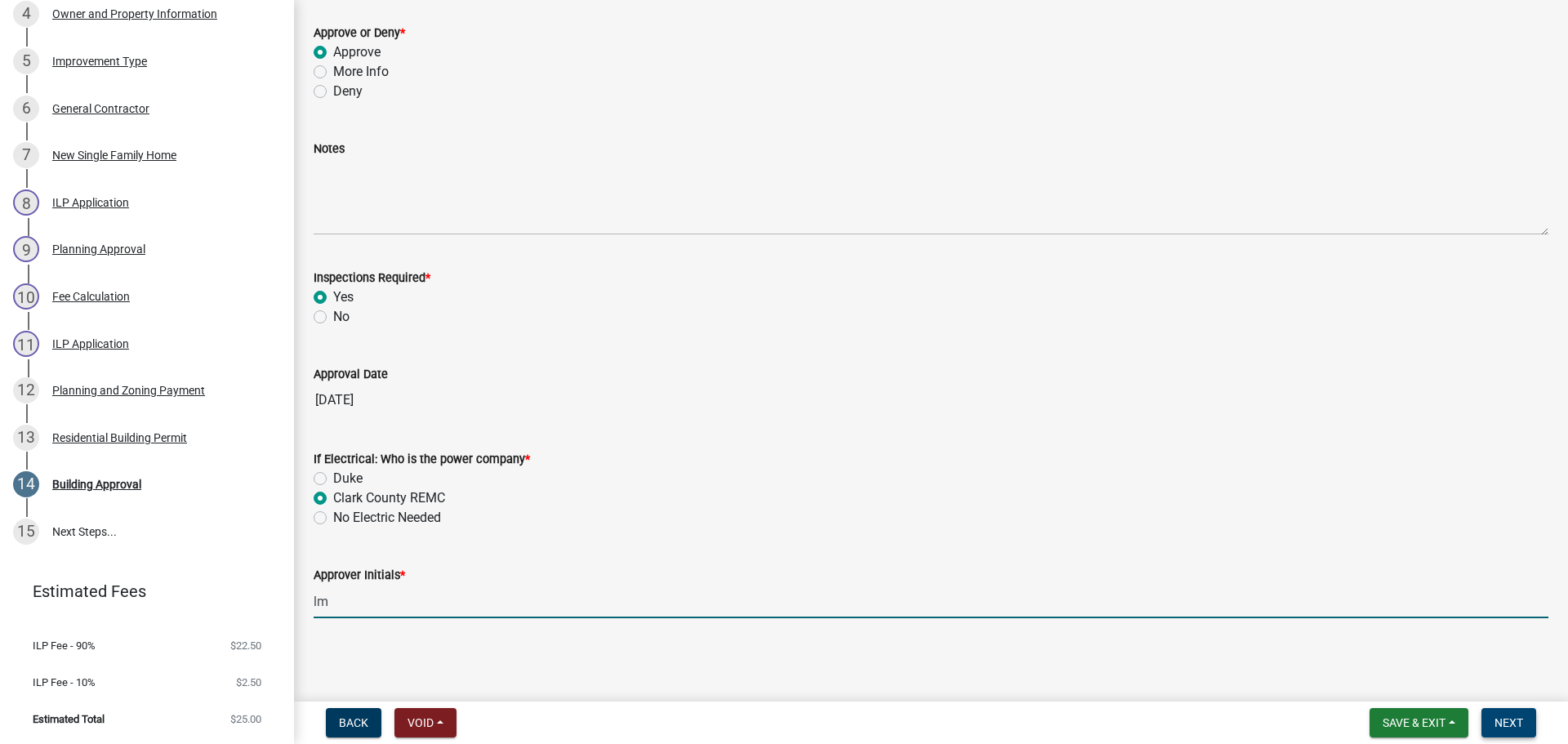
type input "lm"
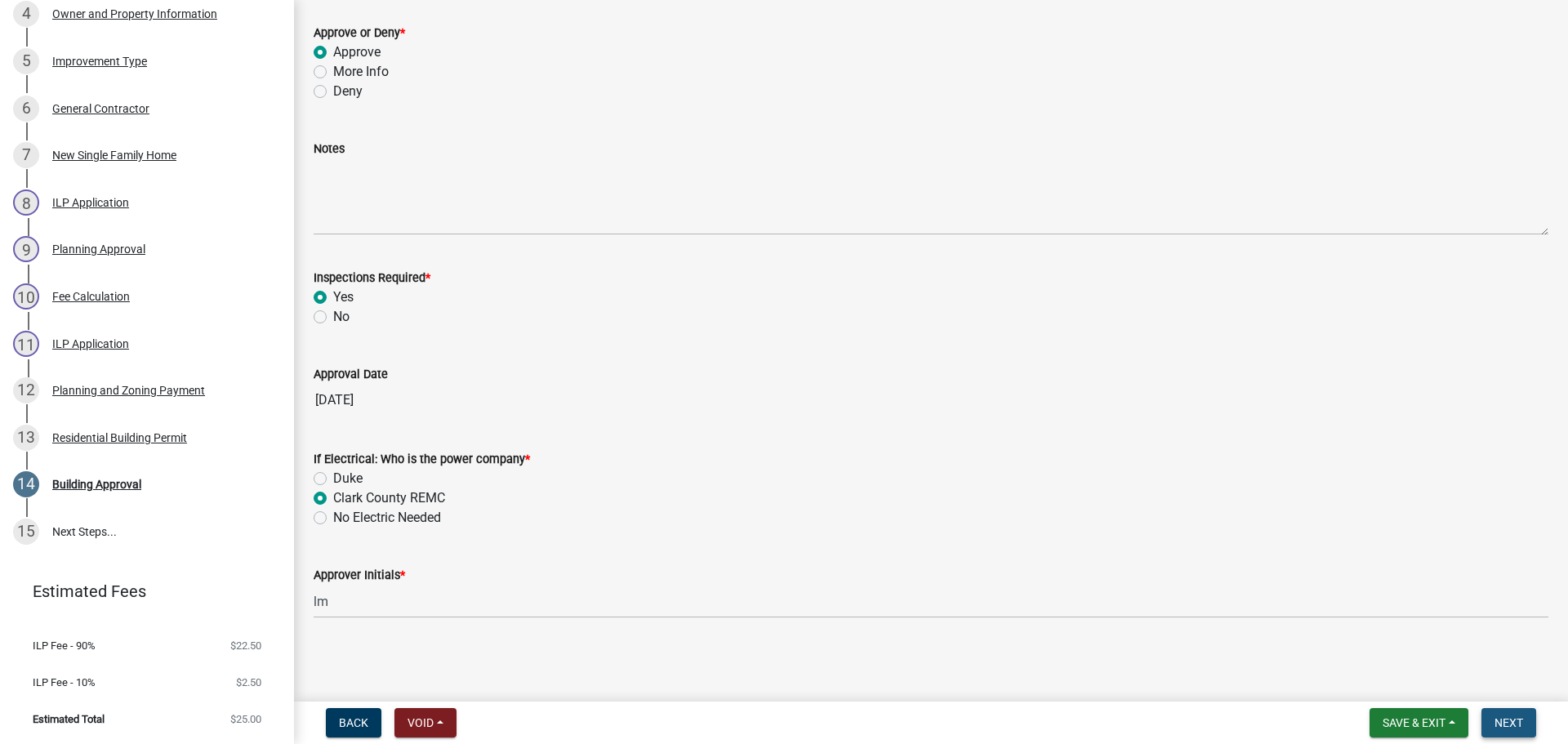
click at [1522, 717] on span "Next" at bounding box center [1509, 723] width 28 height 13
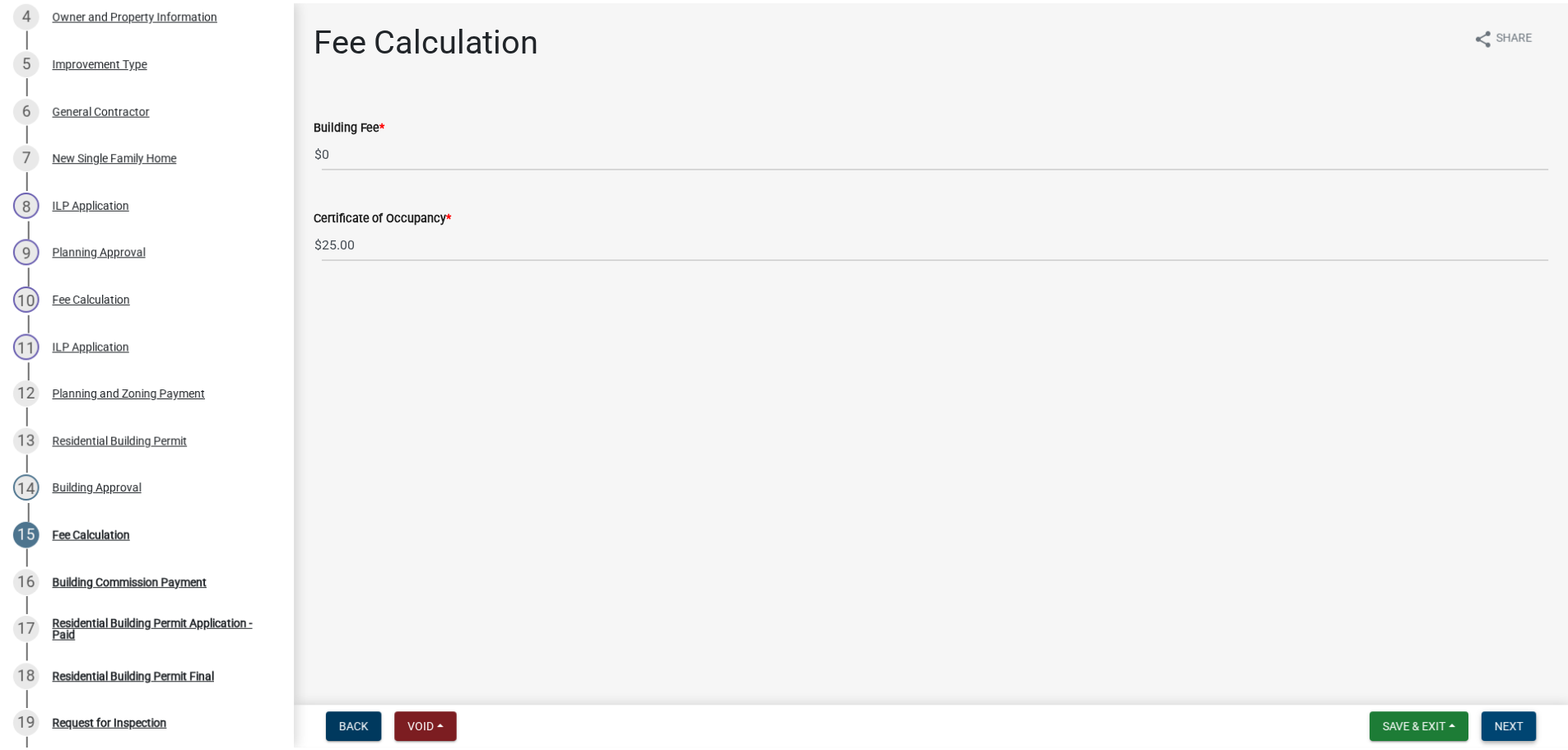
scroll to position [778, 0]
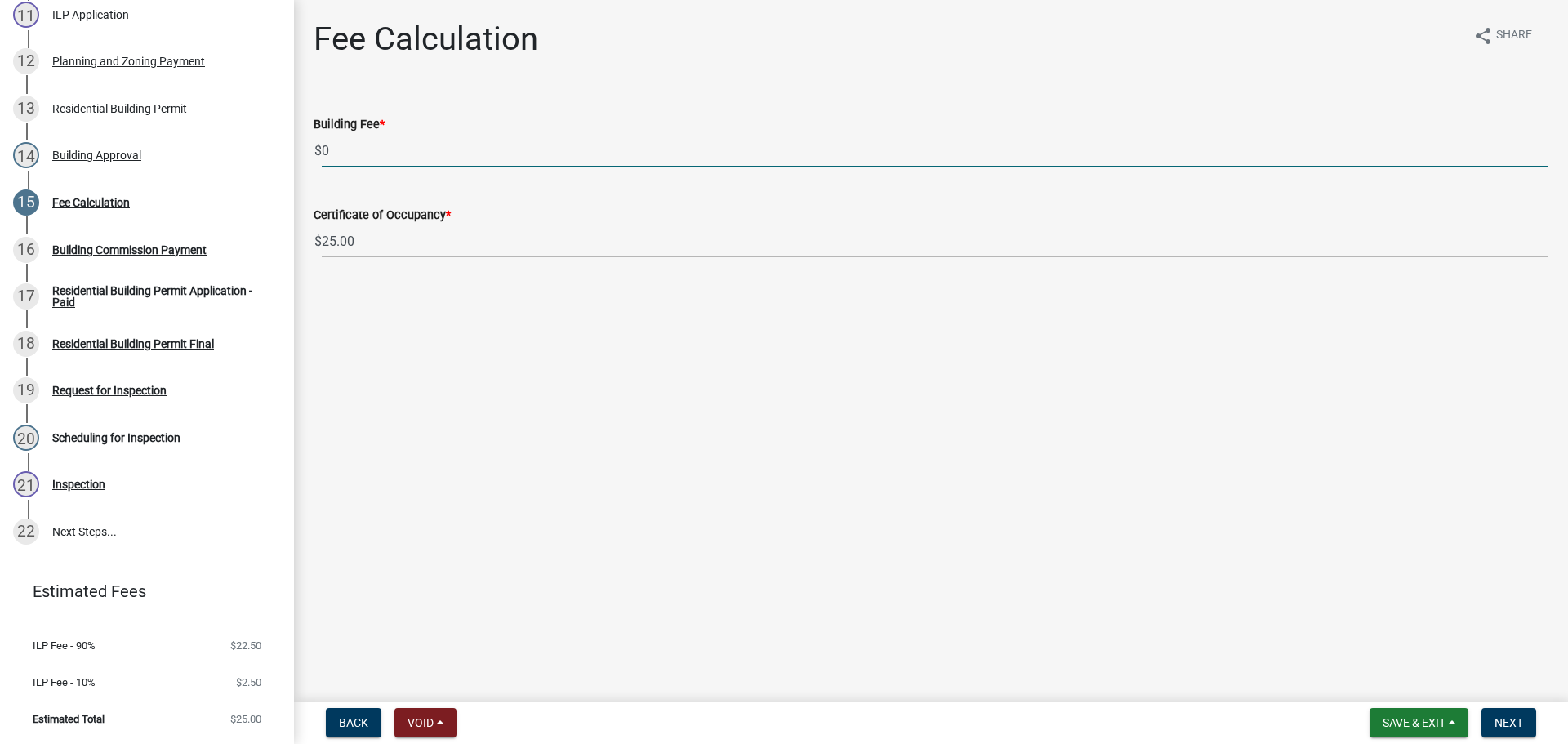
drag, startPoint x: 383, startPoint y: 146, endPoint x: 330, endPoint y: 143, distance: 53.1
click at [330, 143] on input "0" at bounding box center [935, 151] width 1227 height 33
click at [321, 142] on input "0" at bounding box center [935, 151] width 1227 height 33
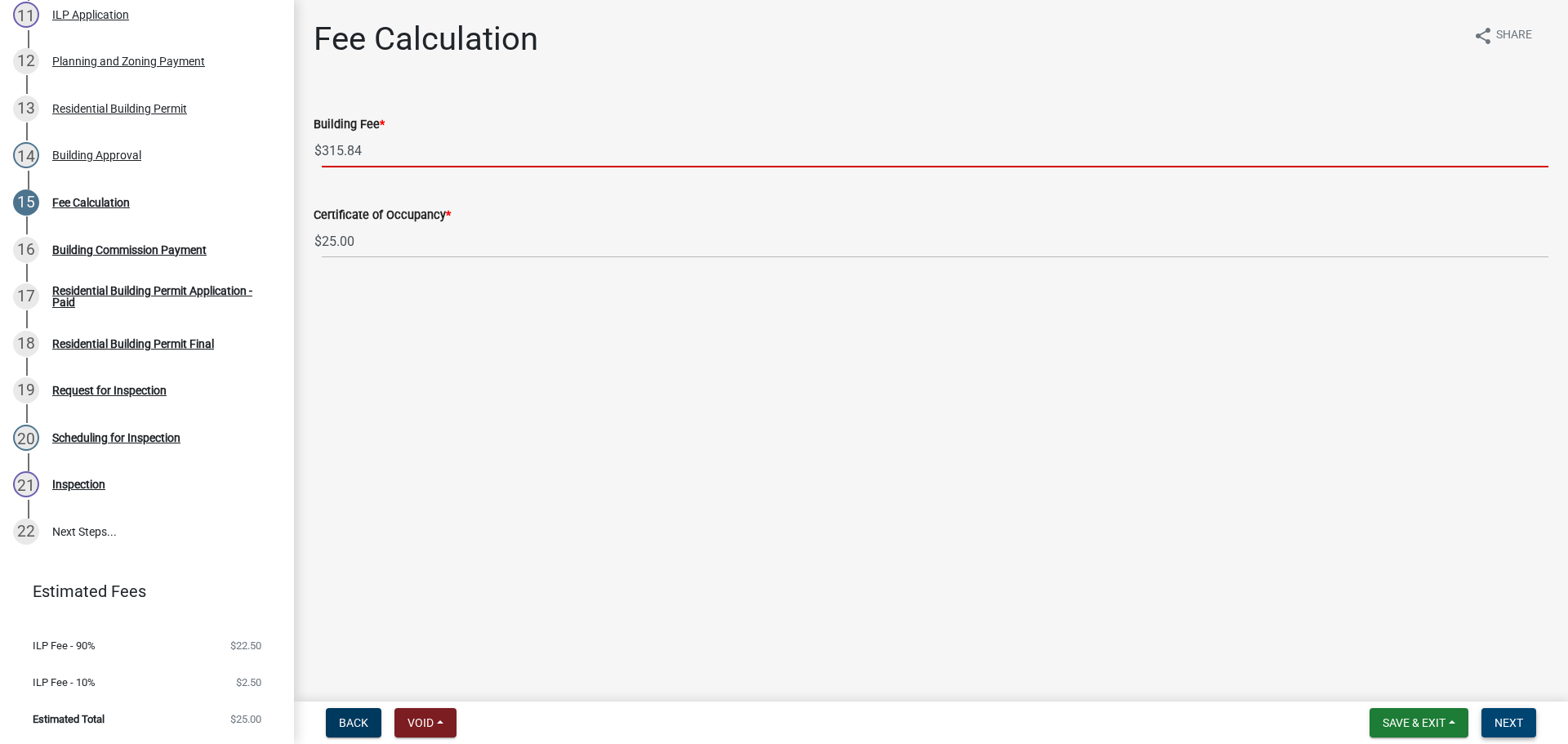
type input "315.84"
click at [1520, 726] on span "Next" at bounding box center [1509, 723] width 28 height 13
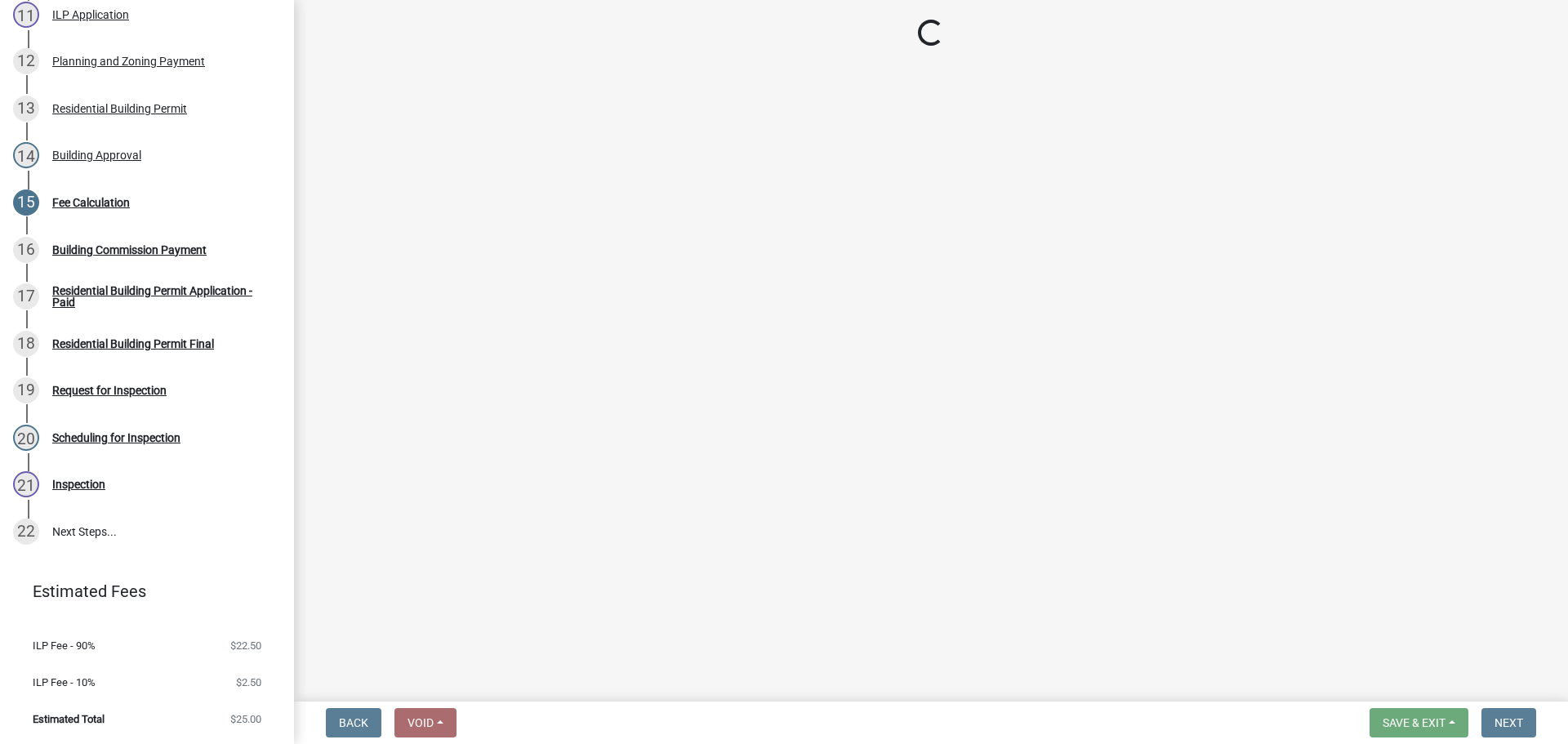
select select "3: 3"
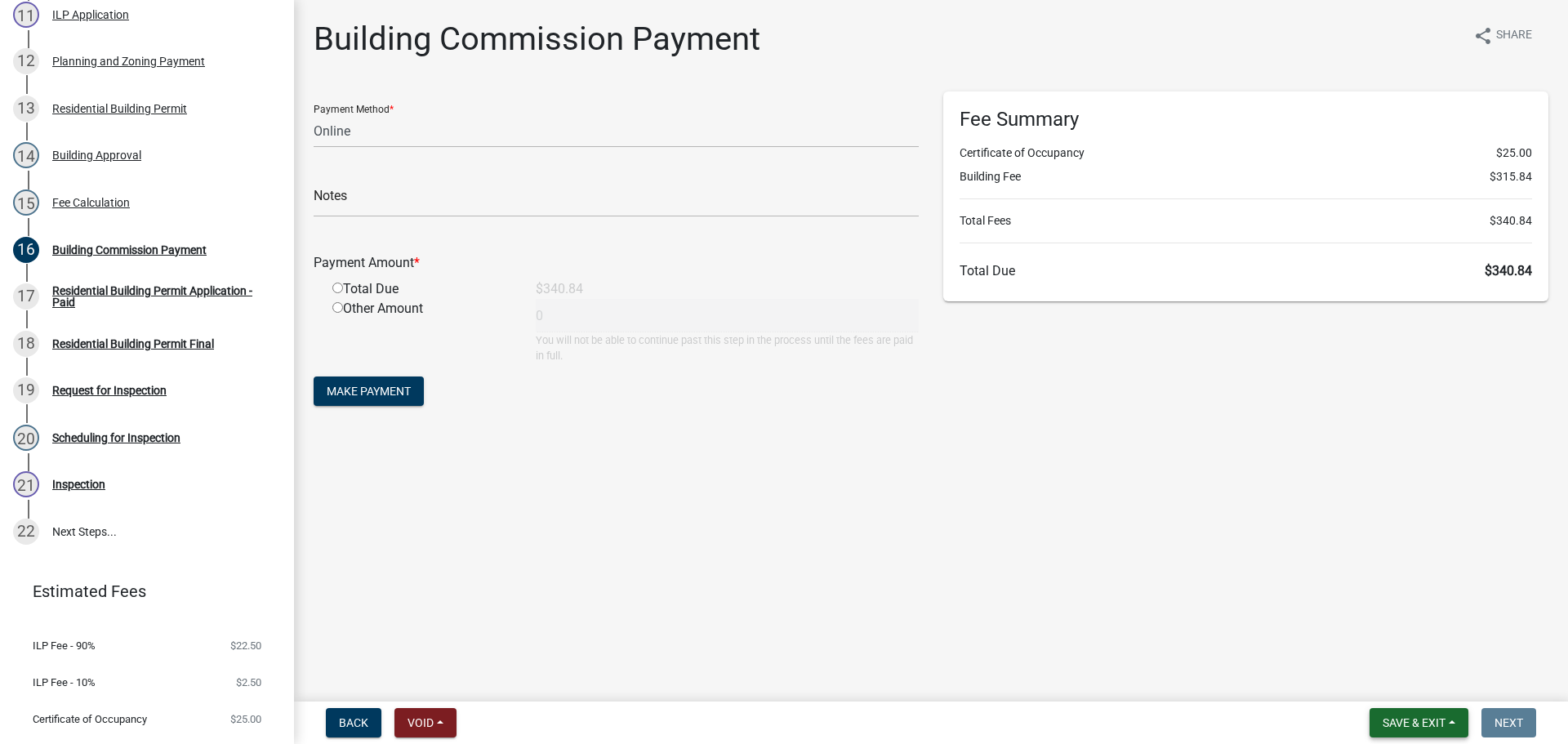
click at [1421, 726] on span "Save & Exit" at bounding box center [1413, 723] width 63 height 13
click at [1420, 678] on button "Save & Exit" at bounding box center [1402, 680] width 131 height 39
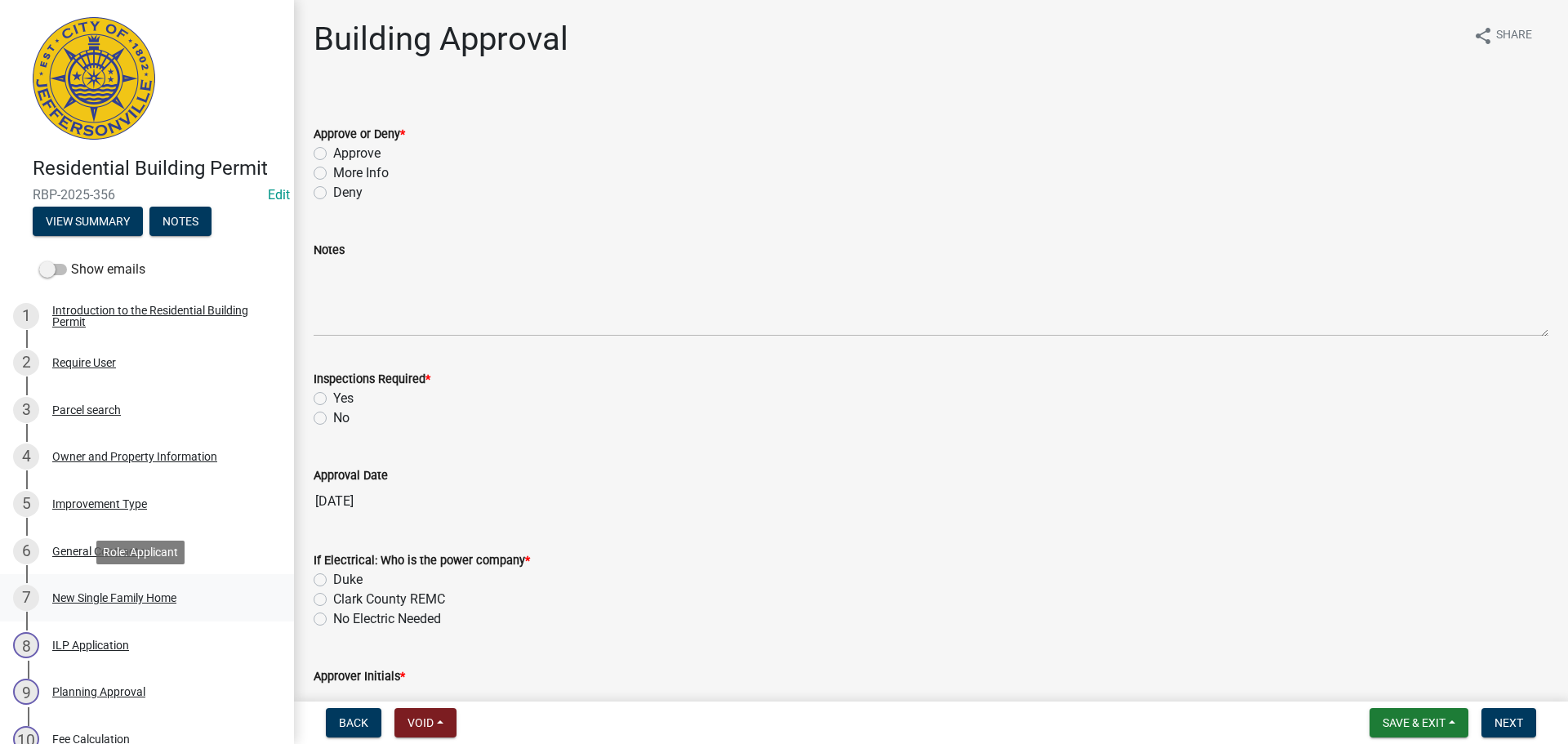
click at [101, 594] on div "New Single Family Home" at bounding box center [114, 598] width 124 height 12
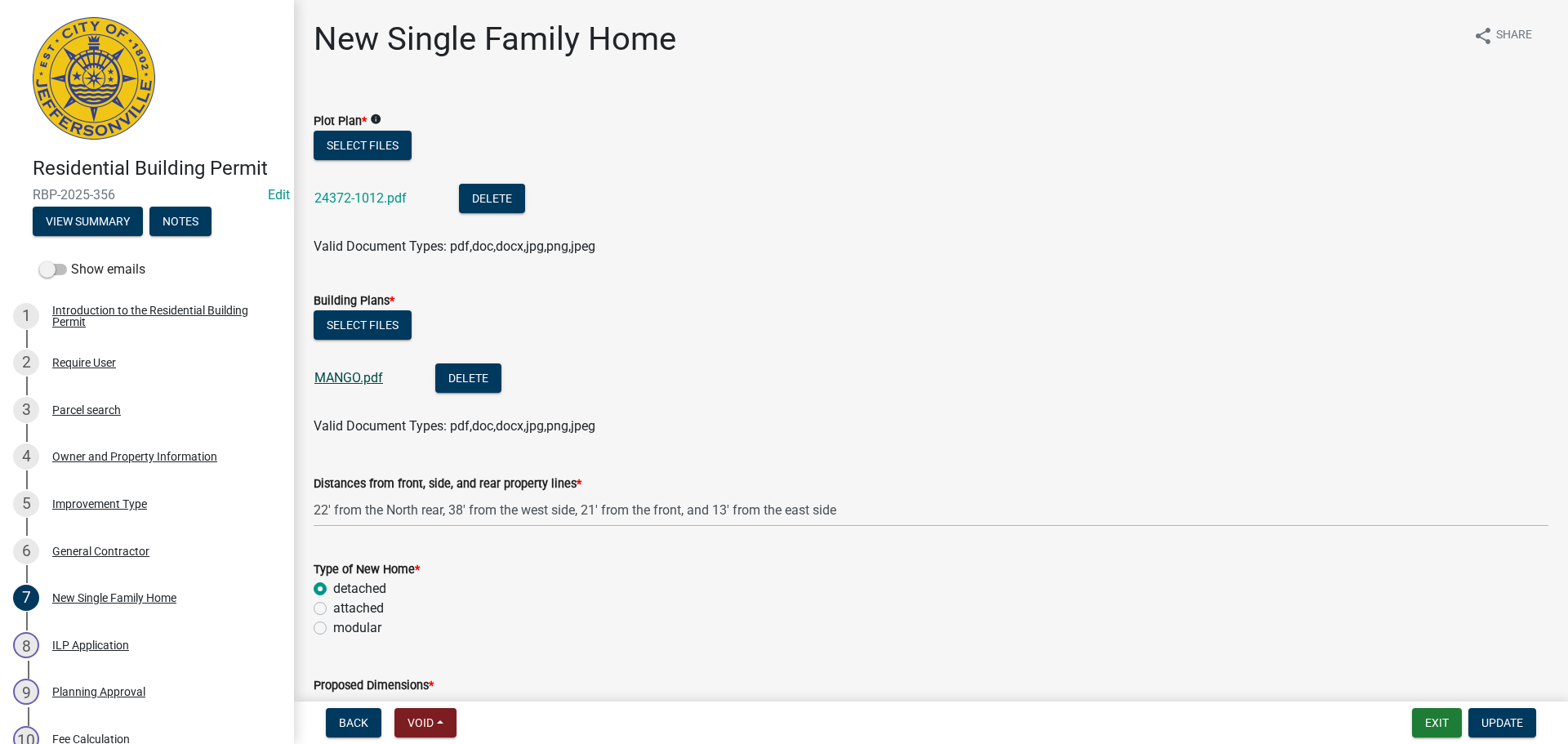
click at [343, 375] on link "MANGO.pdf" at bounding box center [349, 377] width 69 height 16
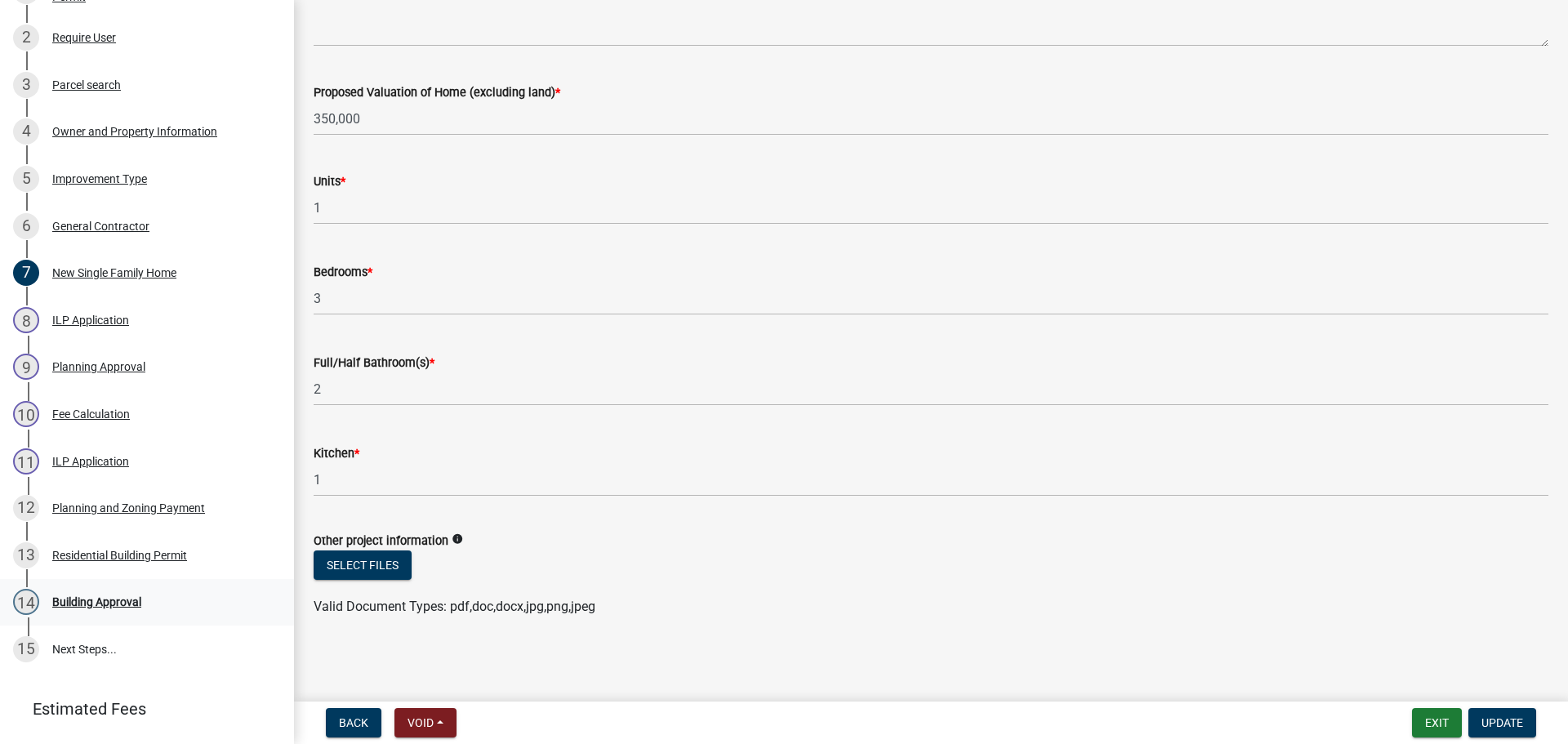
scroll to position [326, 0]
click at [94, 598] on div "Building Approval" at bounding box center [96, 600] width 89 height 12
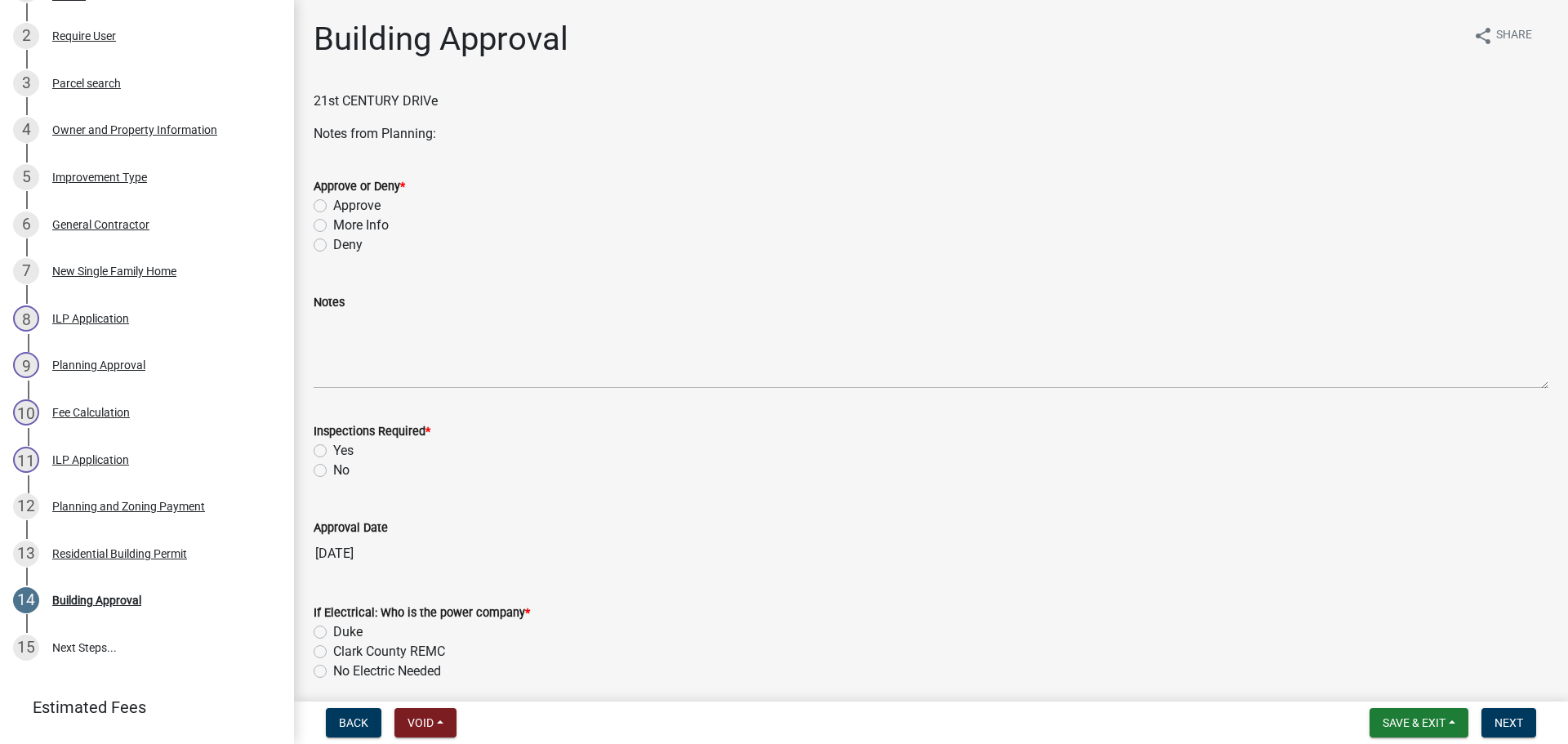
click at [366, 205] on label "Approve" at bounding box center [356, 205] width 48 height 19
click at [344, 205] on input "Approve" at bounding box center [338, 201] width 11 height 11
radio input "true"
click at [333, 448] on label "Yes" at bounding box center [343, 450] width 20 height 19
click at [333, 448] on input "Yes" at bounding box center [338, 446] width 11 height 11
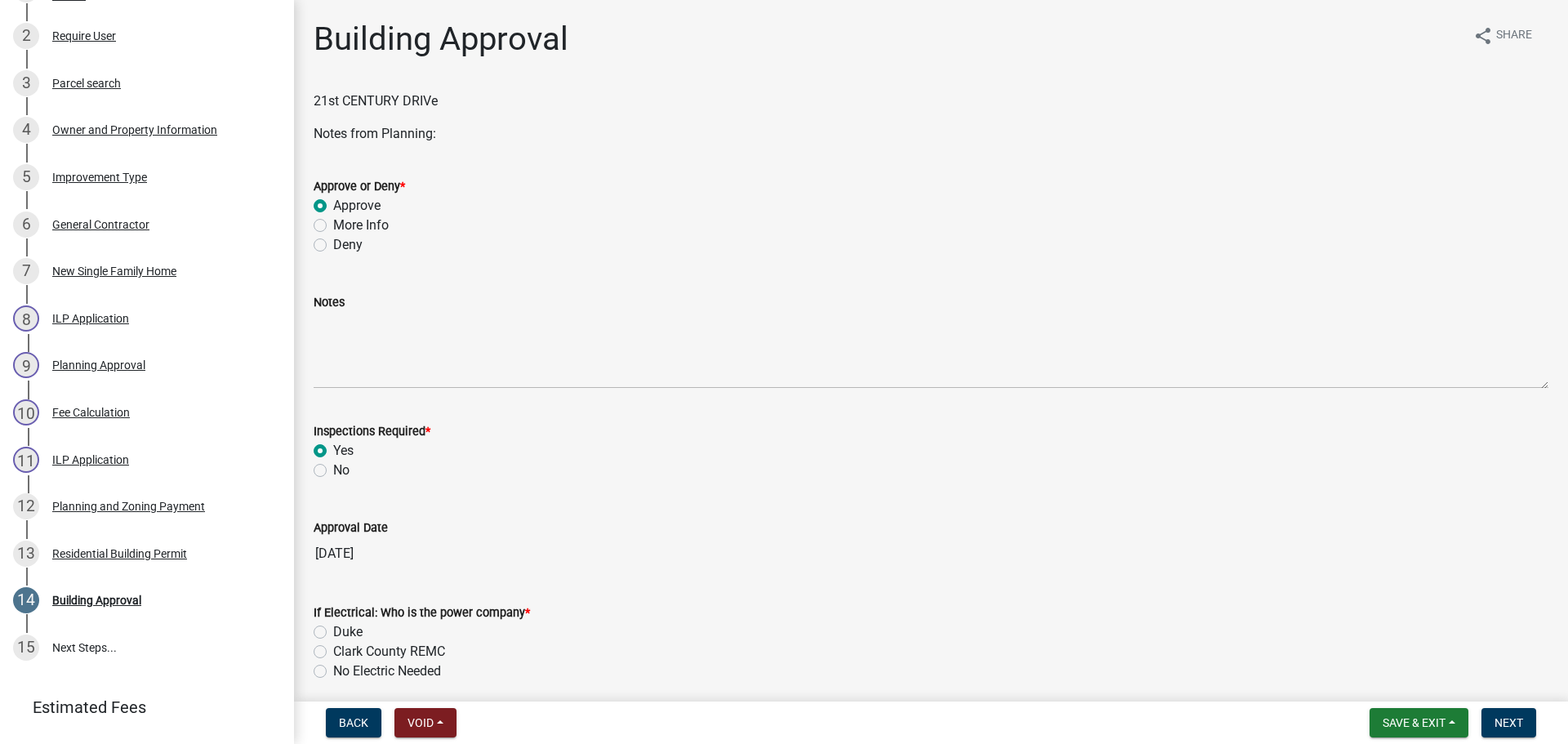
radio input "true"
click at [351, 654] on label "Clark County REMC" at bounding box center [389, 651] width 112 height 19
click at [344, 653] on input "Clark County REMC" at bounding box center [338, 647] width 11 height 11
radio input "true"
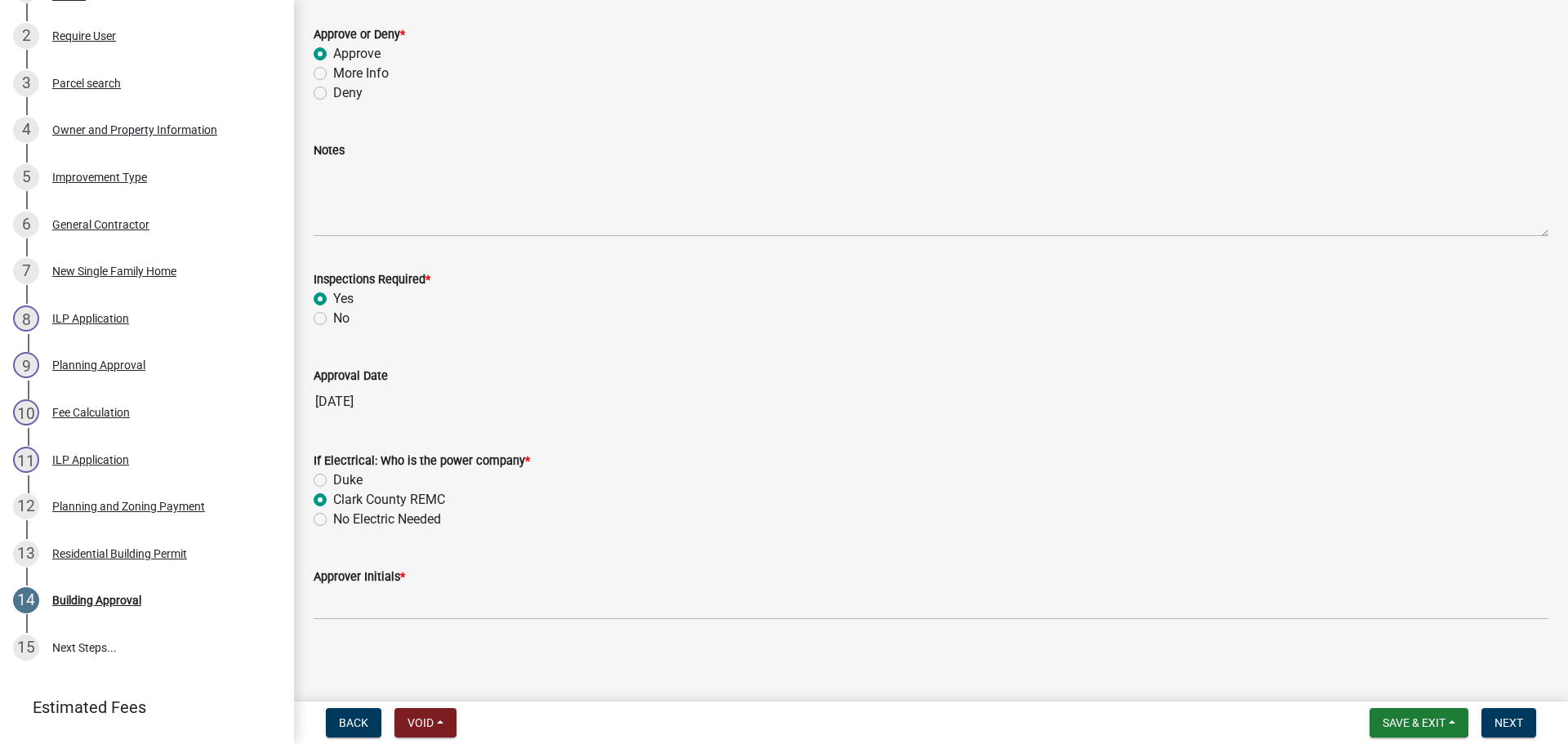
scroll to position [153, 0]
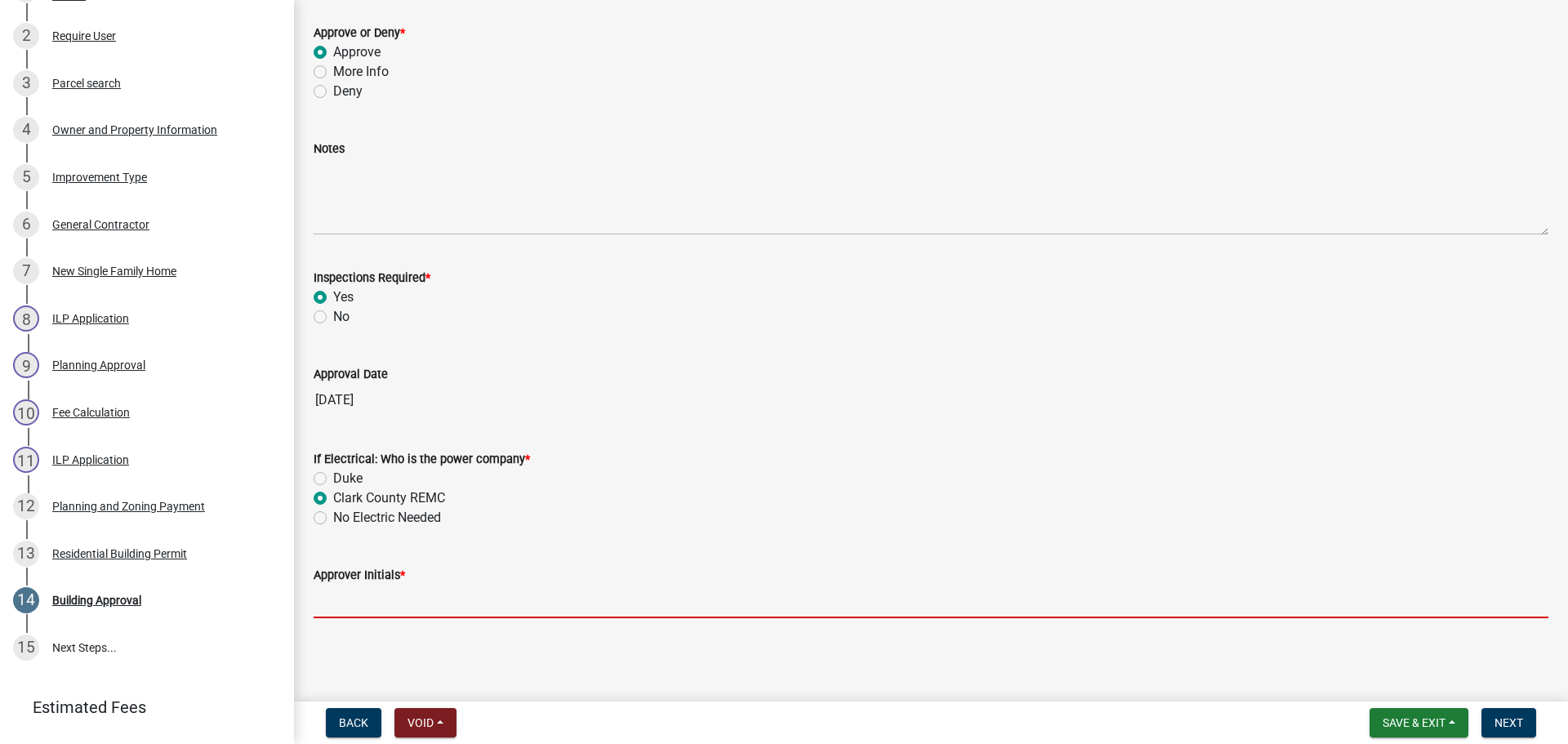
click at [377, 608] on input "Approver Initials *" at bounding box center [930, 602] width 1234 height 33
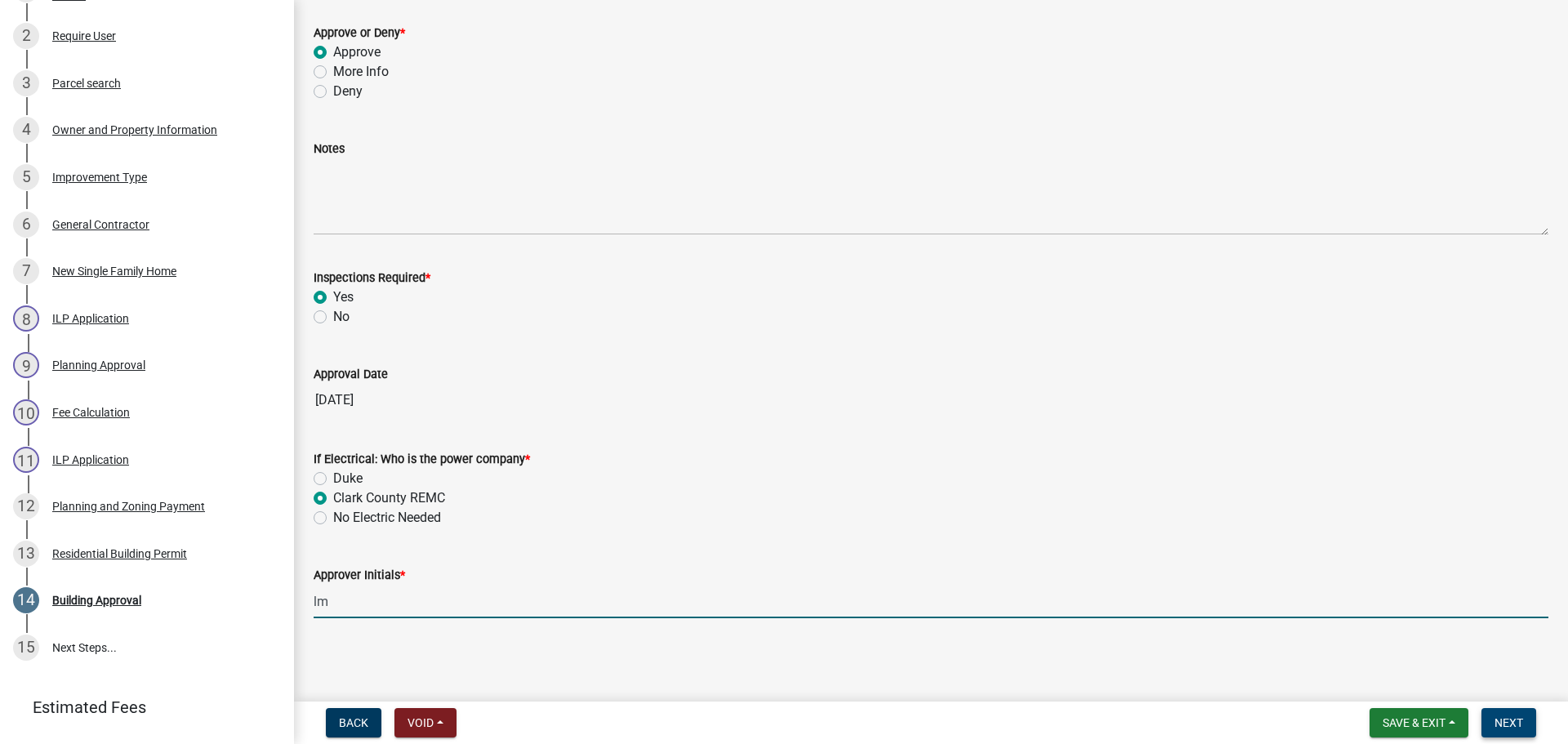
type input "lm"
click at [1516, 726] on span "Next" at bounding box center [1509, 723] width 28 height 13
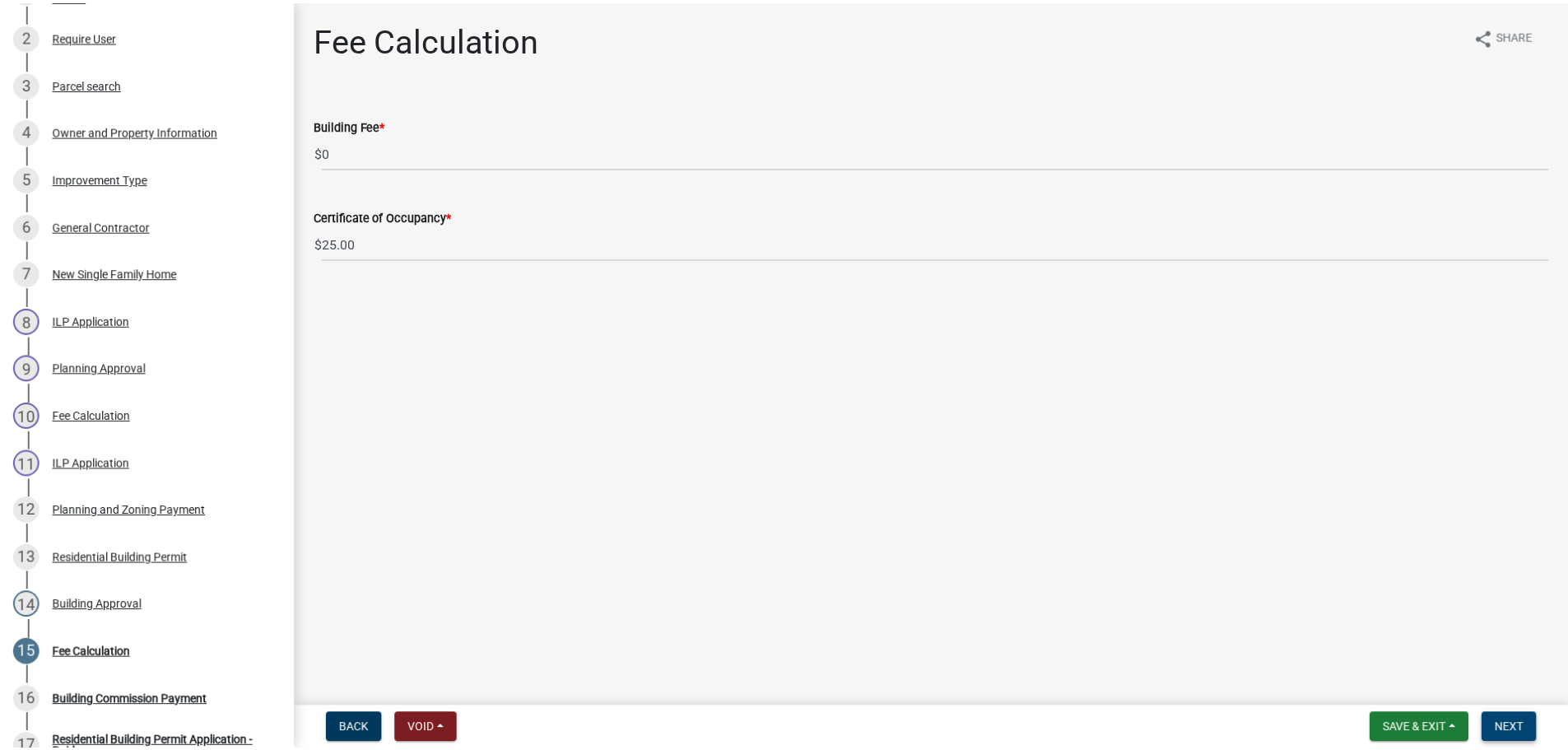
scroll to position [661, 0]
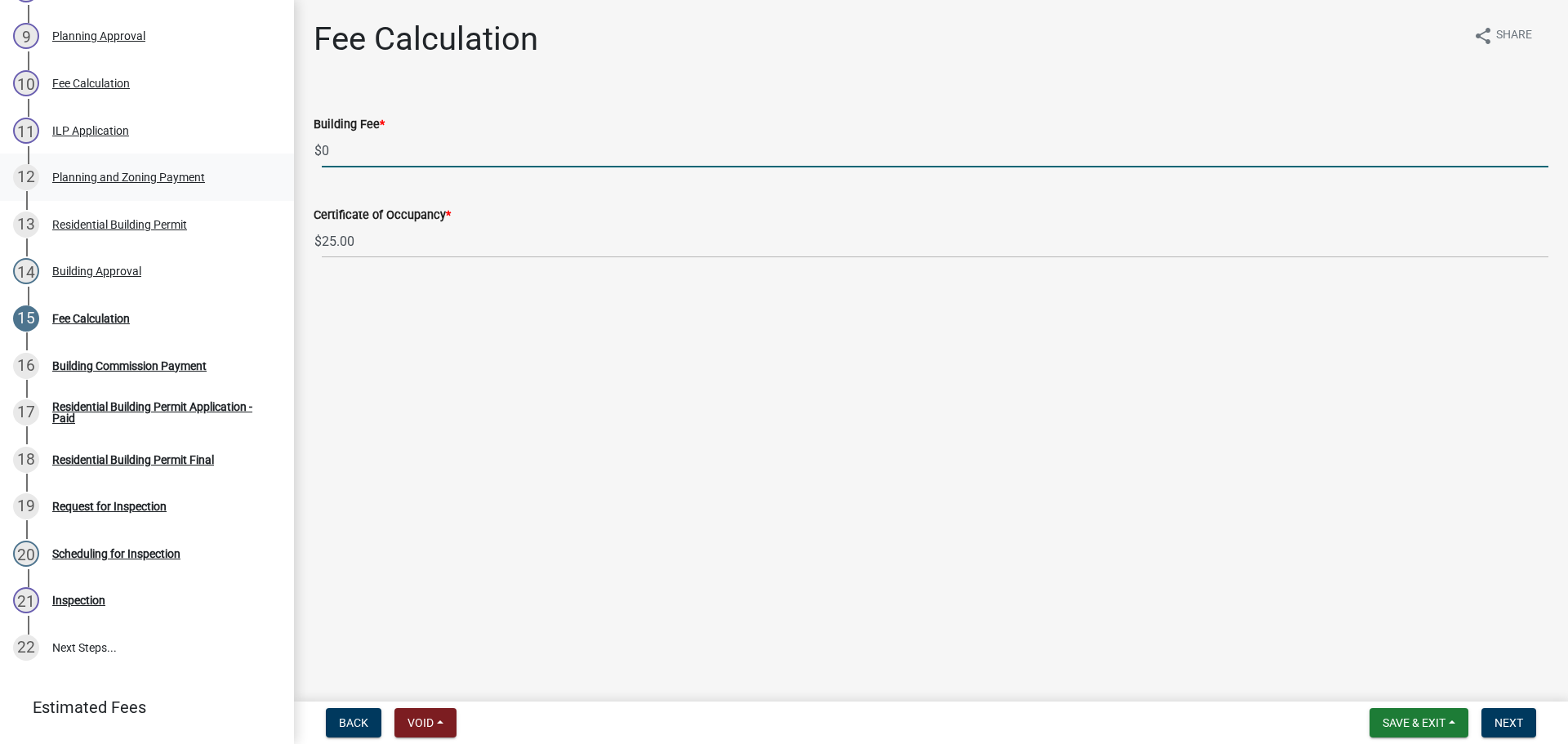
drag, startPoint x: 386, startPoint y: 154, endPoint x: 275, endPoint y: 154, distance: 111.0
click at [275, 154] on div "Residential Building Permit RBP-2025-356 Edit View Summary Notes Show emails 1 …" at bounding box center [784, 372] width 1568 height 744
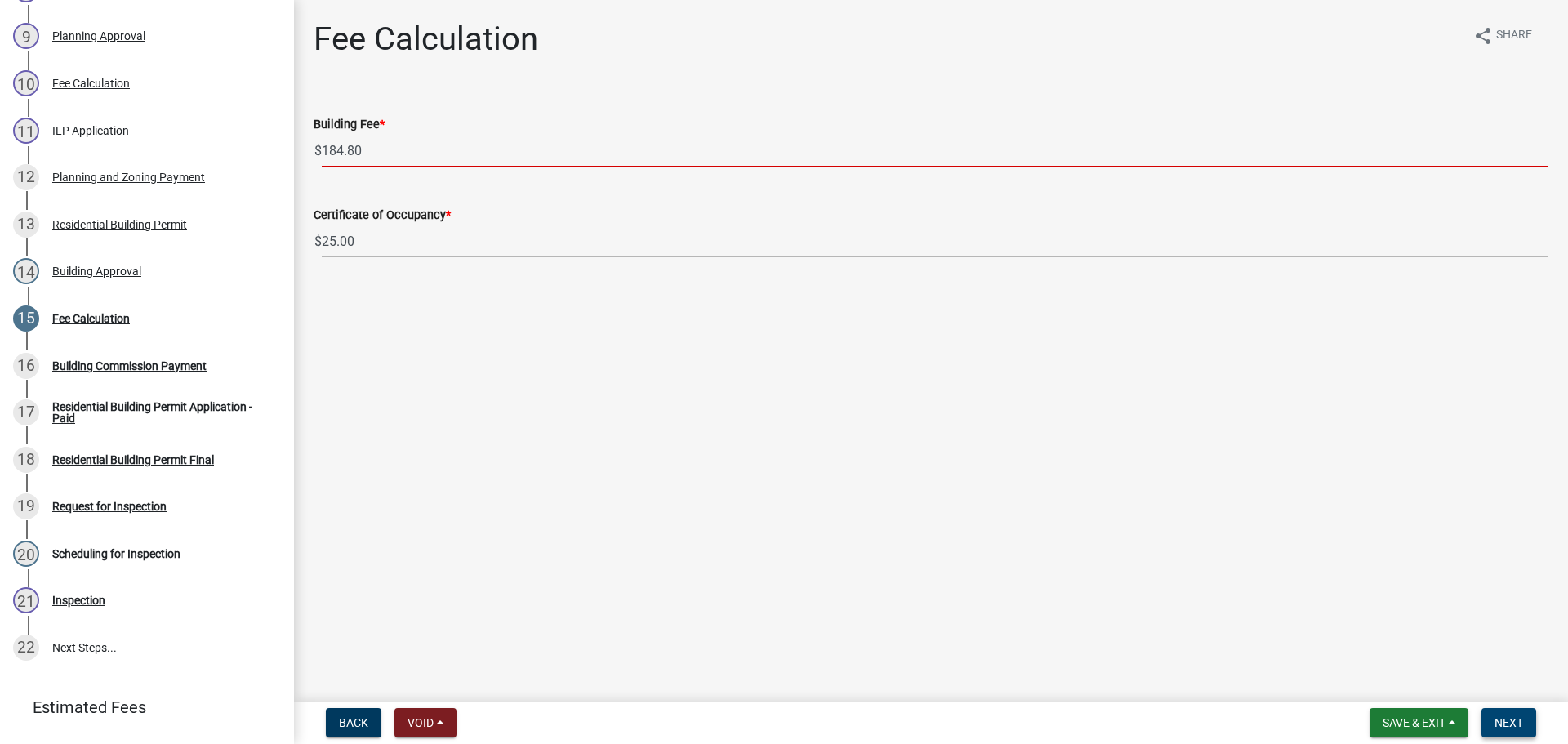
type input "184.80"
click at [1513, 723] on span "Next" at bounding box center [1509, 723] width 28 height 13
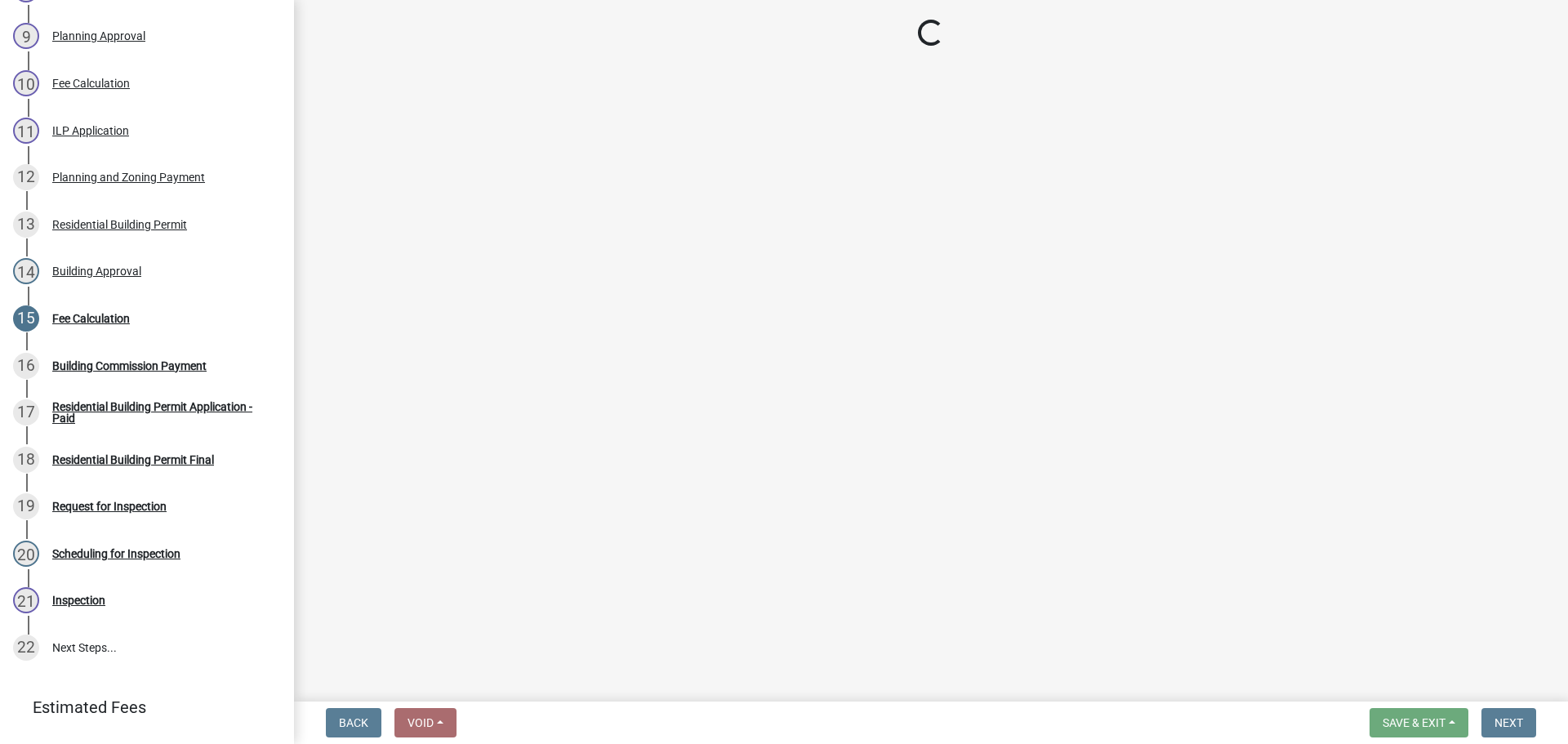
select select "3: 3"
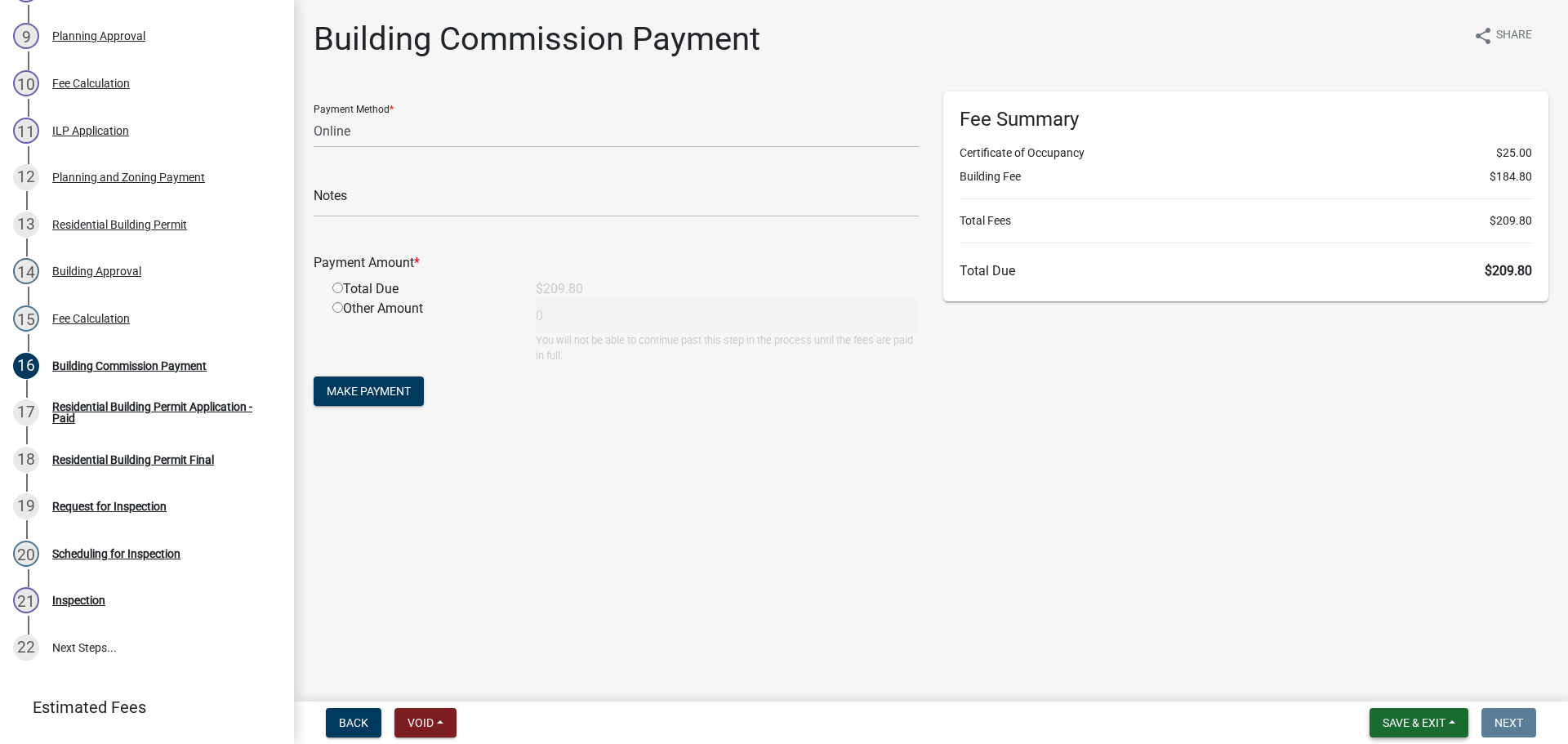
click at [1450, 726] on button "Save & Exit" at bounding box center [1418, 722] width 99 height 29
click at [1438, 680] on button "Save & Exit" at bounding box center [1402, 680] width 131 height 39
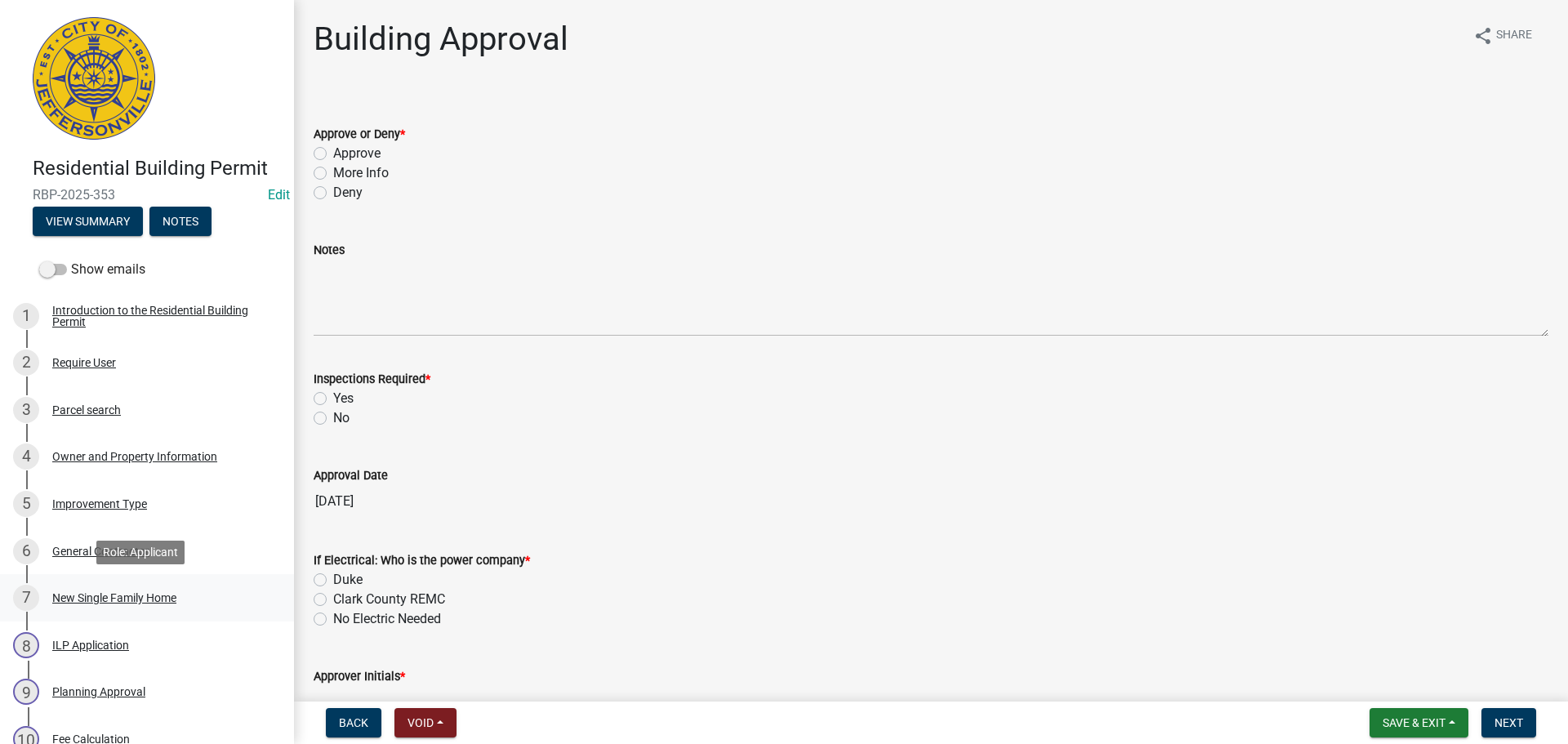
click at [79, 598] on div "New Single Family Home" at bounding box center [114, 598] width 124 height 12
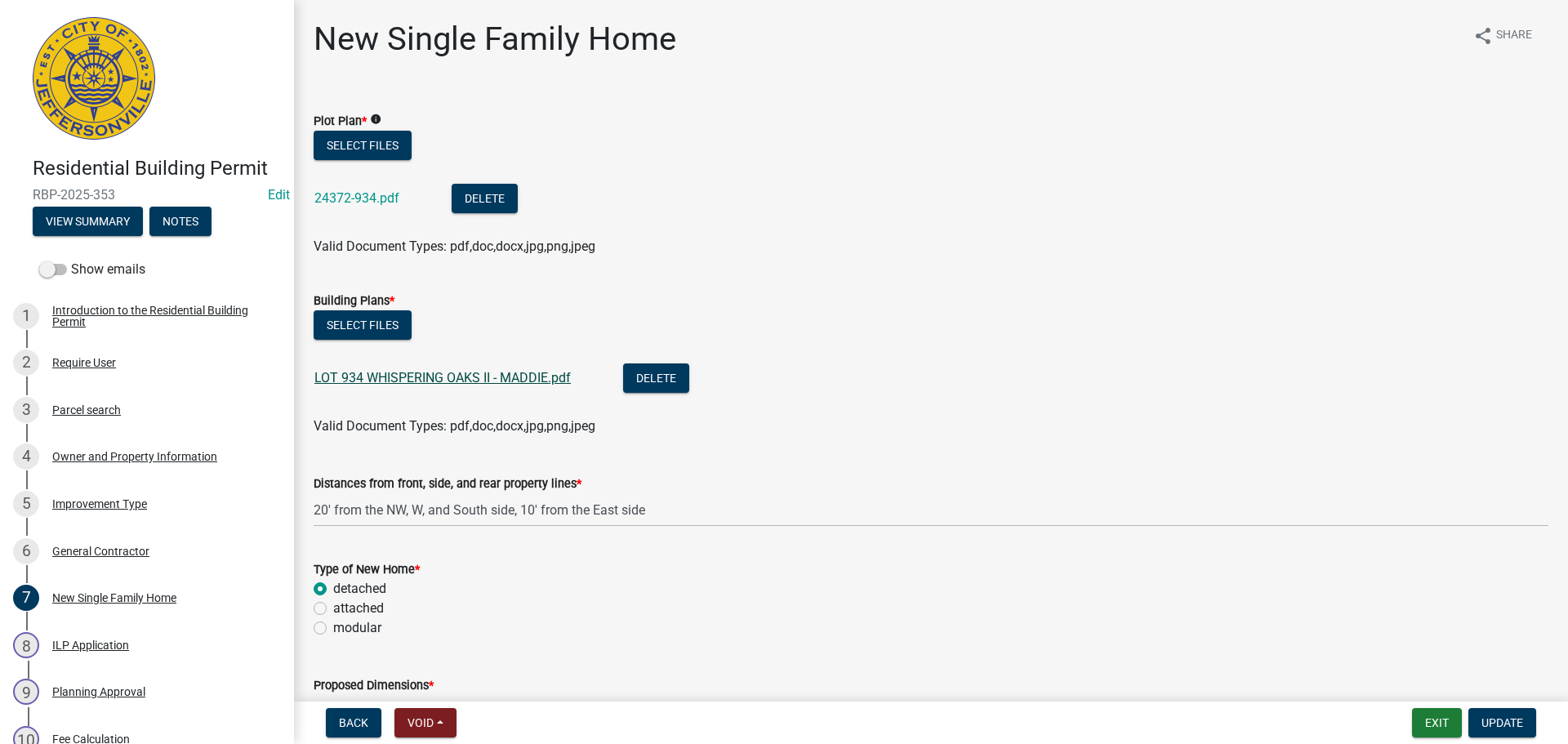
click at [483, 379] on link "LOT 934 WHISPERING OAKS II - MADDIE.pdf" at bounding box center [443, 377] width 256 height 16
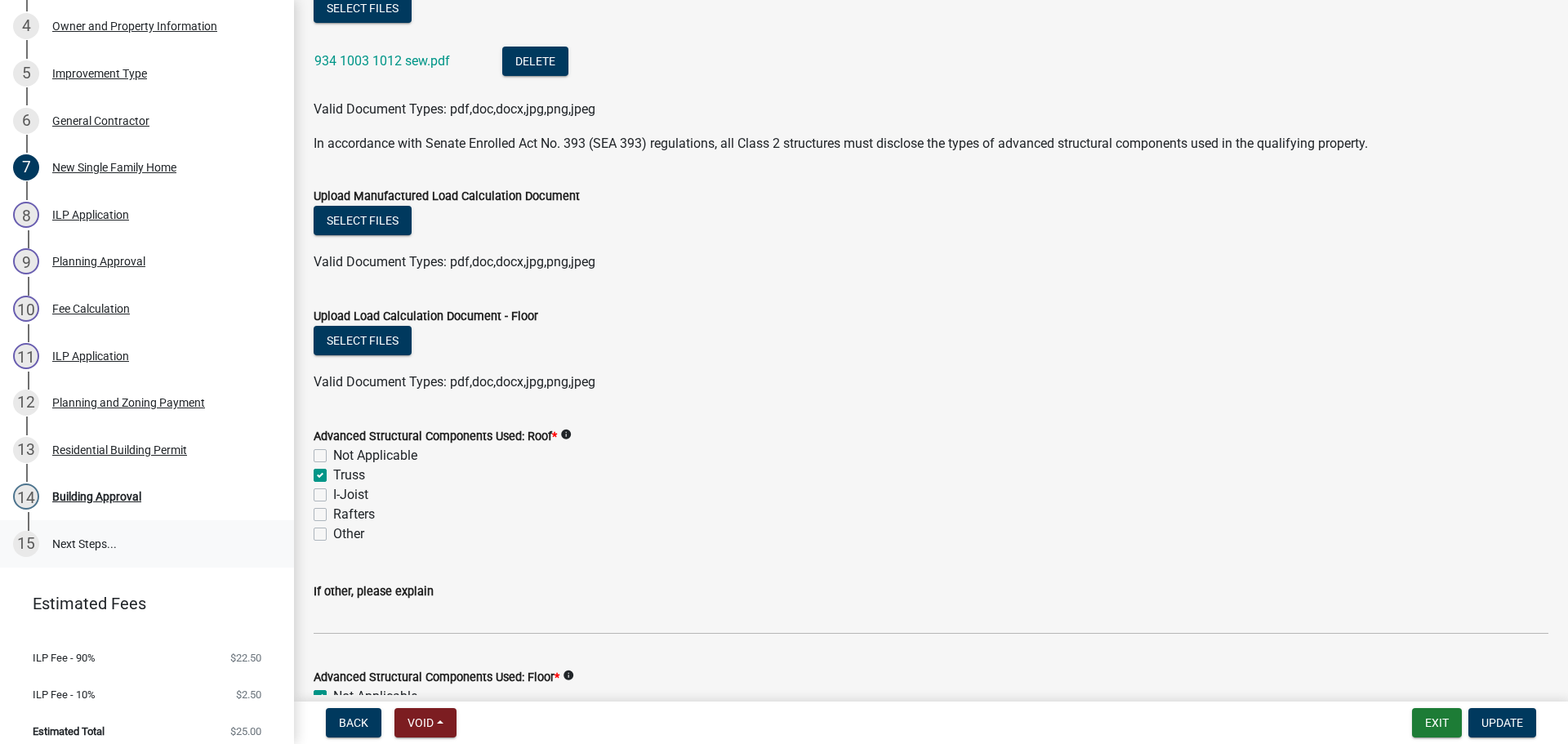
scroll to position [443, 0]
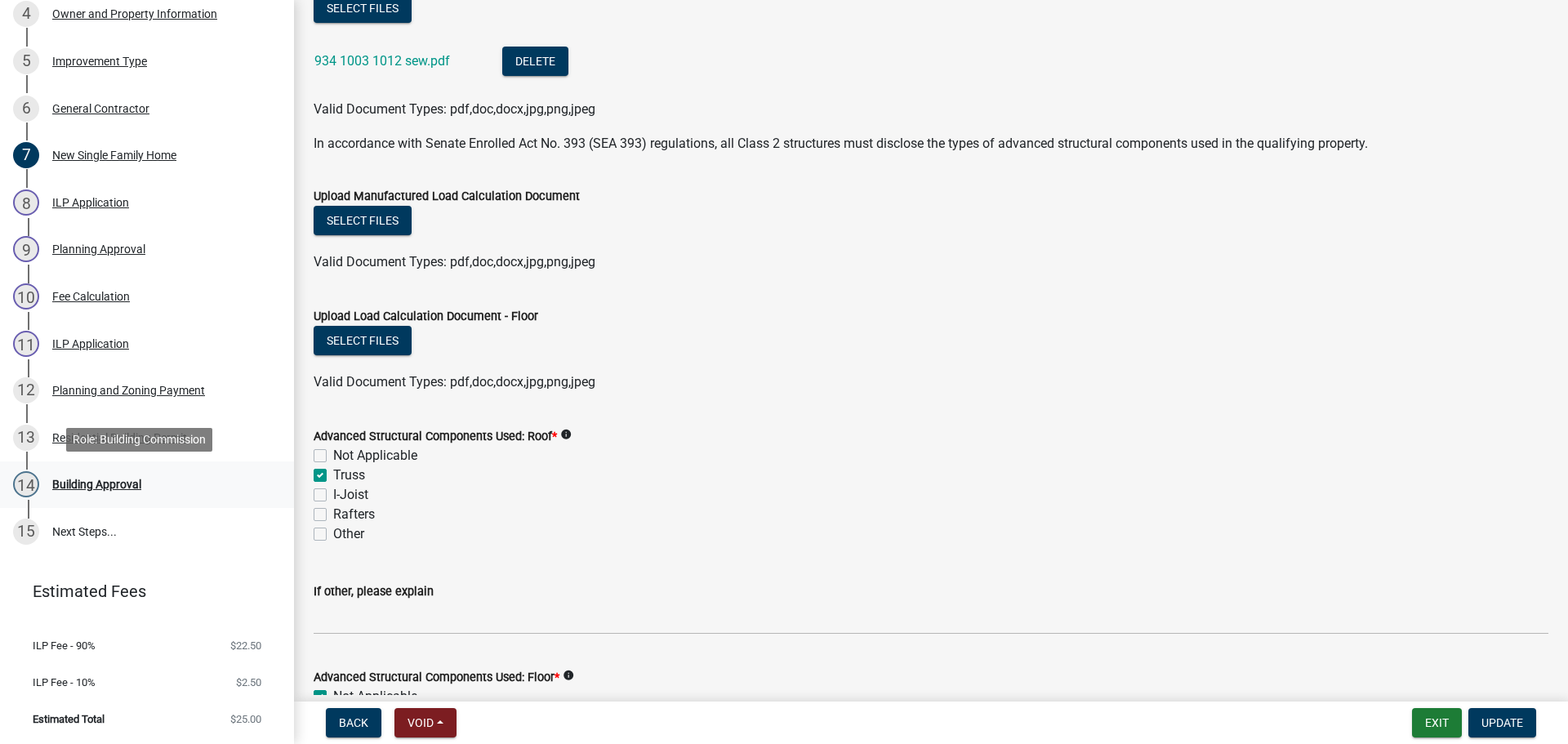
click at [108, 487] on div "Building Approval" at bounding box center [96, 485] width 89 height 12
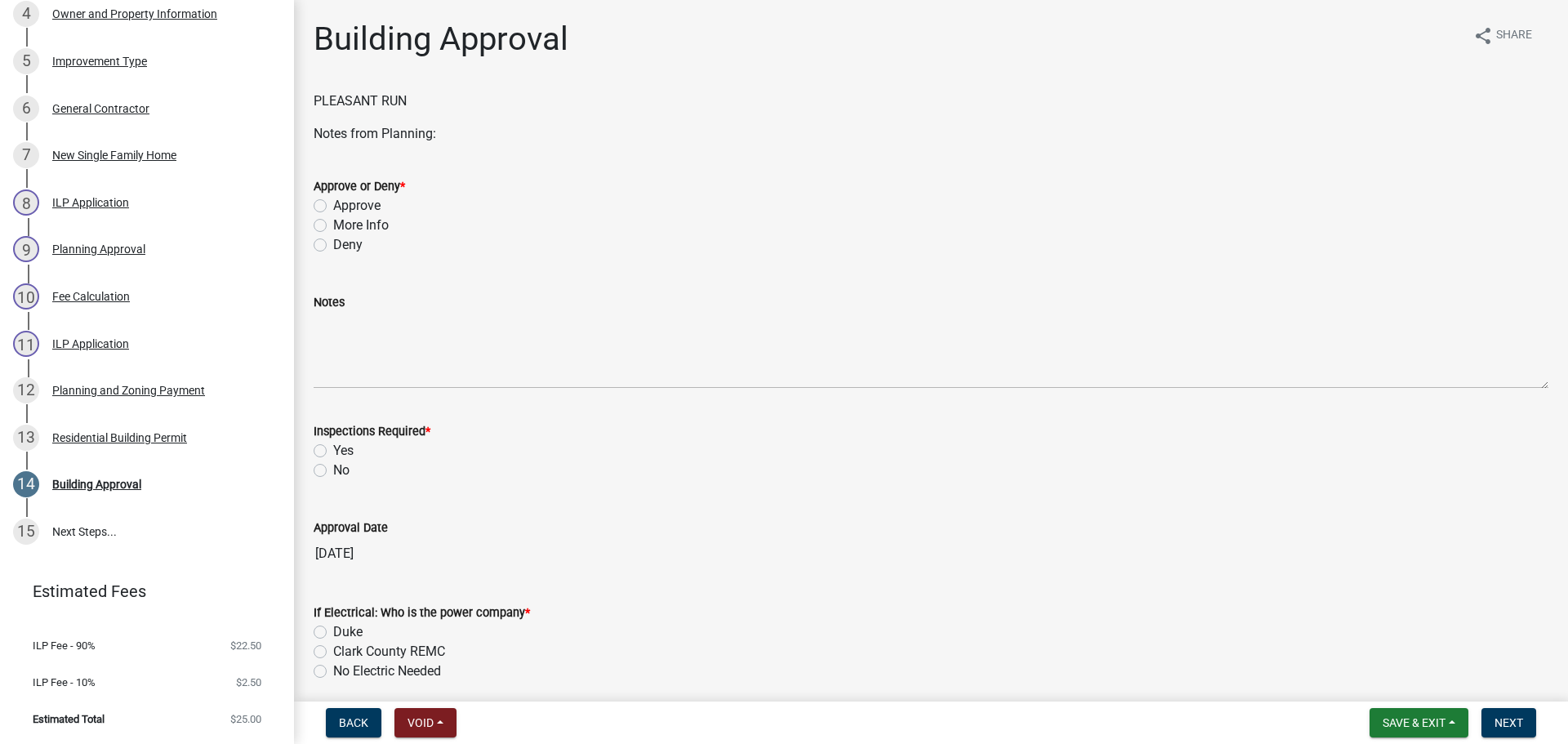
click at [350, 215] on label "Approve" at bounding box center [356, 205] width 48 height 19
click at [344, 207] on input "Approve" at bounding box center [338, 201] width 11 height 11
radio input "true"
click at [351, 455] on label "Yes" at bounding box center [343, 450] width 20 height 19
click at [344, 452] on input "Yes" at bounding box center [338, 446] width 11 height 11
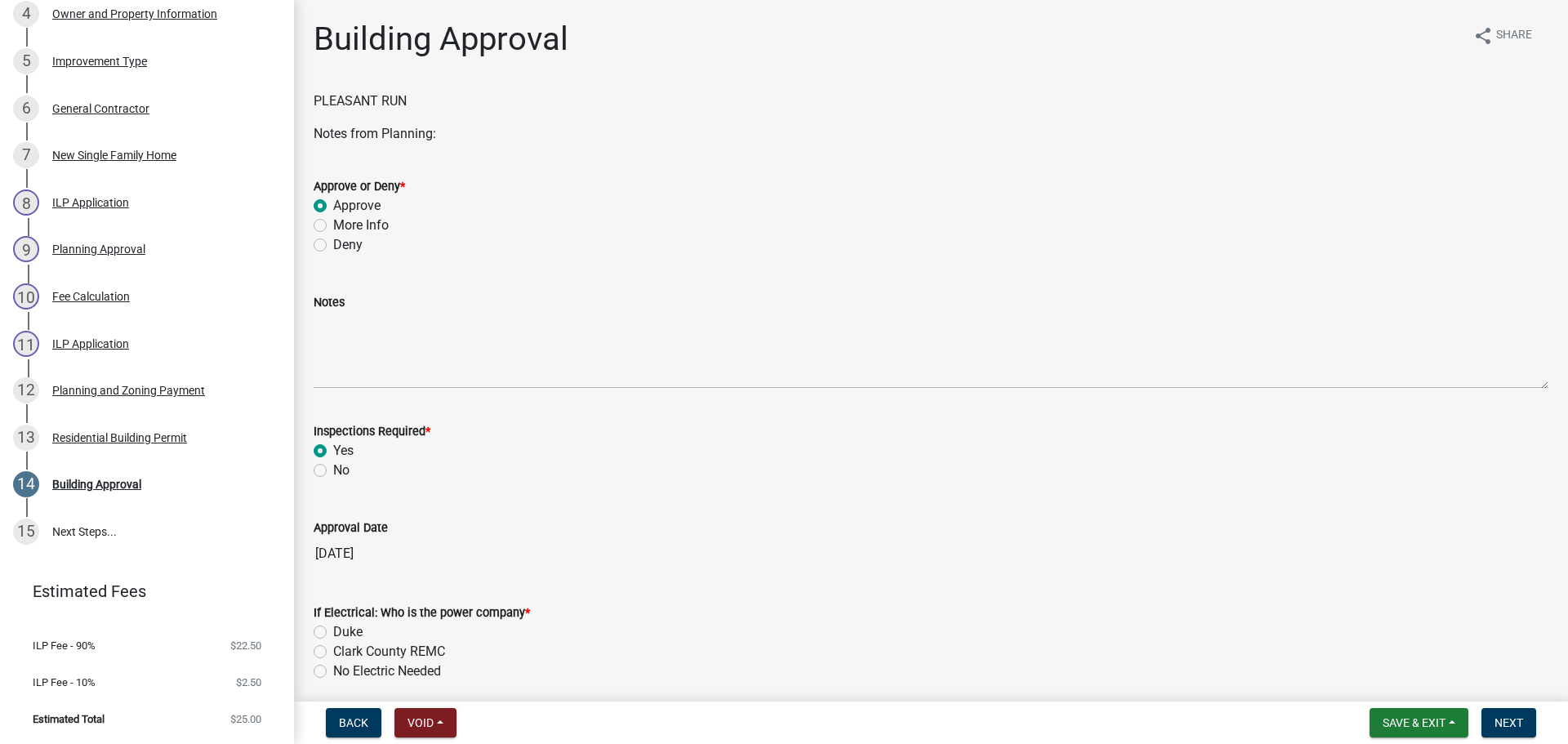
radio input "true"
click at [370, 655] on label "Clark County REMC" at bounding box center [389, 651] width 112 height 19
click at [344, 653] on input "Clark County REMC" at bounding box center [338, 647] width 11 height 11
radio input "true"
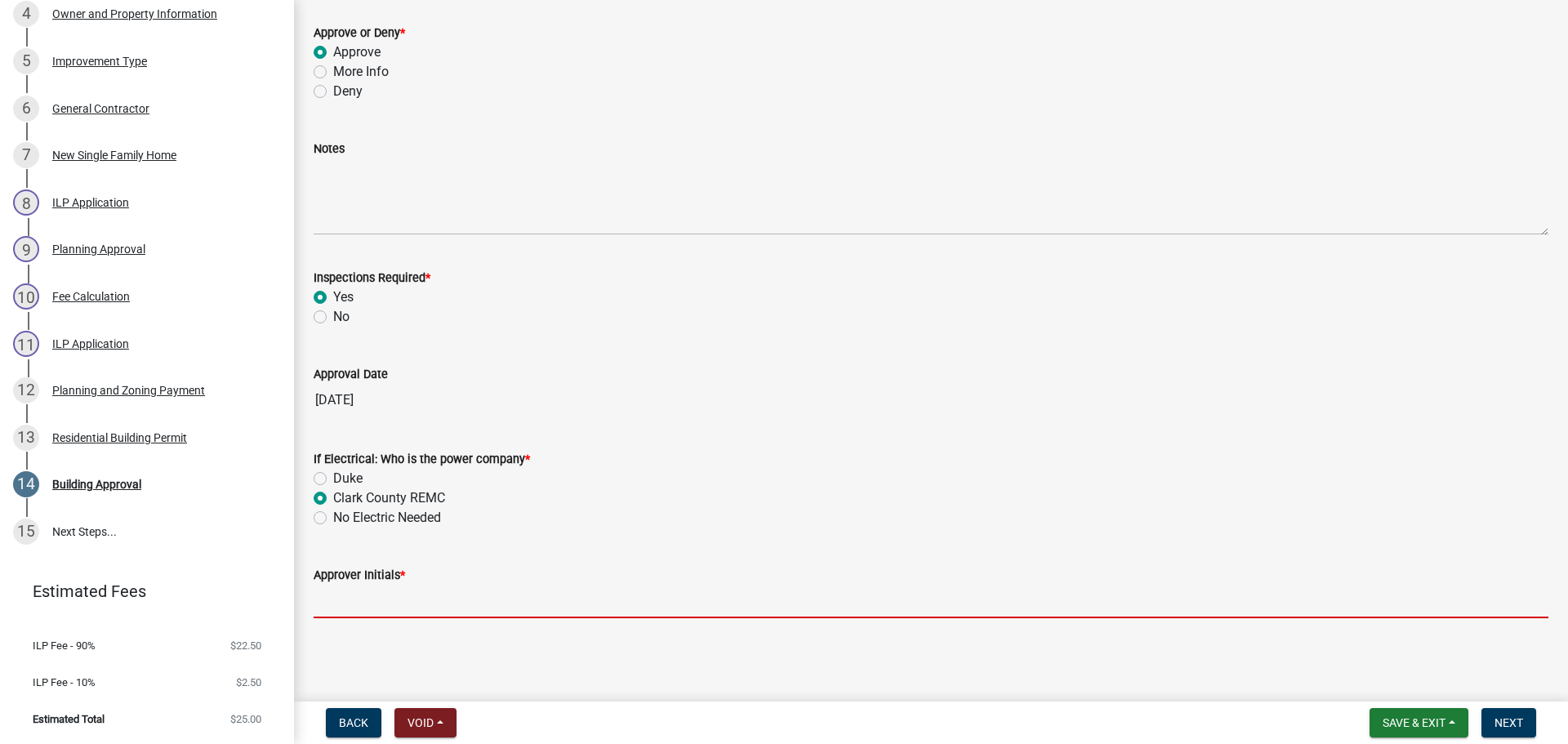
click at [392, 603] on input "Approver Initials *" at bounding box center [930, 602] width 1234 height 33
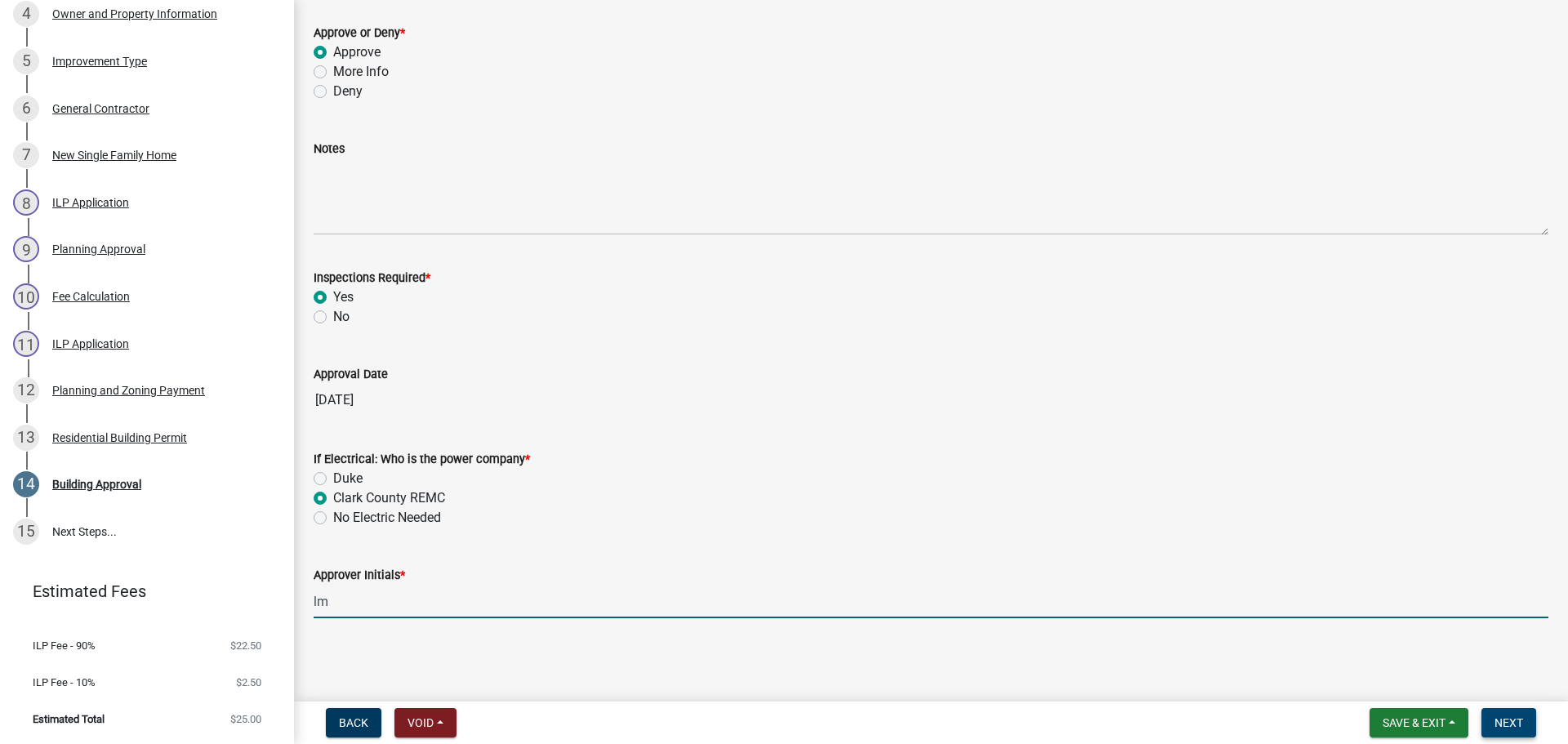
type input "lm"
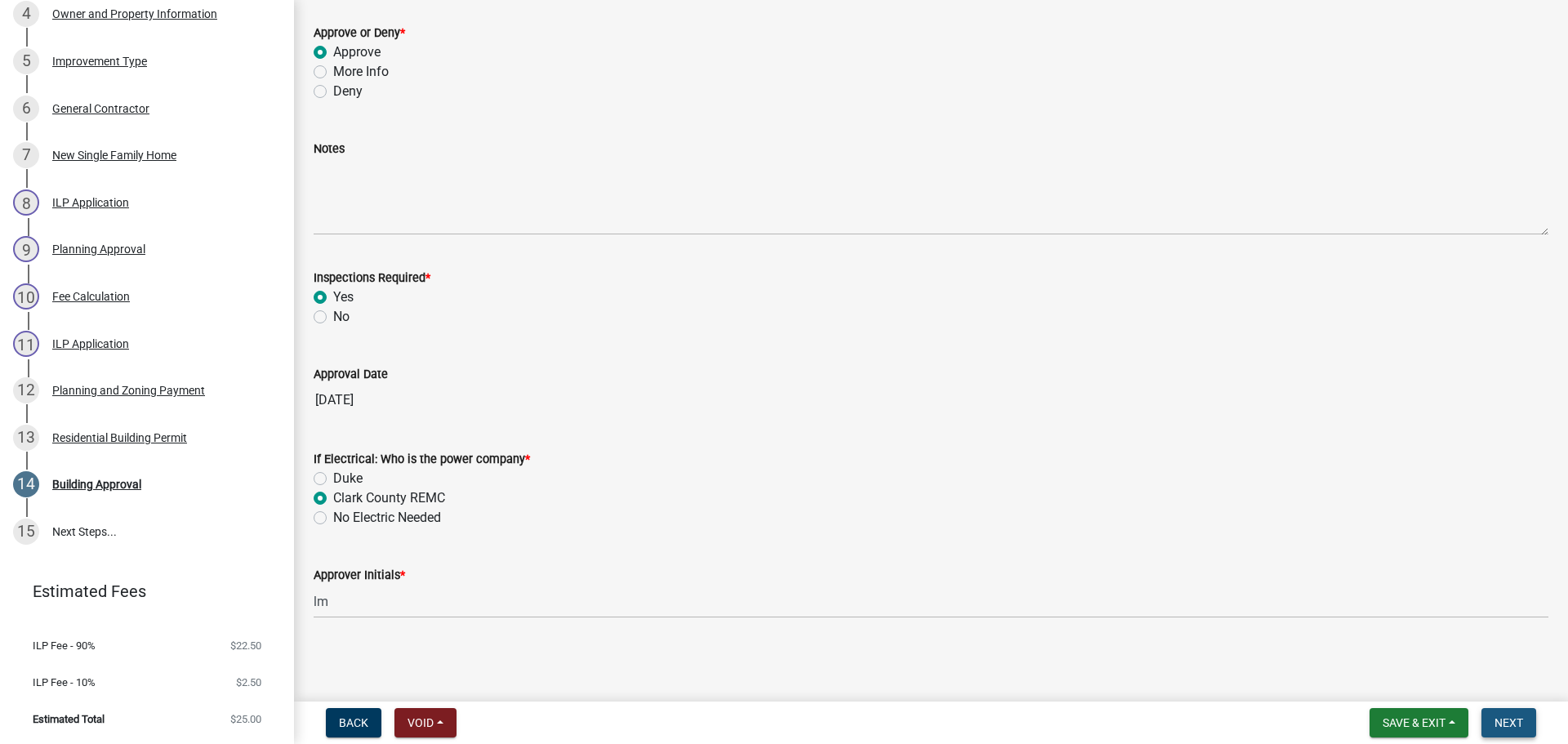
click at [1505, 722] on span "Next" at bounding box center [1509, 723] width 28 height 13
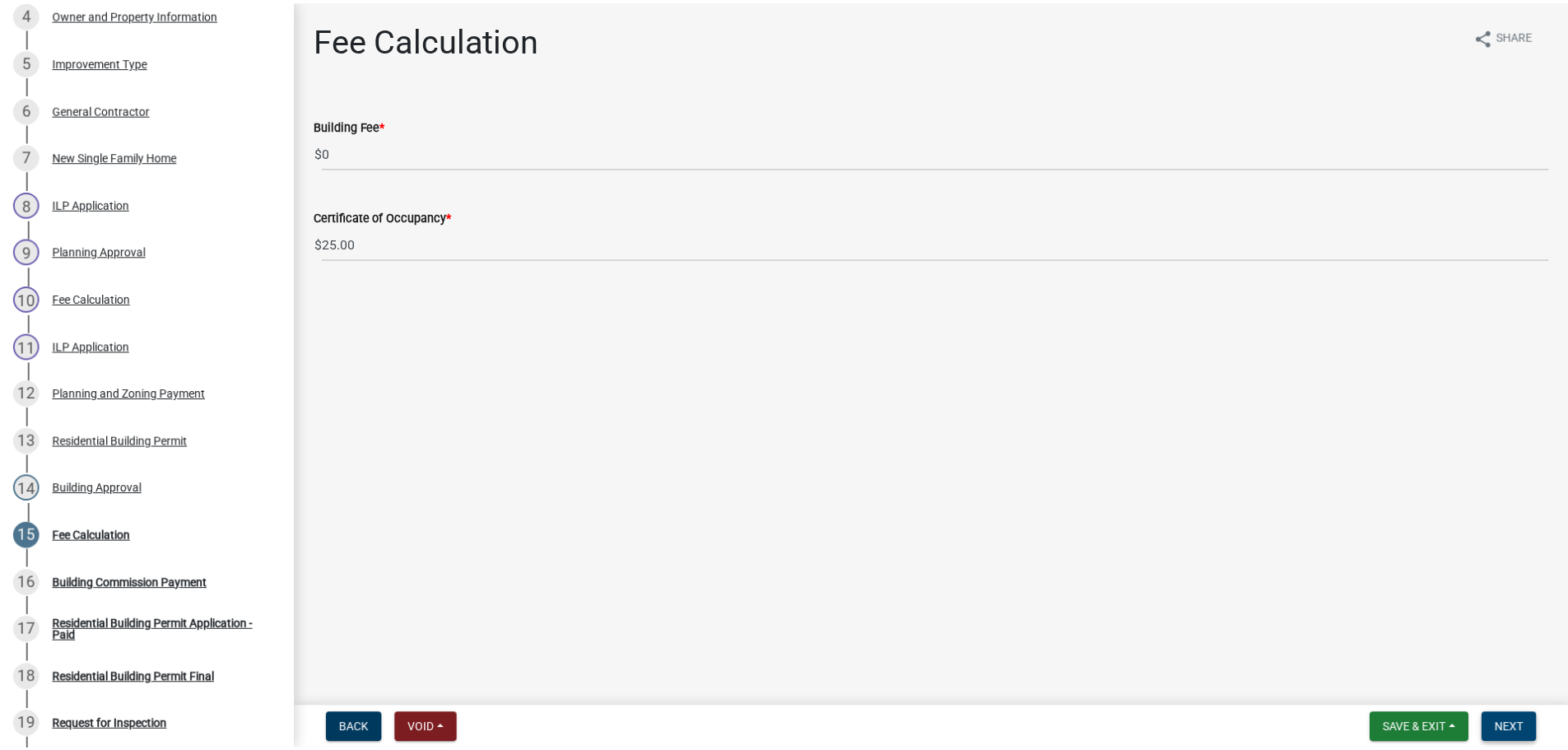
scroll to position [778, 0]
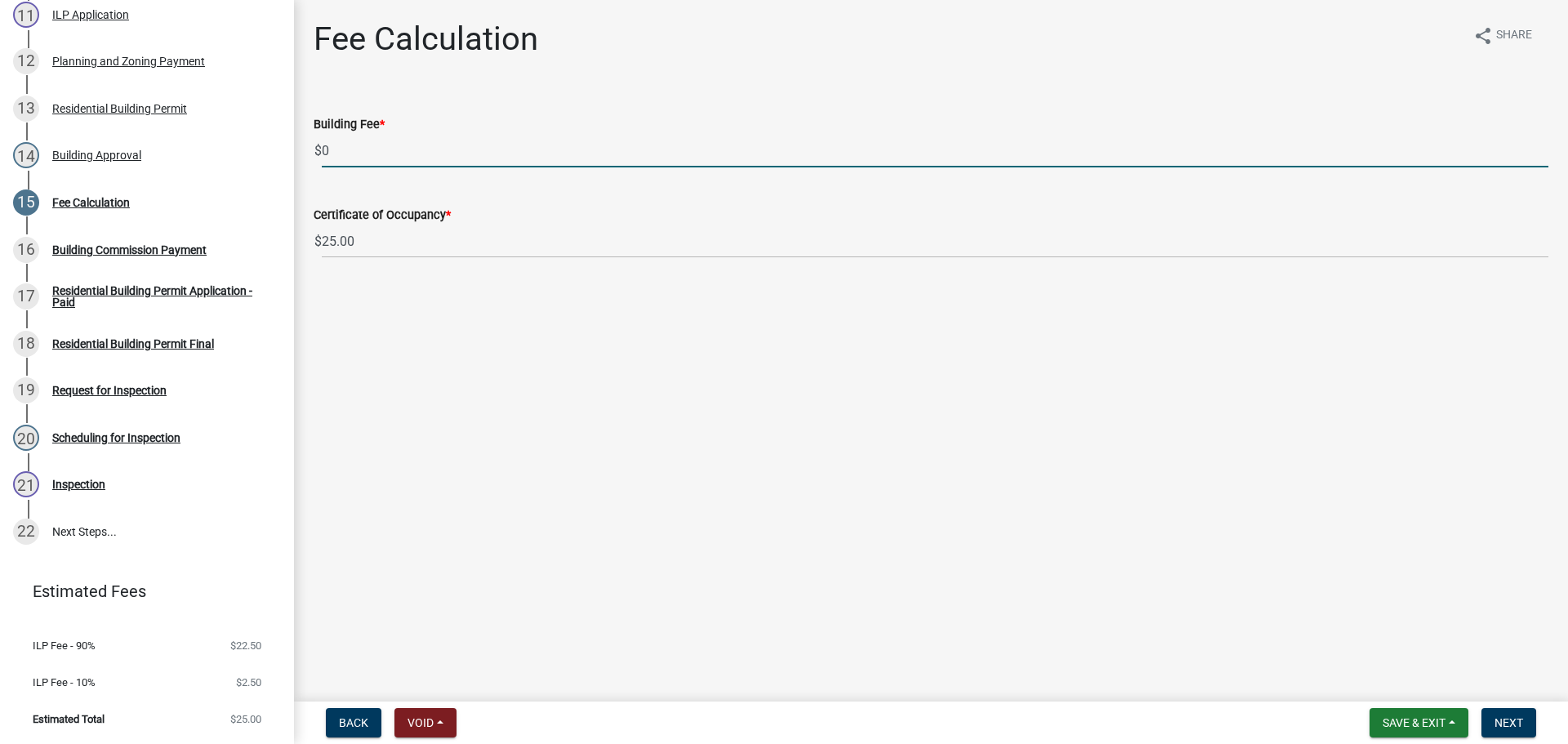
drag, startPoint x: 371, startPoint y: 153, endPoint x: 301, endPoint y: 151, distance: 70.0
click at [301, 151] on div "Building Fee * $ 0" at bounding box center [930, 129] width 1259 height 76
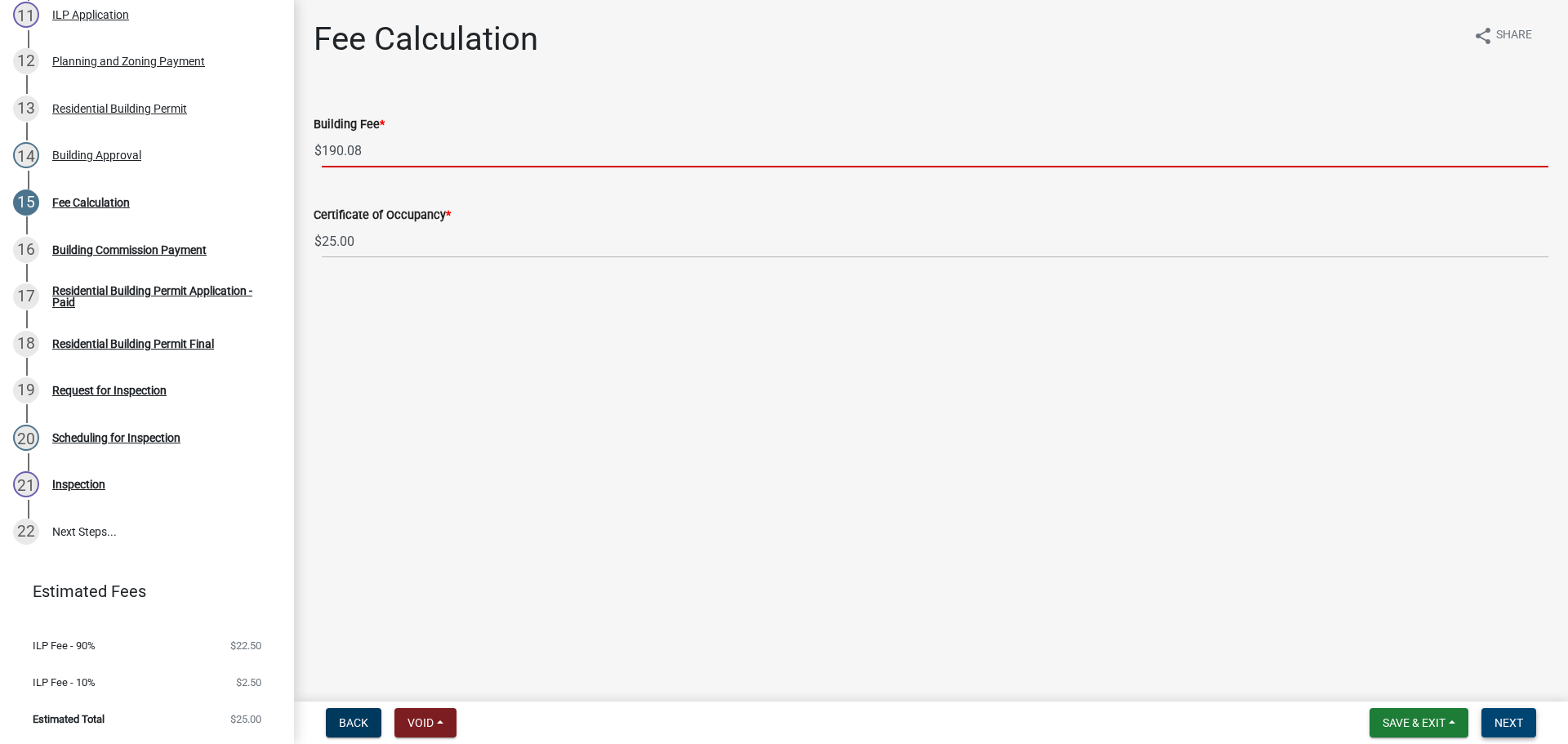
type input "190.08"
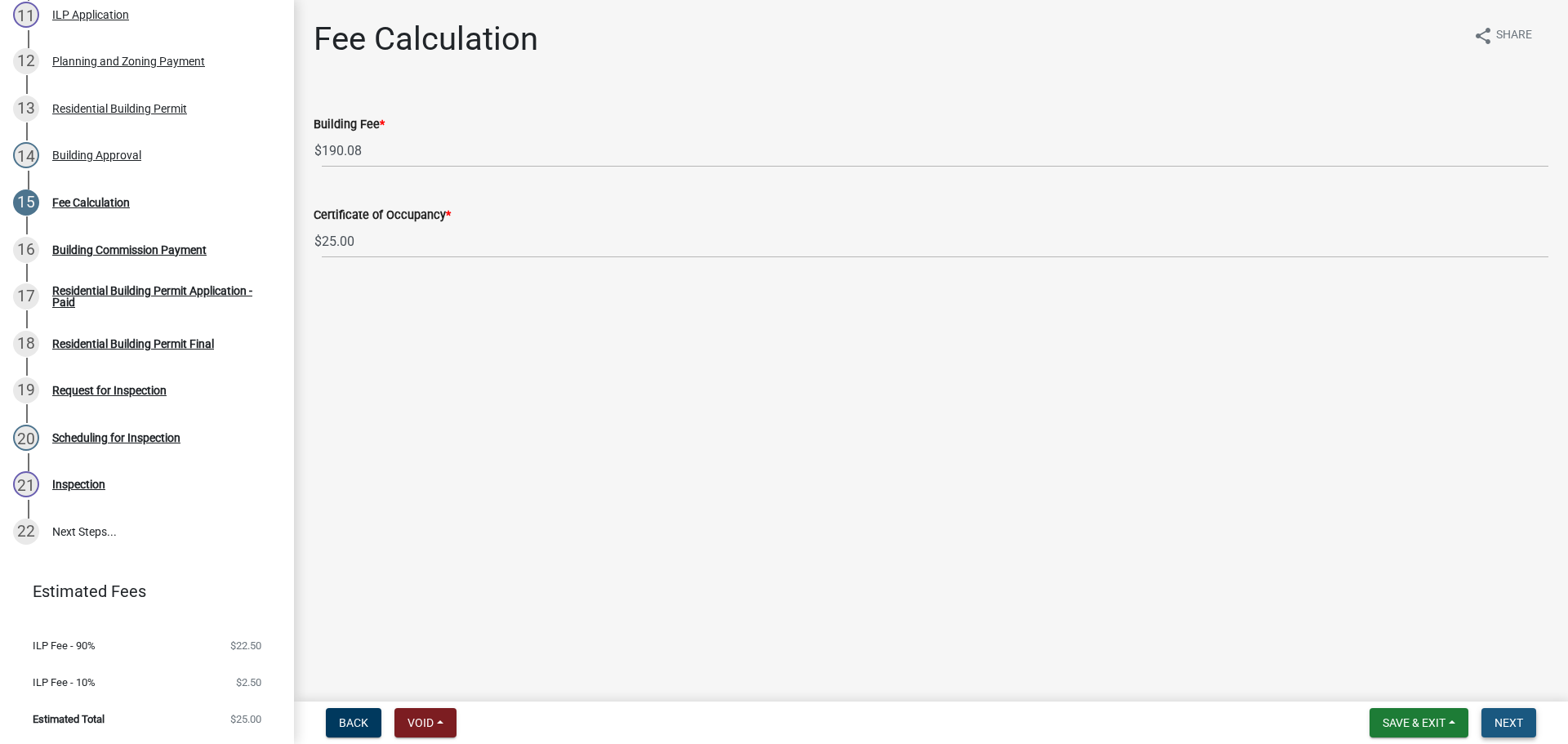
click at [1509, 726] on span "Next" at bounding box center [1509, 723] width 28 height 13
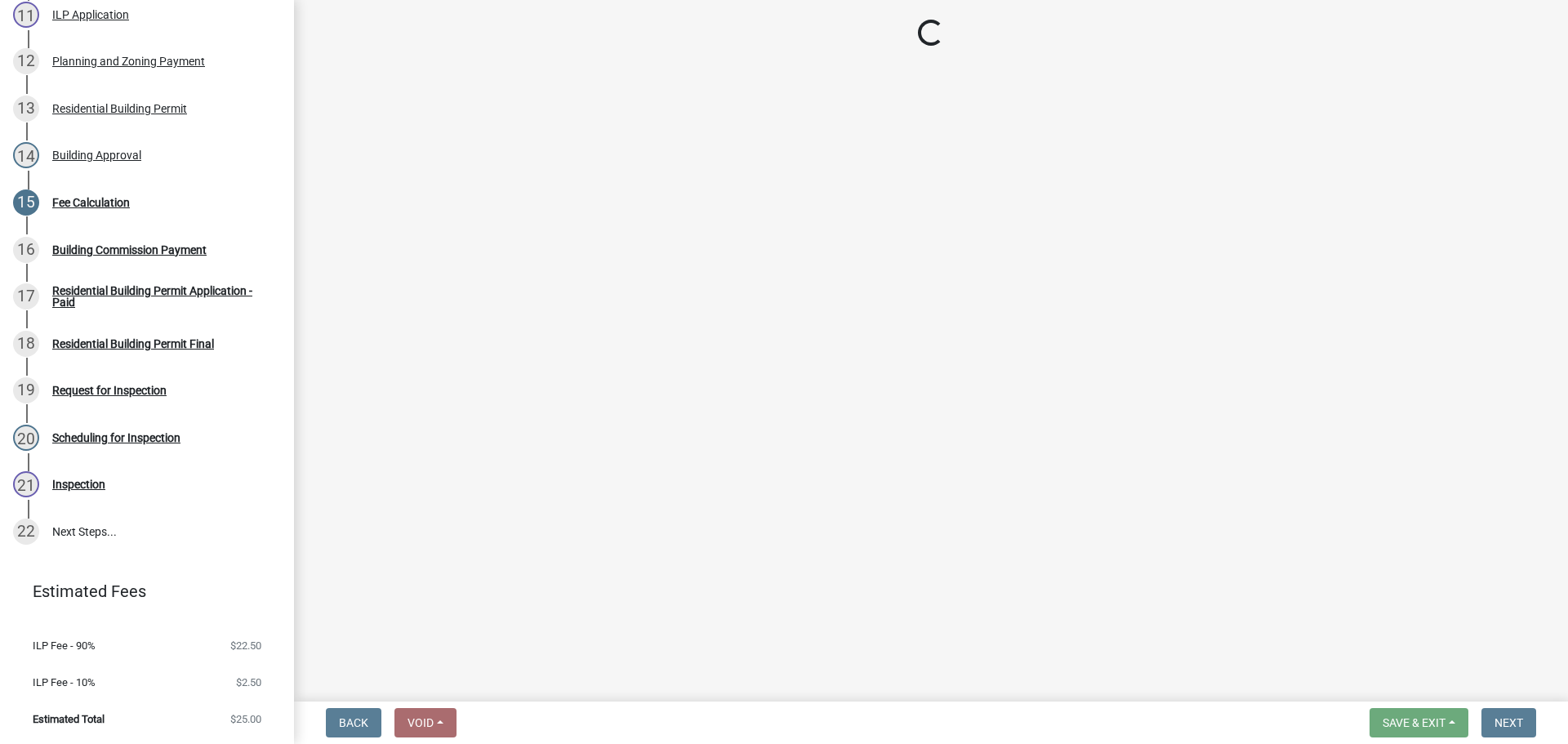
select select "3: 3"
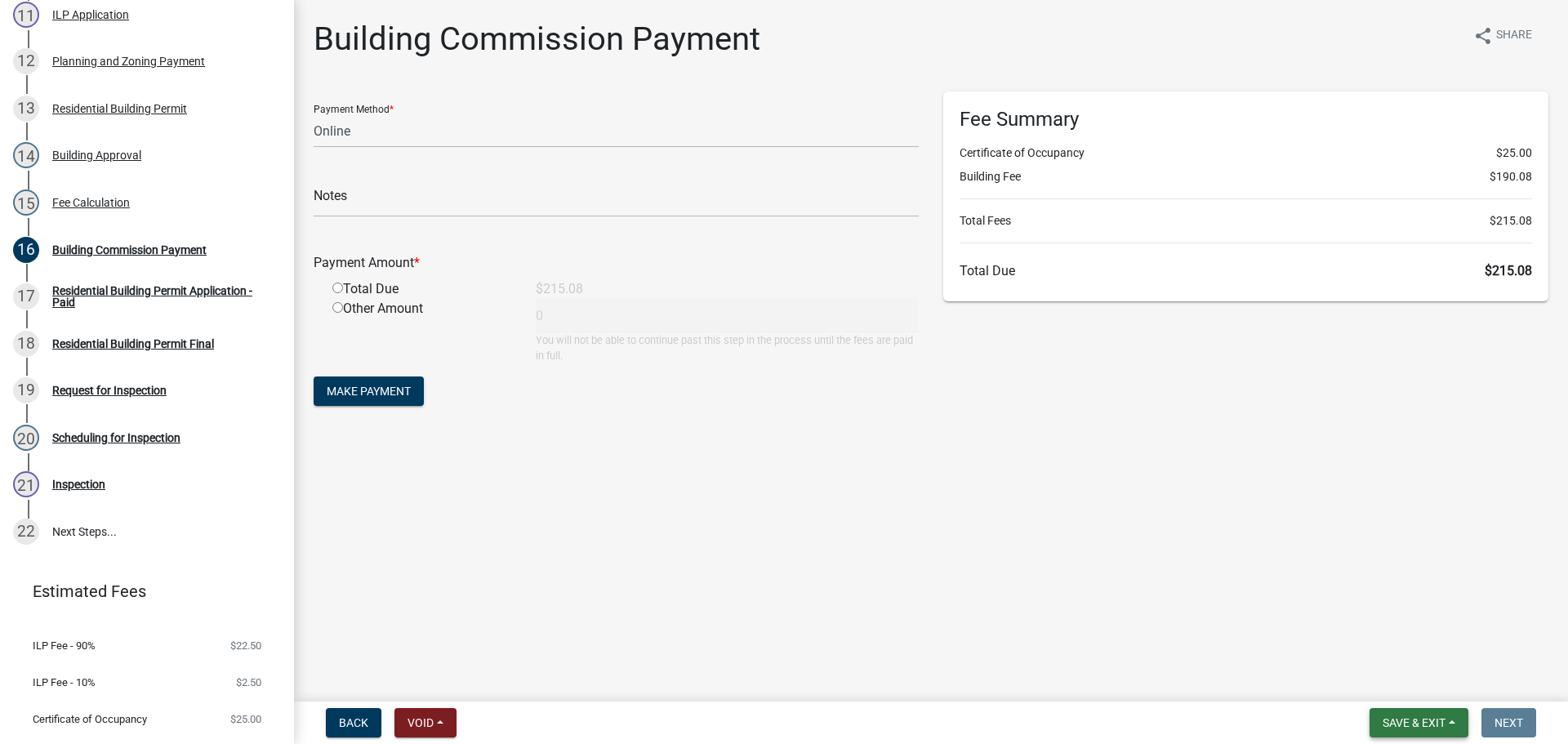
click at [1409, 716] on span "Save & Exit" at bounding box center [1413, 723] width 63 height 13
click at [1416, 679] on button "Save & Exit" at bounding box center [1402, 680] width 131 height 39
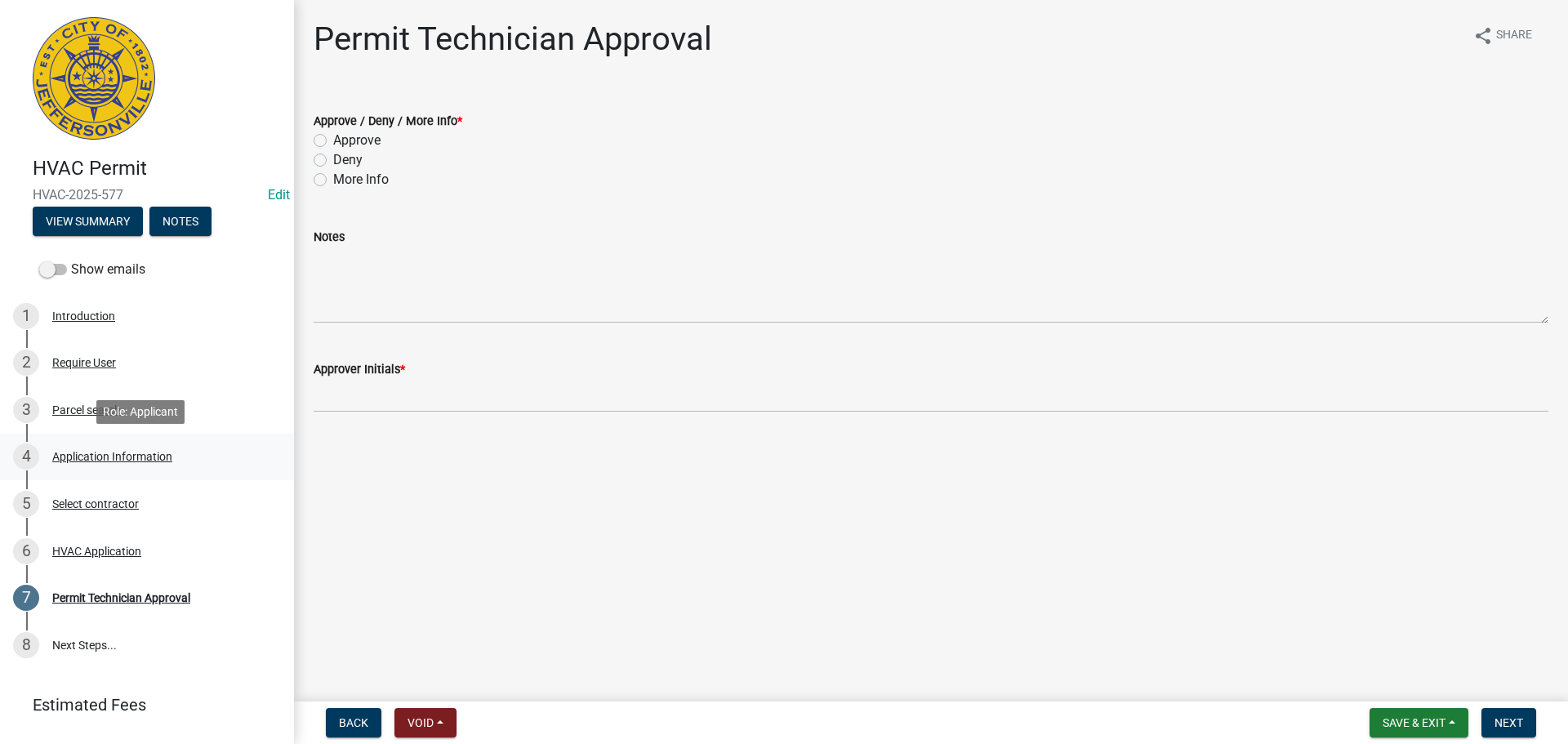
click at [156, 451] on div "Application Information" at bounding box center [111, 457] width 120 height 12
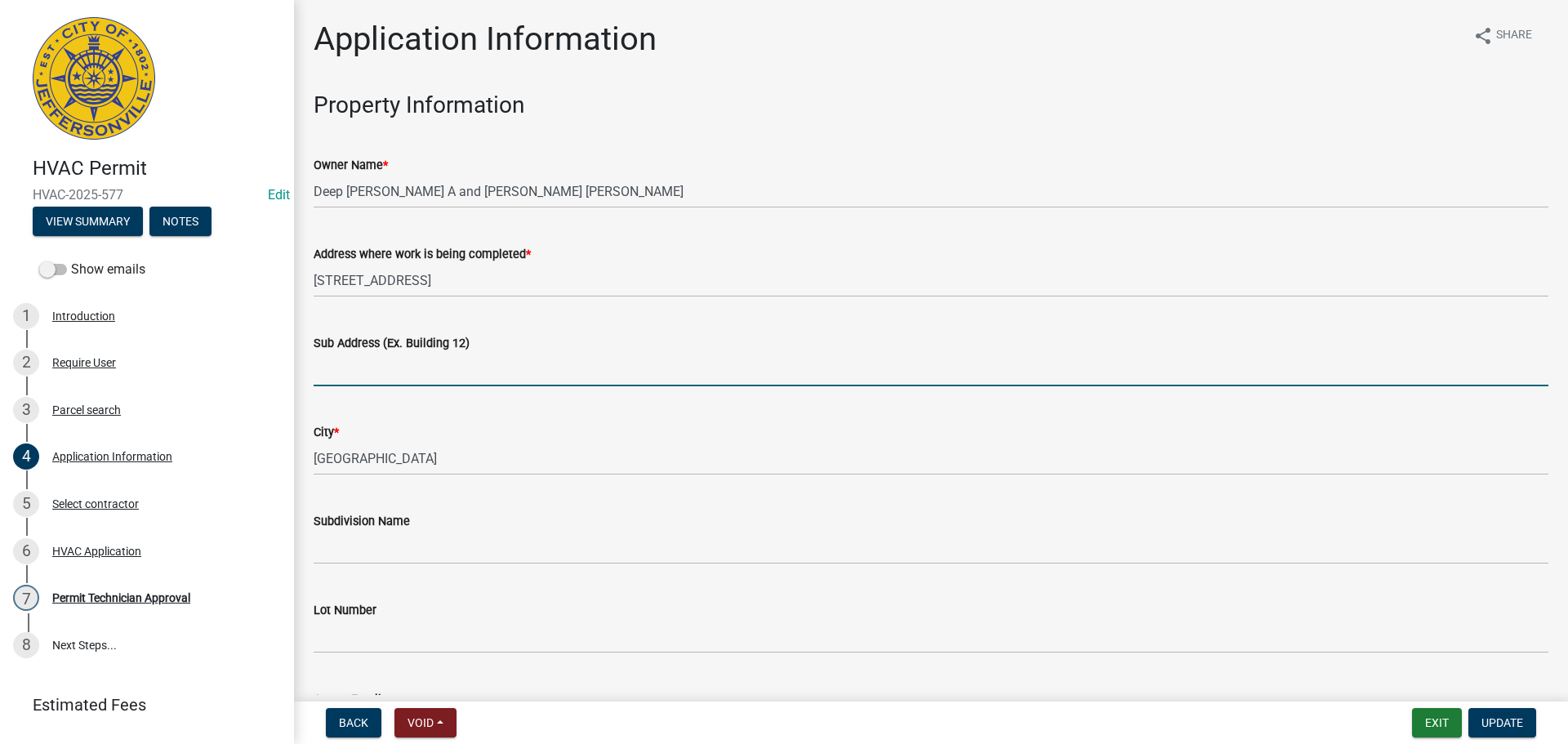
click at [438, 373] on input "Sub Address (Ex. Building 12)" at bounding box center [930, 370] width 1234 height 33
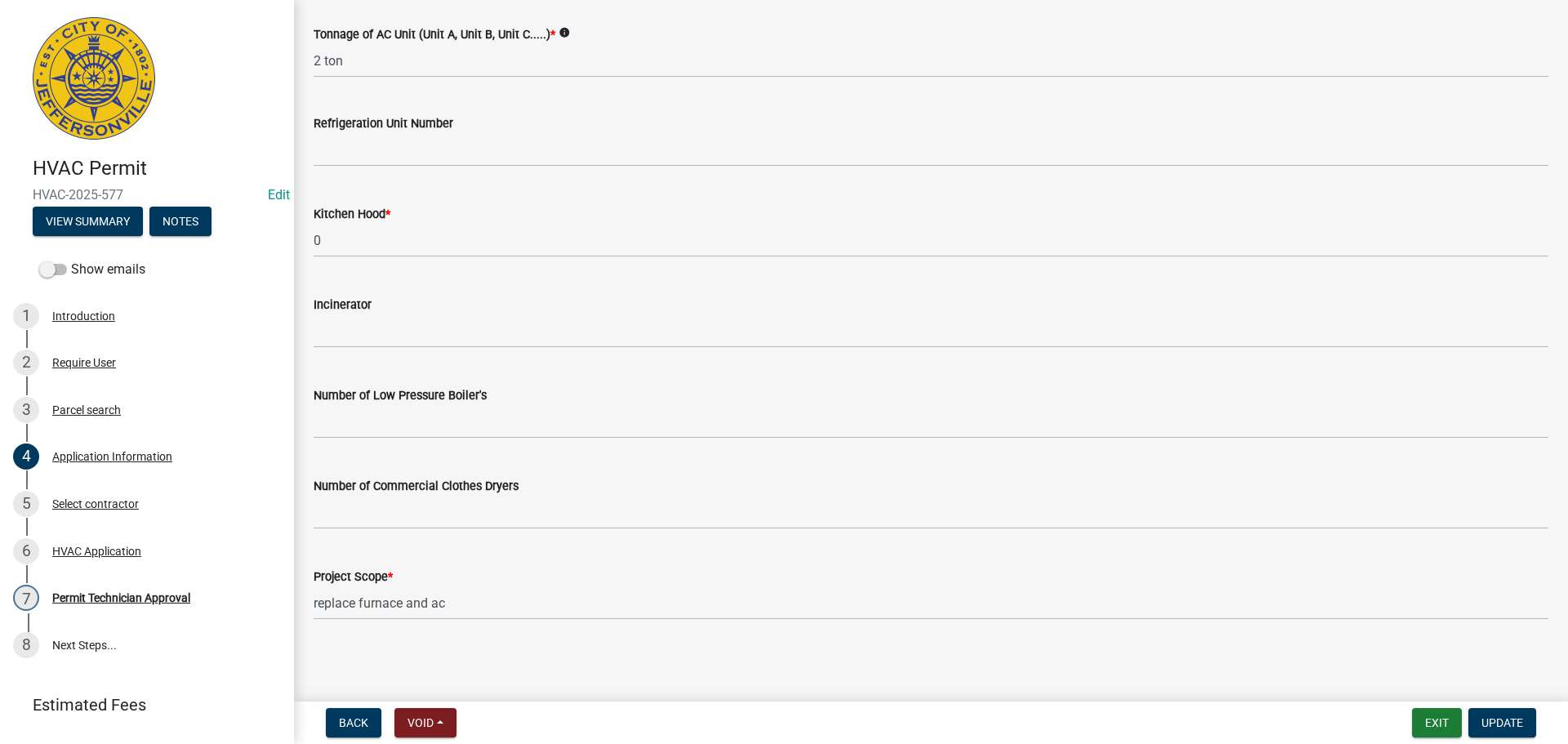
scroll to position [1099, 0]
type input "[STREET_ADDRESS]"
click at [1509, 717] on span "Update" at bounding box center [1502, 723] width 42 height 13
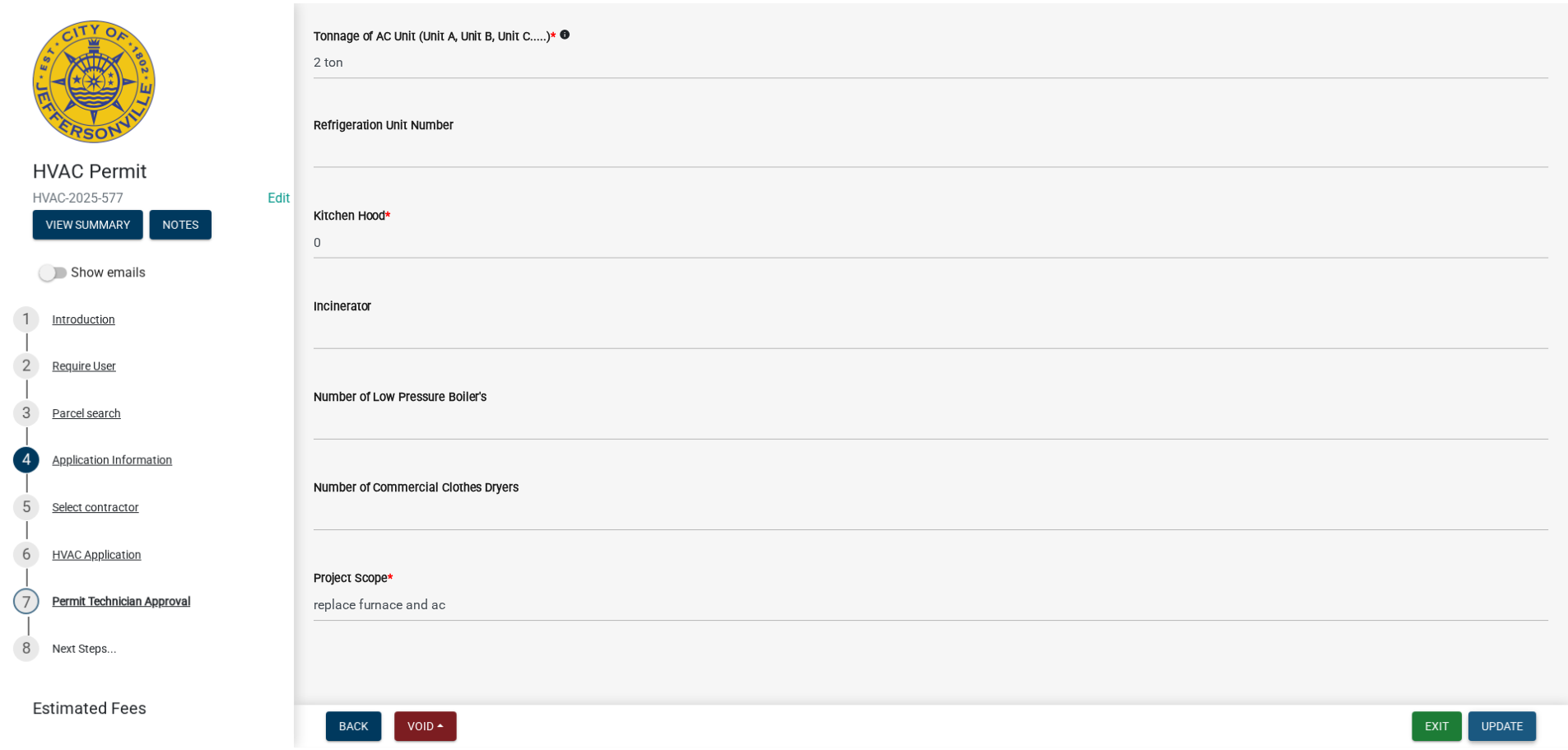
scroll to position [0, 0]
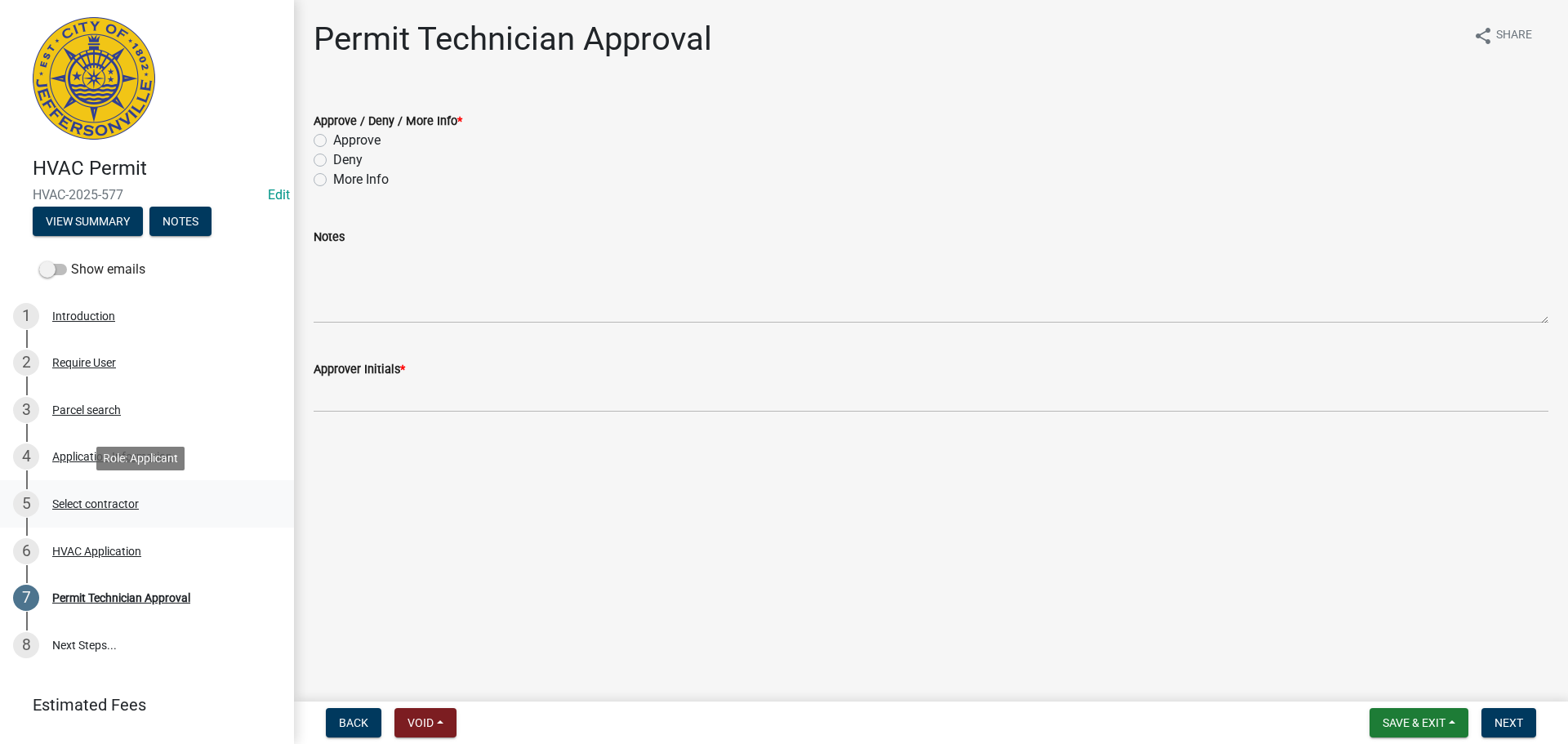
click at [83, 505] on div "Select contractor" at bounding box center [95, 504] width 86 height 12
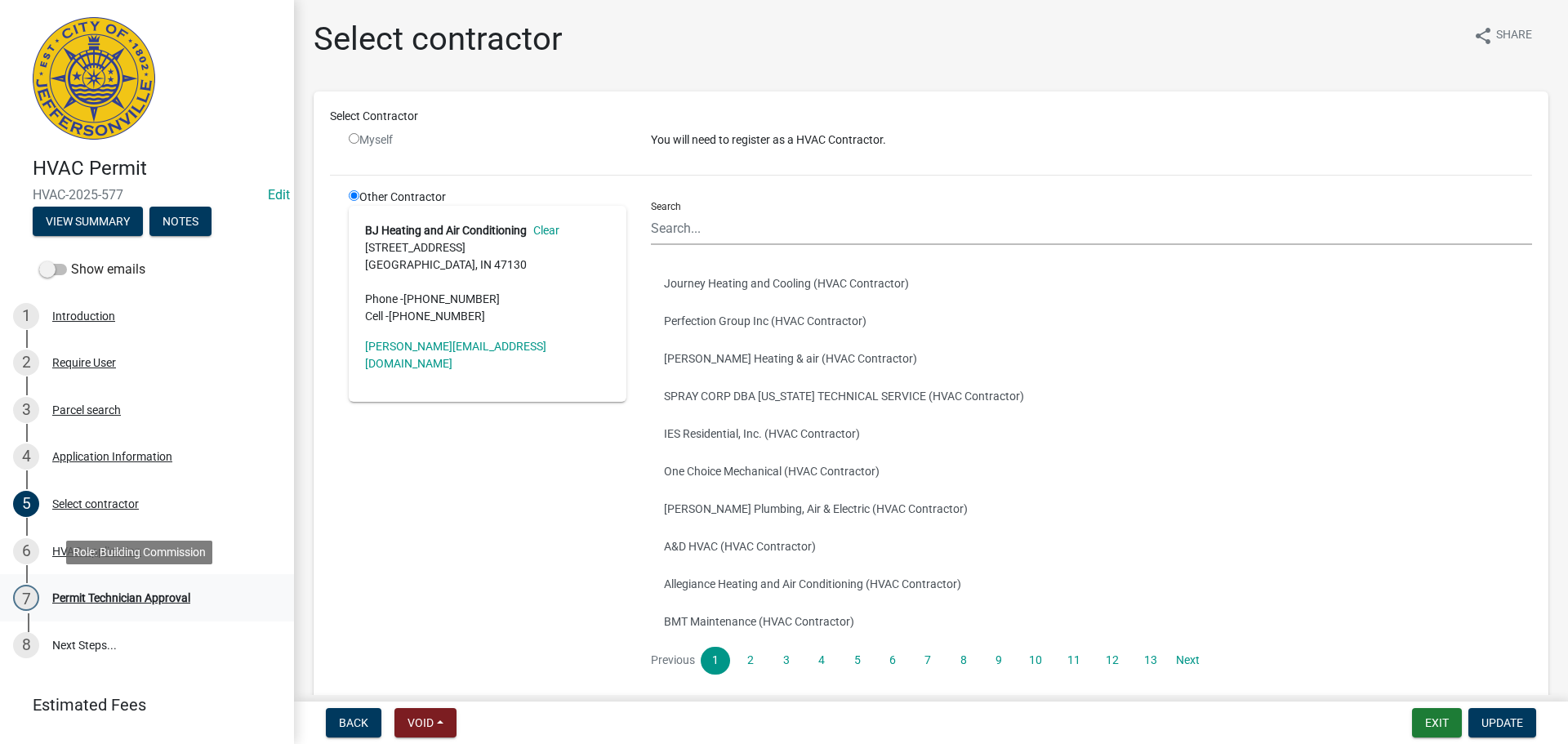
click at [95, 598] on div "Permit Technician Approval" at bounding box center [120, 598] width 138 height 12
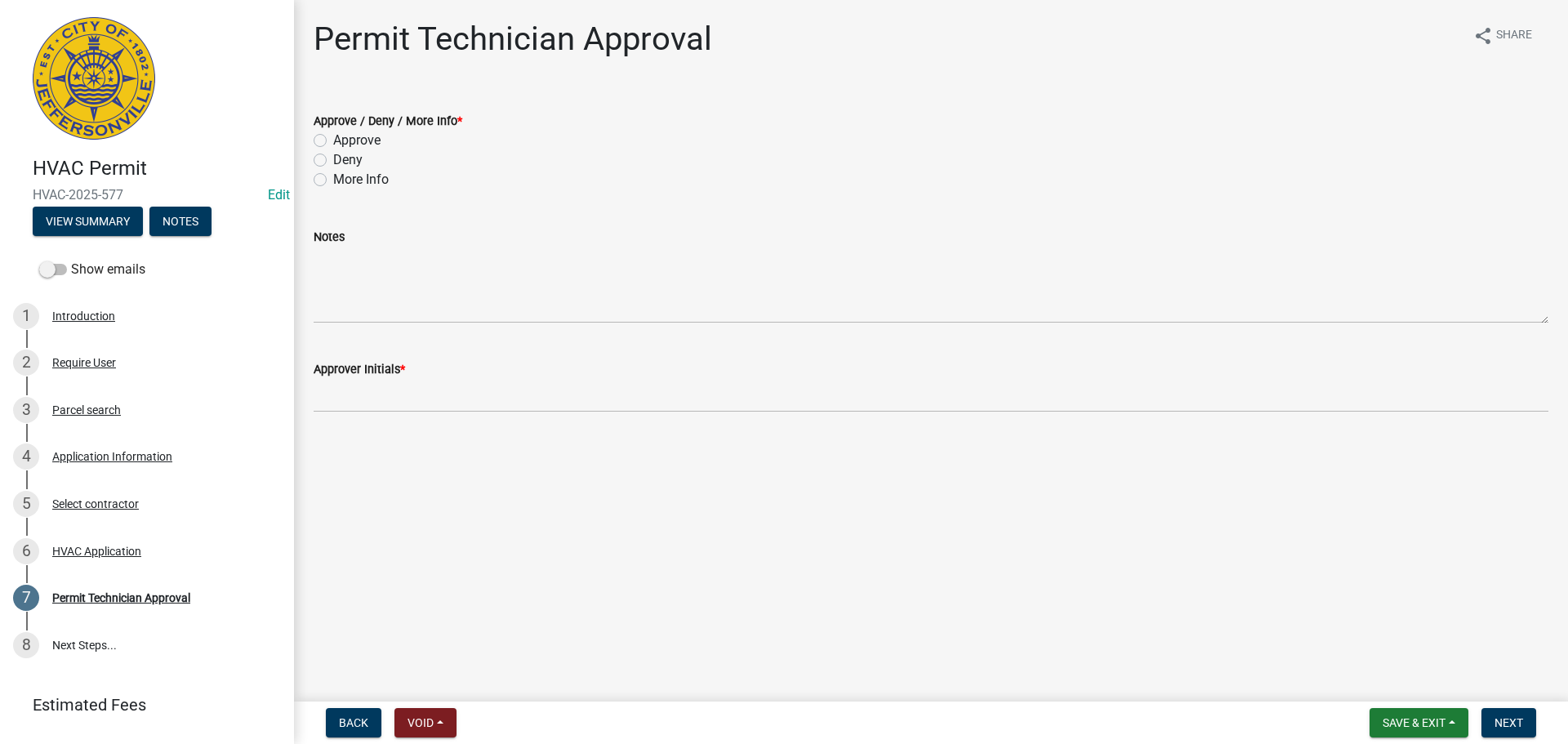
click at [354, 138] on label "Approve" at bounding box center [356, 140] width 48 height 19
click at [344, 138] on input "Approve" at bounding box center [338, 136] width 11 height 11
radio input "true"
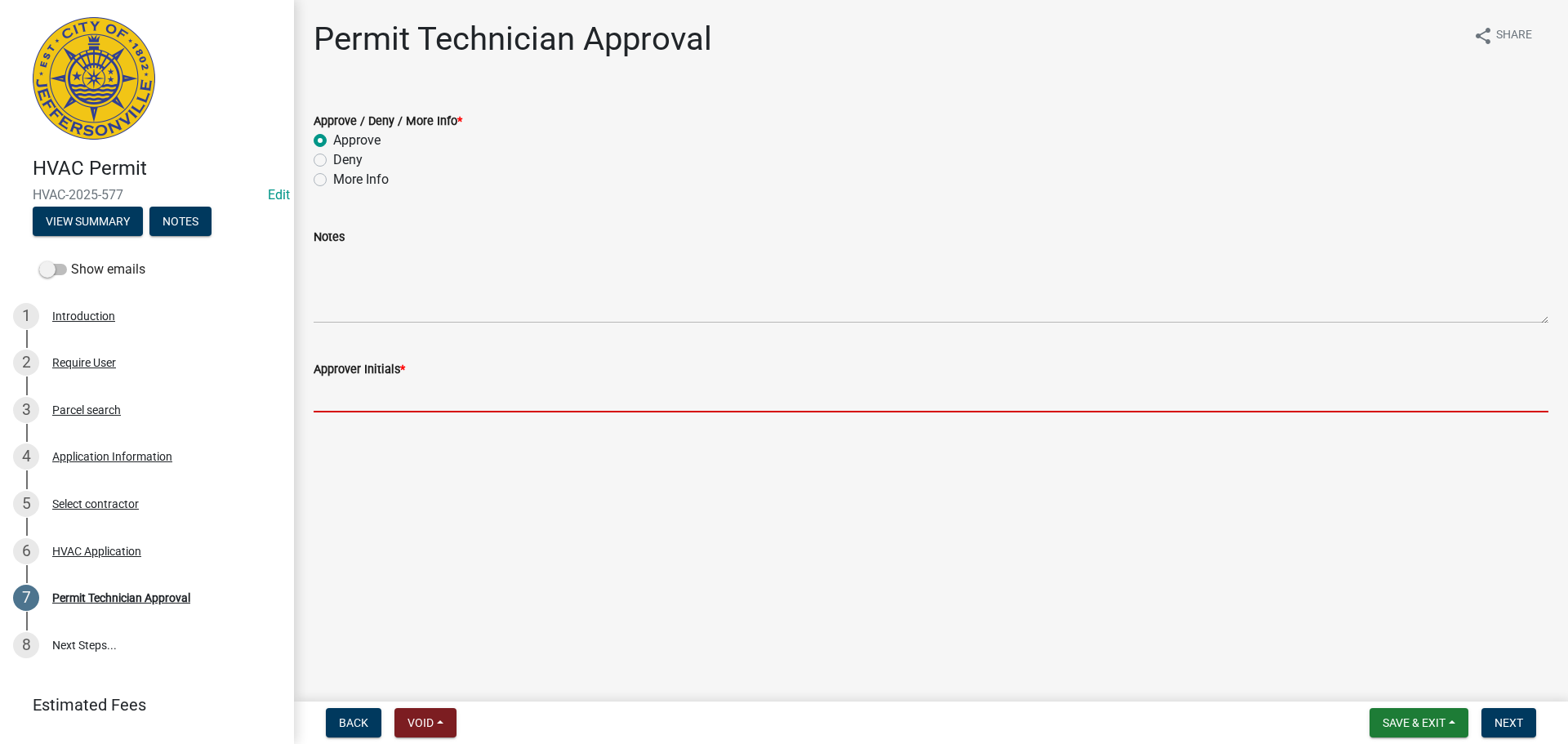
click at [372, 395] on input "Approver Initials *" at bounding box center [930, 396] width 1234 height 33
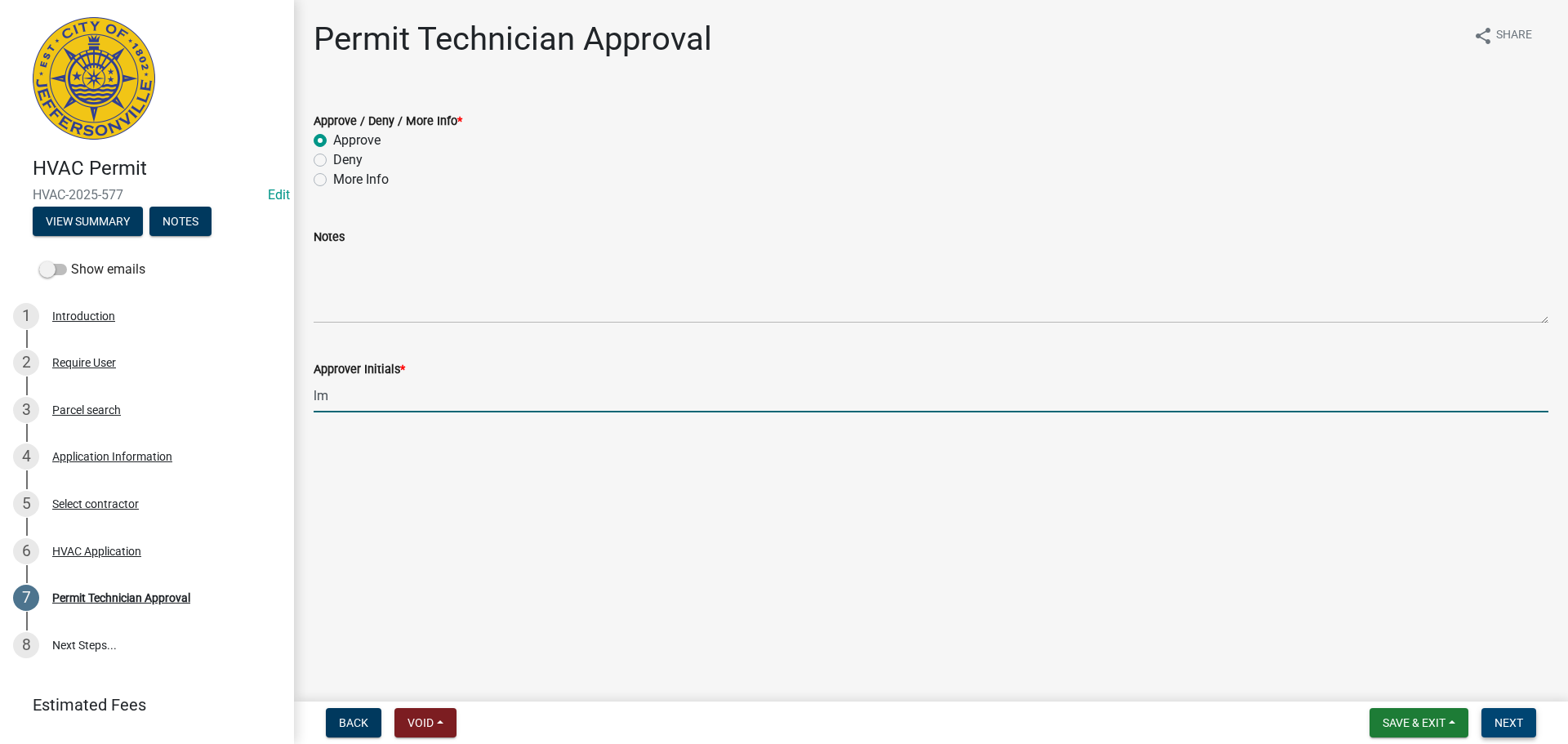
type input "lm"
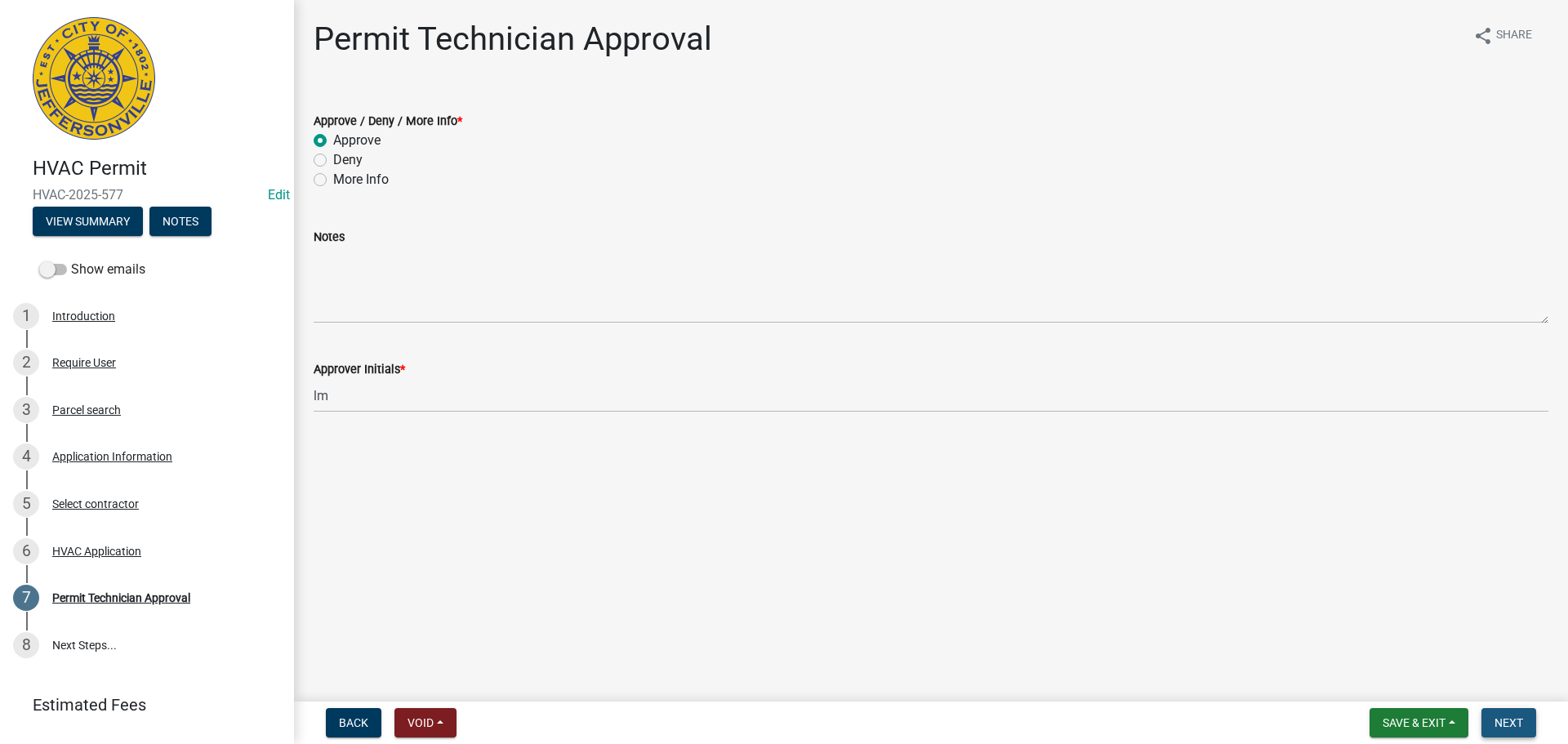
click at [1510, 726] on span "Next" at bounding box center [1509, 723] width 28 height 13
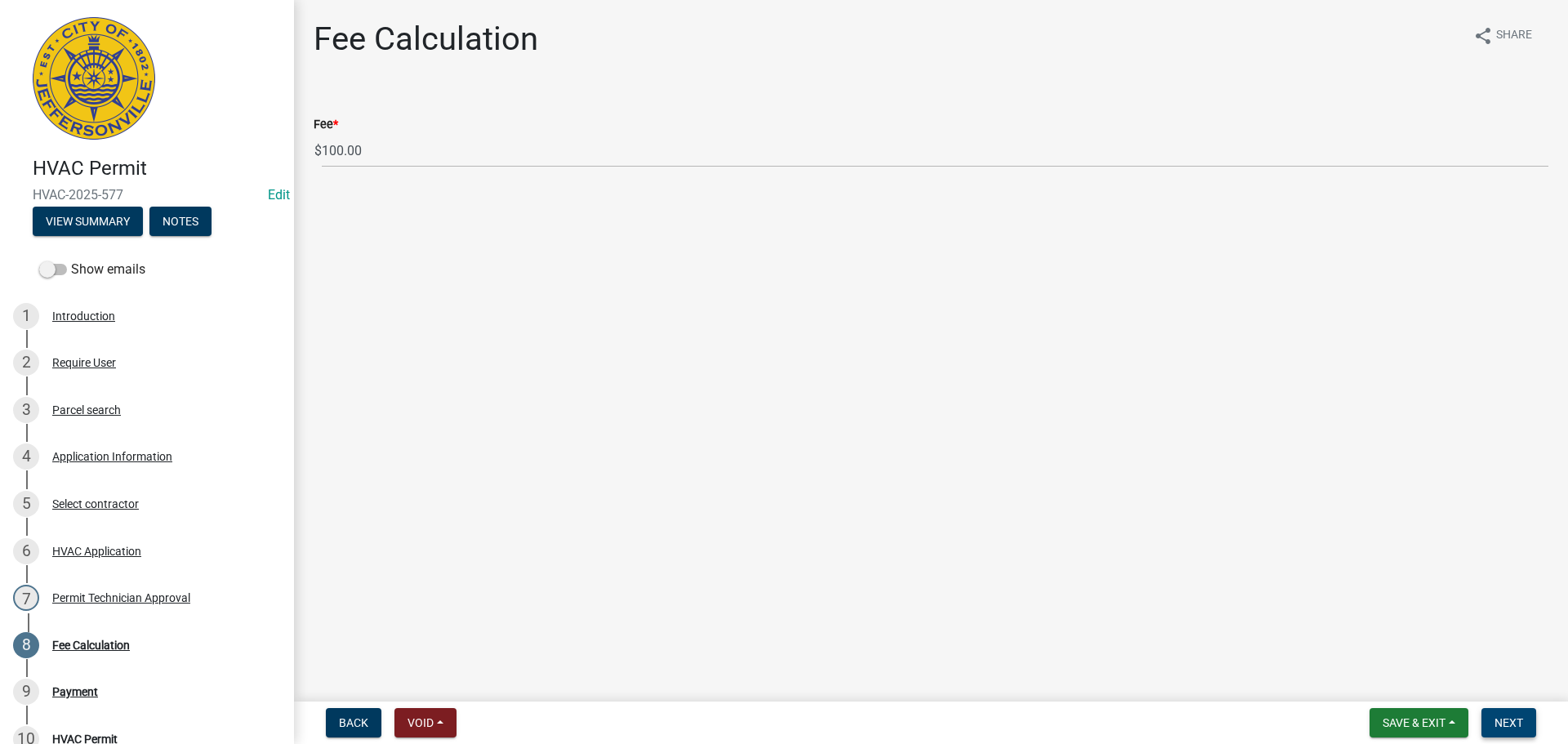
click at [1510, 726] on span "Next" at bounding box center [1509, 723] width 28 height 13
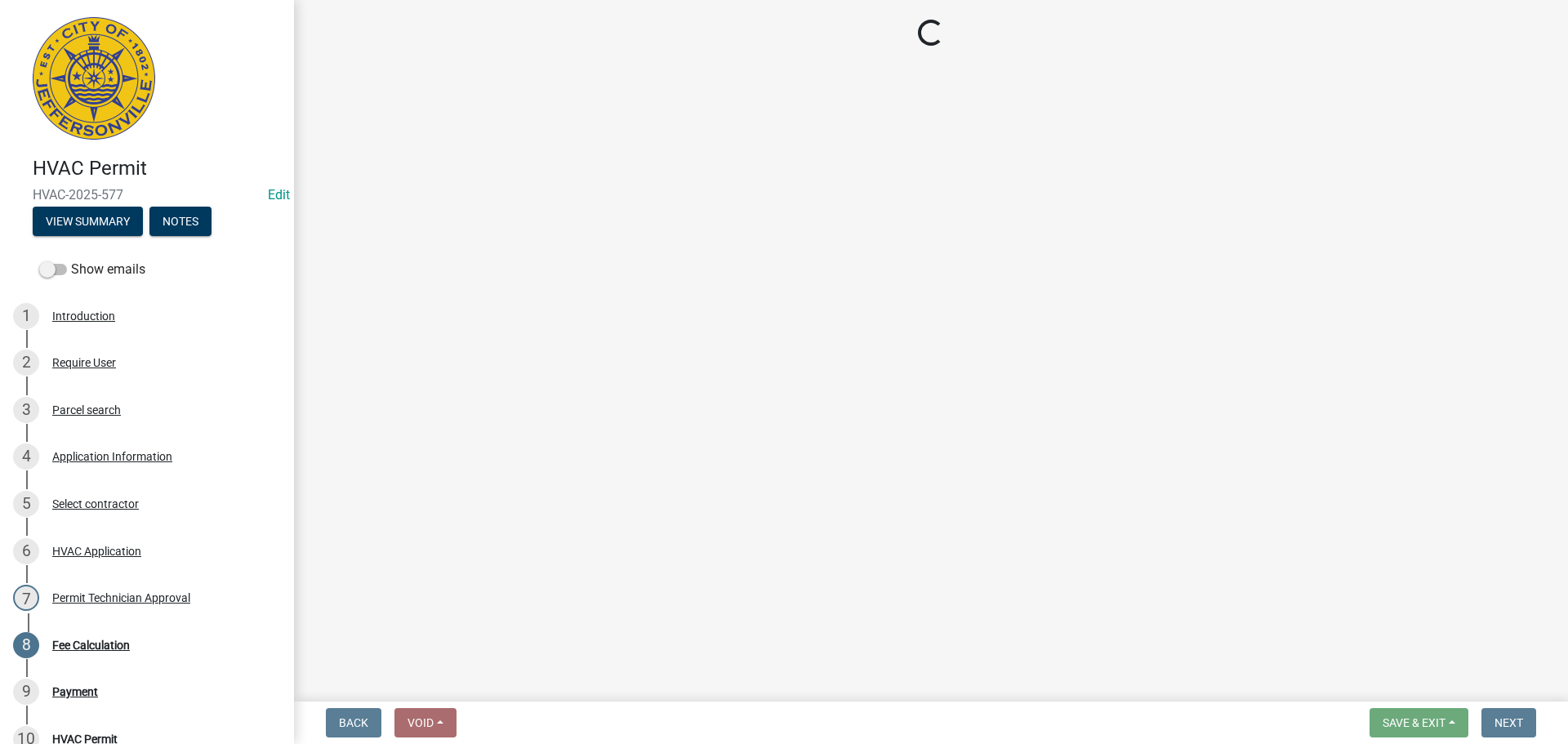
select select "3: 3"
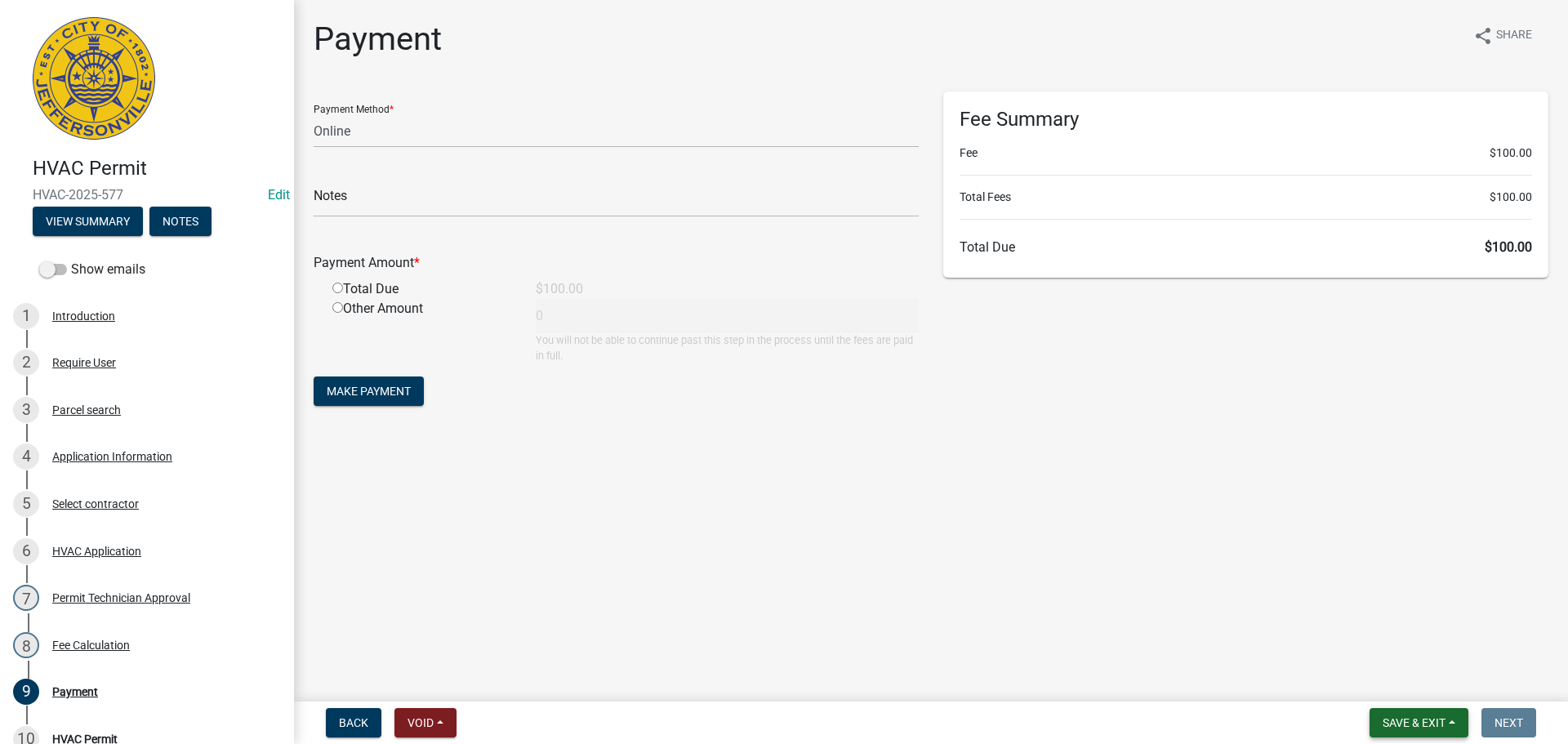
click at [1430, 720] on span "Save & Exit" at bounding box center [1413, 723] width 63 height 13
click at [1420, 688] on button "Save & Exit" at bounding box center [1402, 680] width 131 height 39
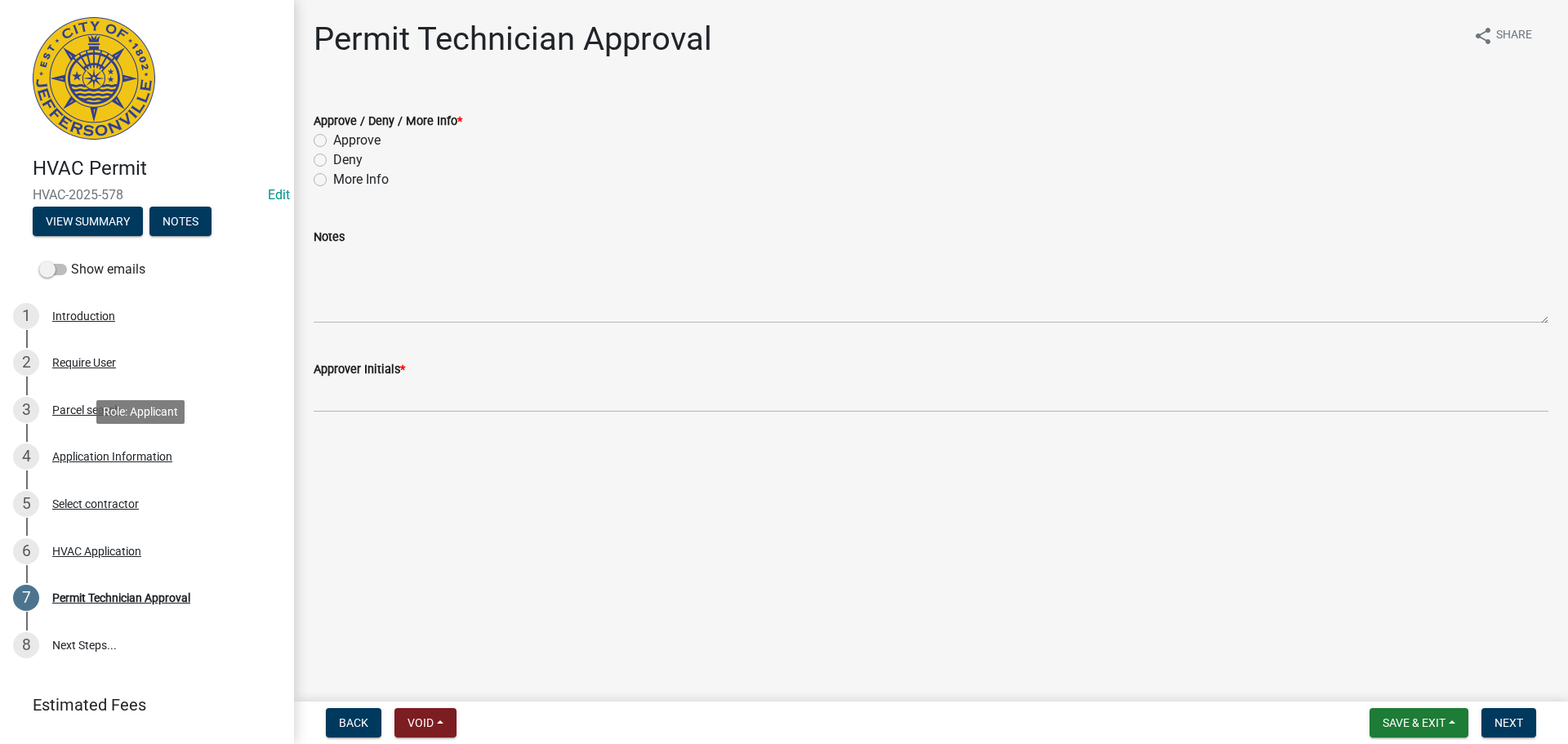
click at [109, 454] on div "Application Information" at bounding box center [111, 457] width 120 height 12
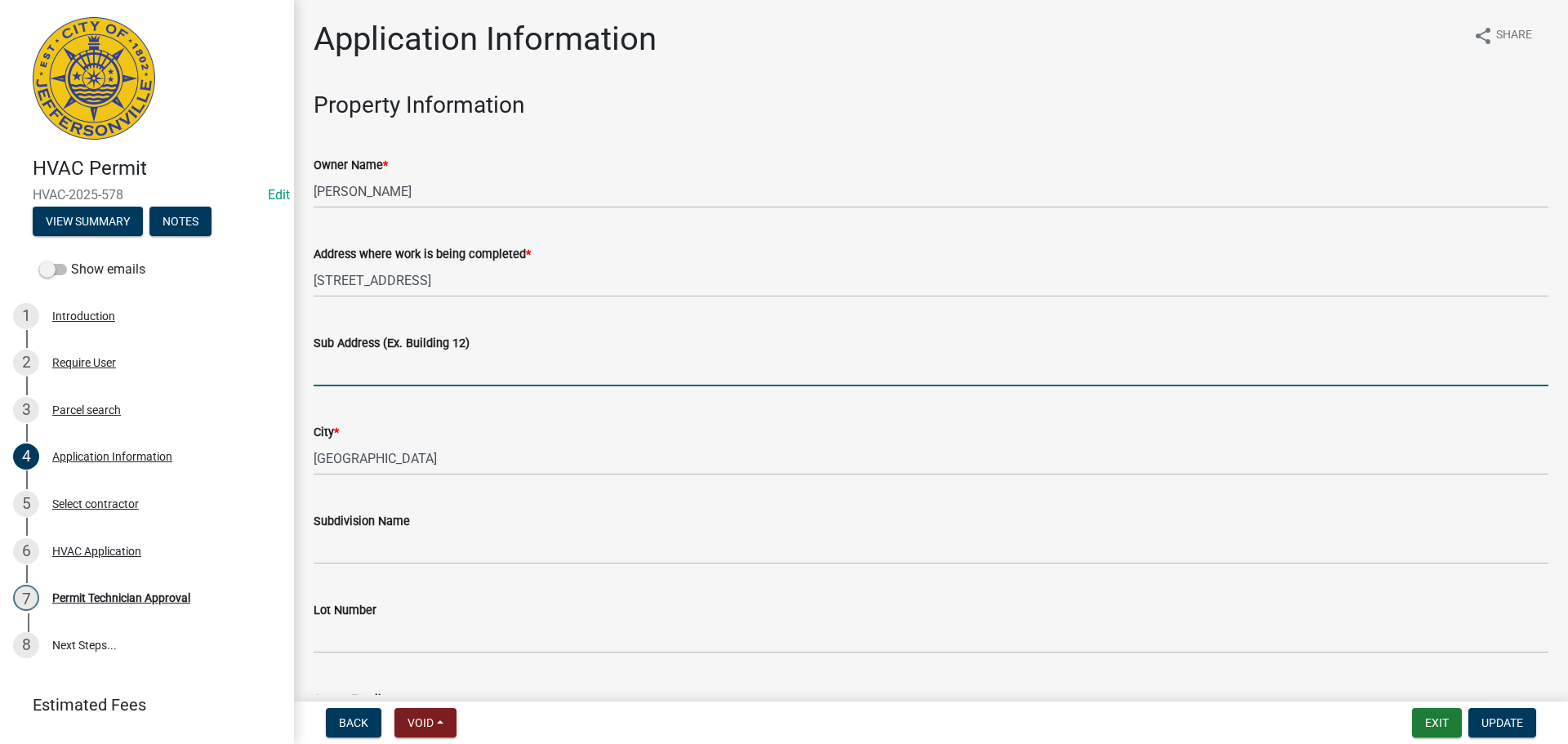
click at [501, 370] on input "Sub Address (Ex. Building 12)" at bounding box center [930, 370] width 1234 height 33
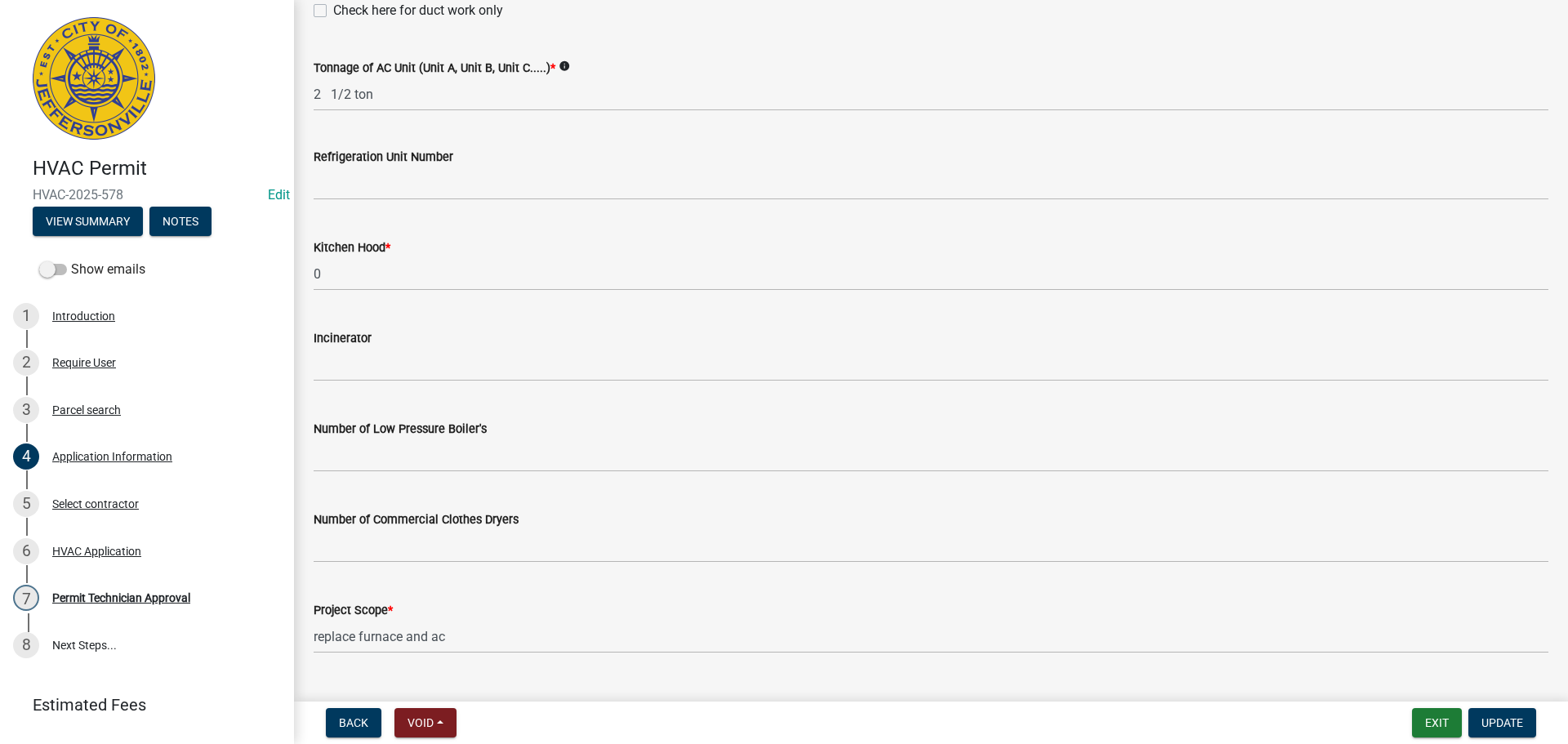
scroll to position [1099, 0]
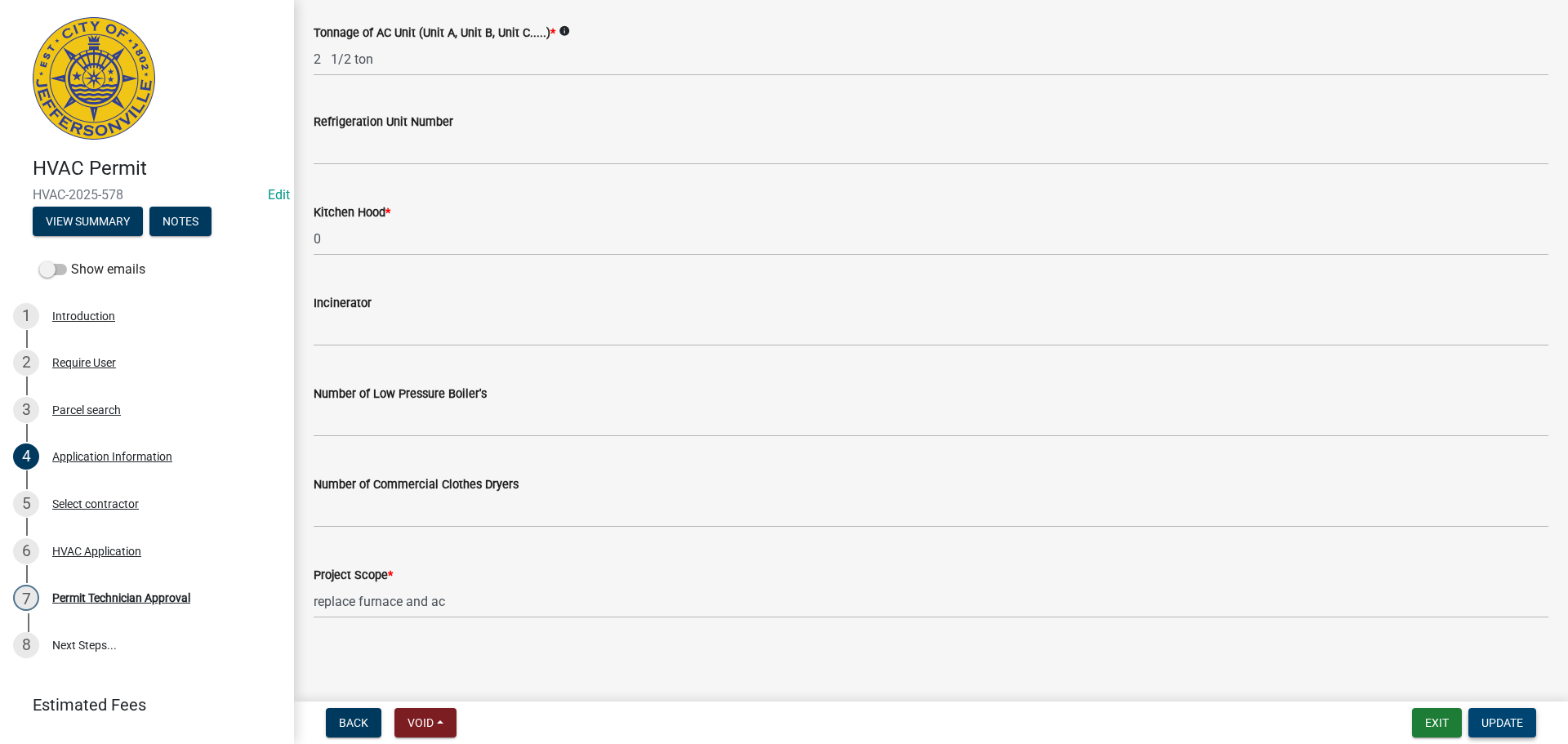
type input "[STREET_ADDRESS]"
click at [1500, 725] on span "Update" at bounding box center [1502, 723] width 42 height 13
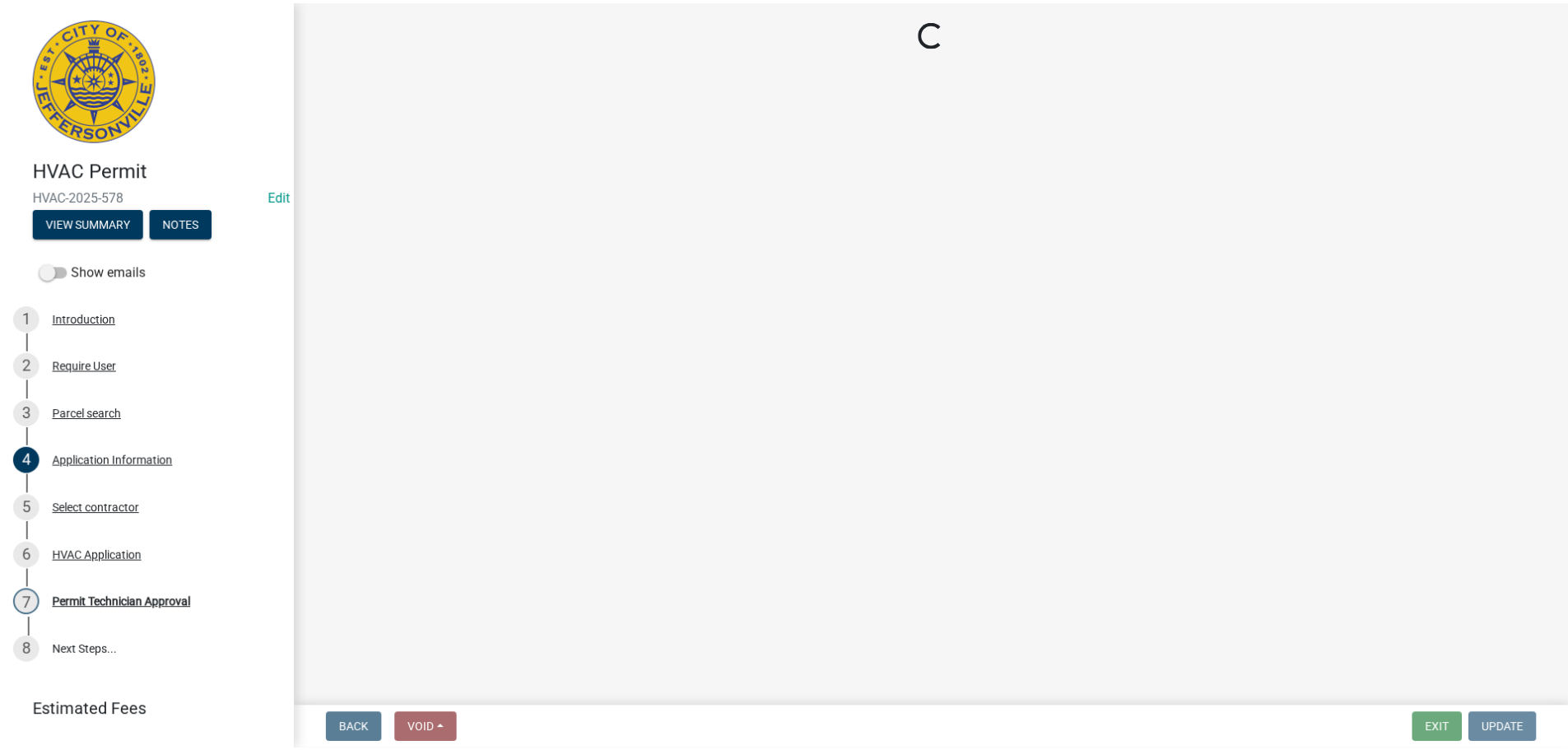
scroll to position [0, 0]
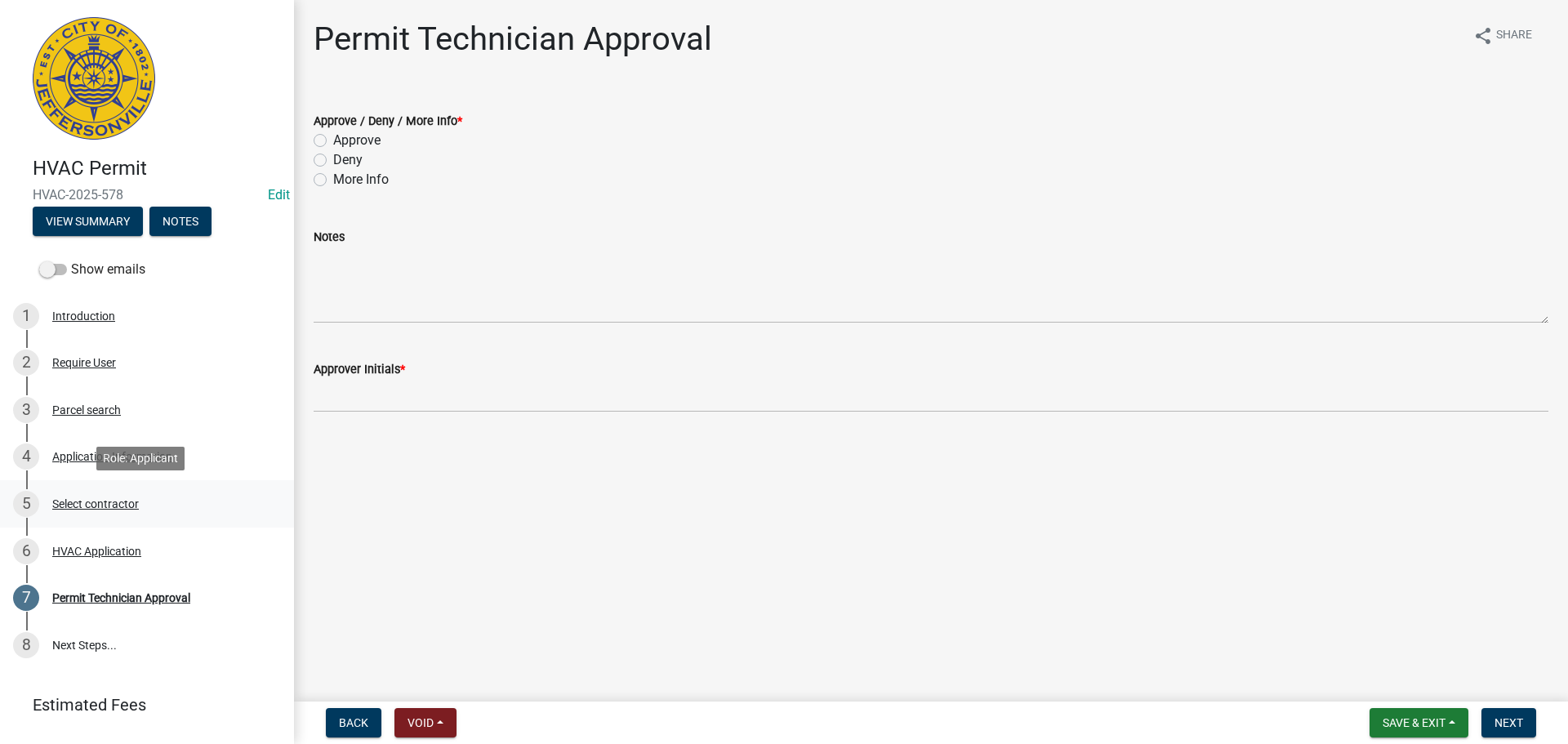
click at [101, 506] on div "Select contractor" at bounding box center [95, 504] width 86 height 12
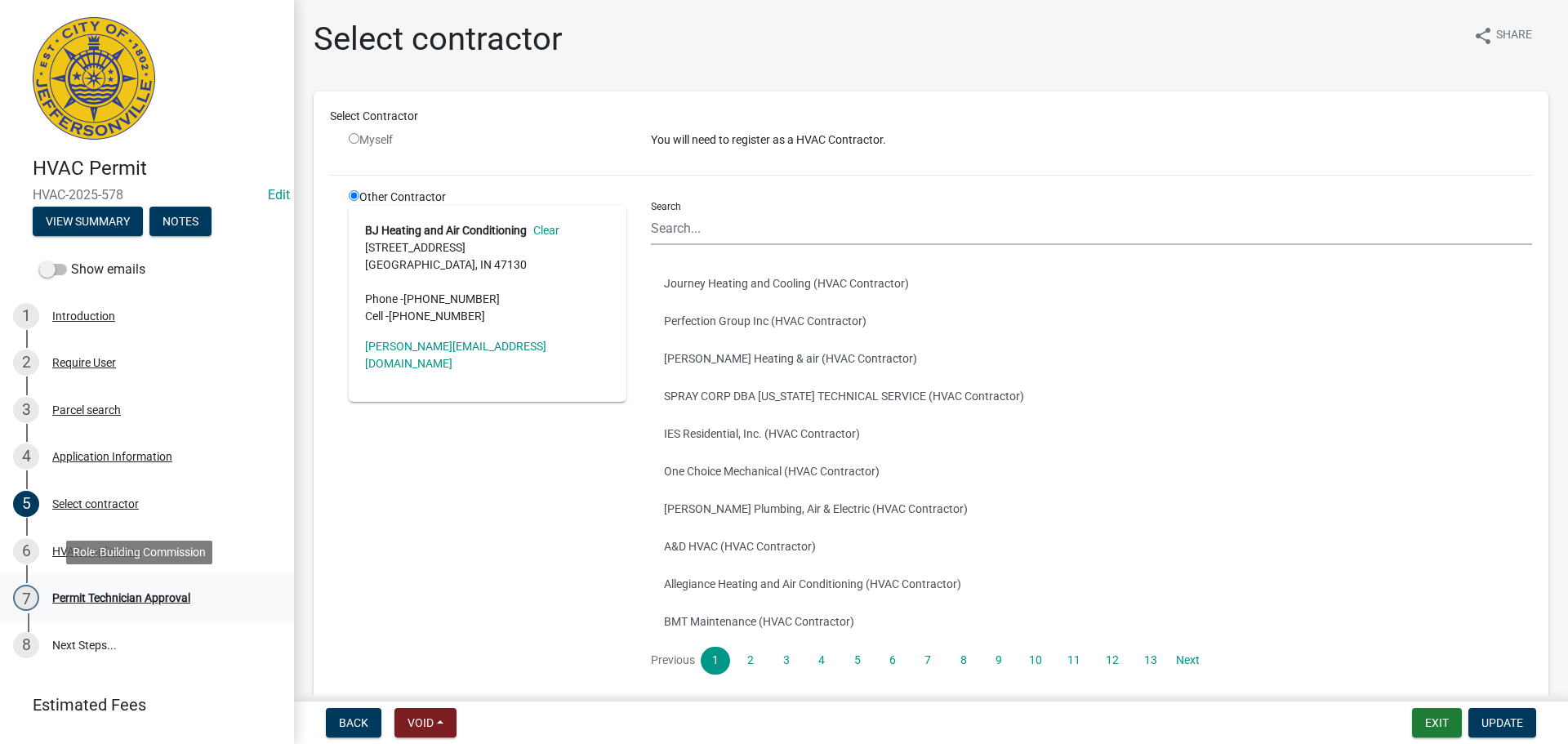
click at [92, 598] on div "Permit Technician Approval" at bounding box center [120, 598] width 138 height 12
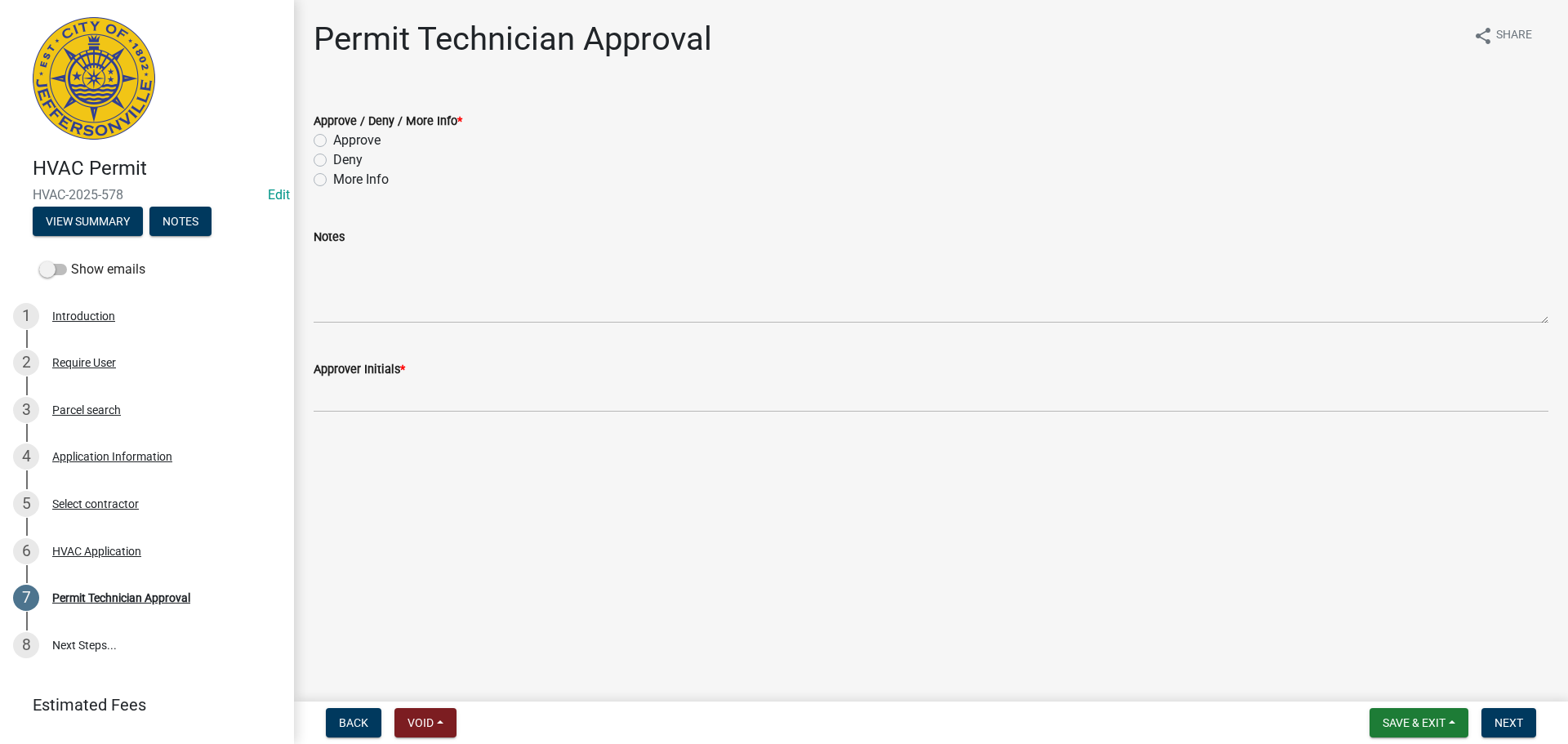
click at [363, 143] on label "Approve" at bounding box center [356, 140] width 48 height 19
click at [344, 141] on input "Approve" at bounding box center [338, 136] width 11 height 11
radio input "true"
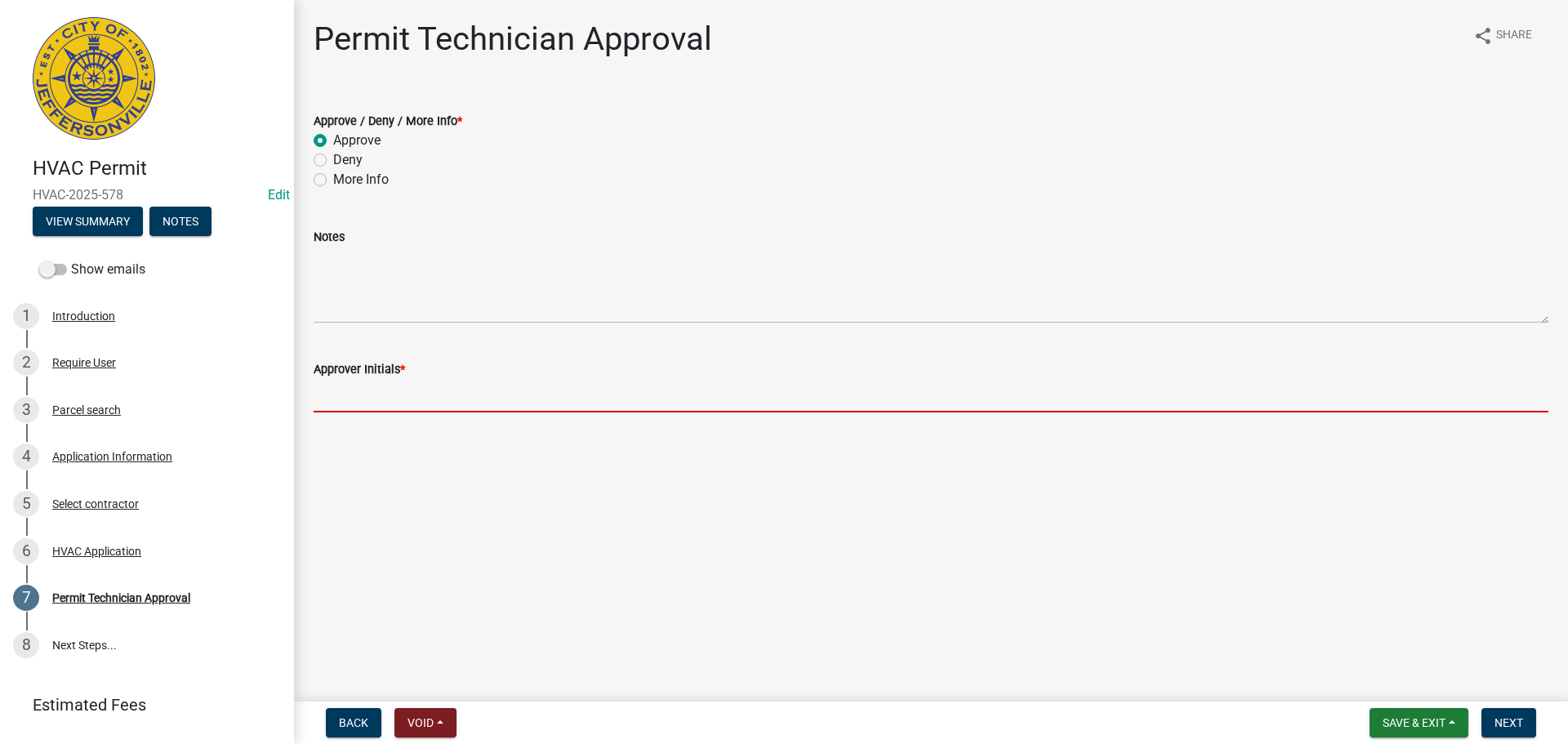
click at [398, 393] on input "Approver Initials *" at bounding box center [930, 396] width 1234 height 33
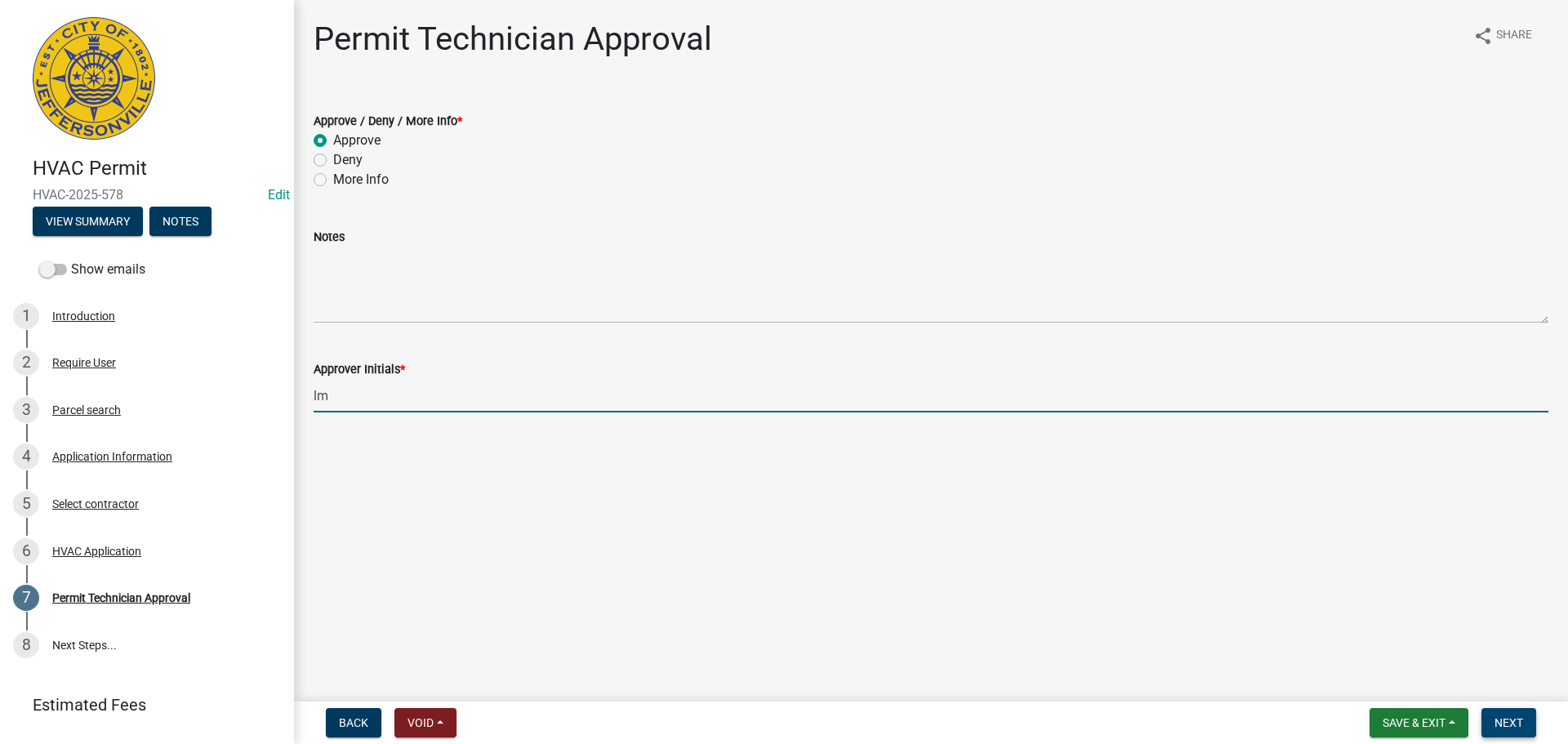
type input "lm"
click at [1506, 718] on span "Next" at bounding box center [1509, 723] width 28 height 13
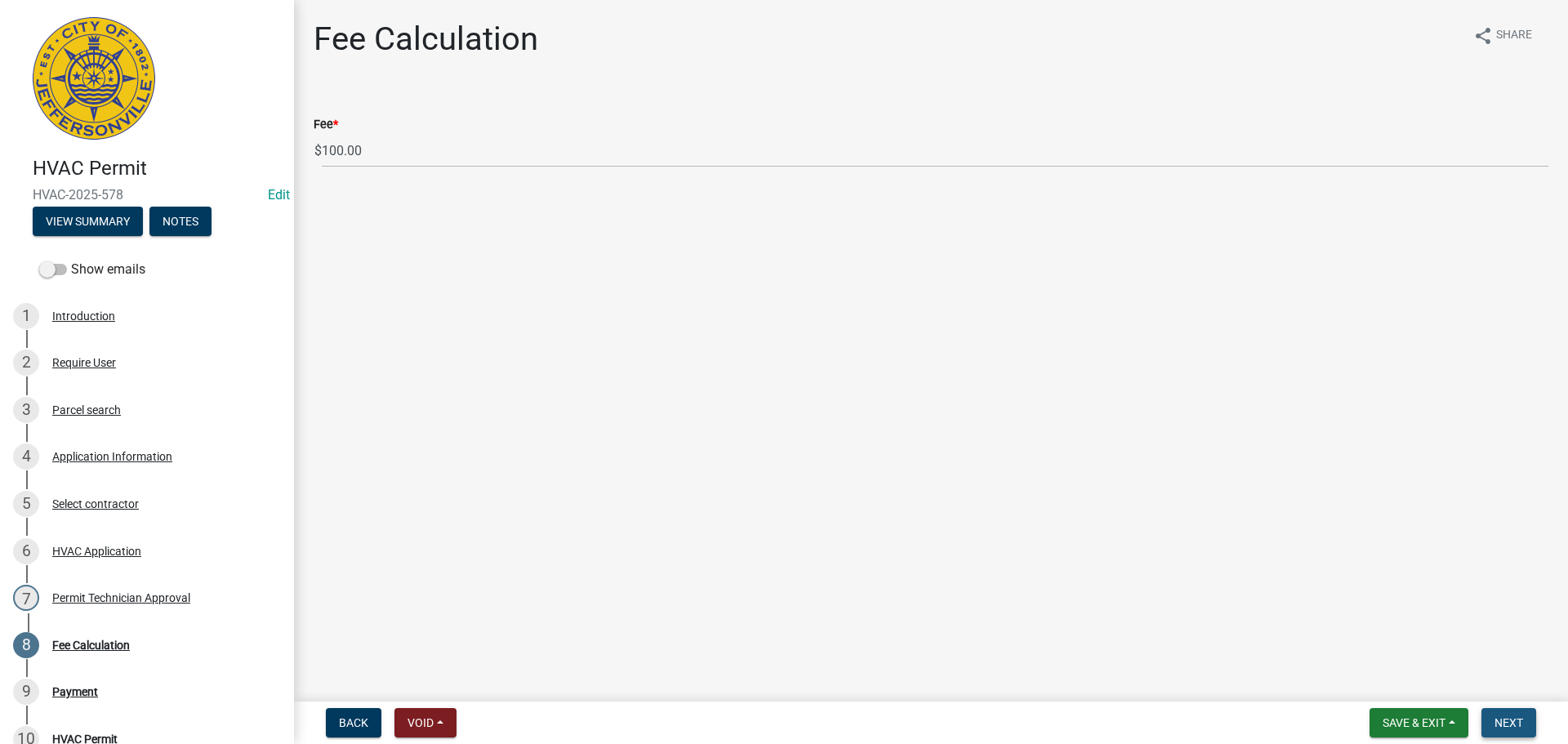
click at [1506, 718] on span "Next" at bounding box center [1509, 723] width 28 height 13
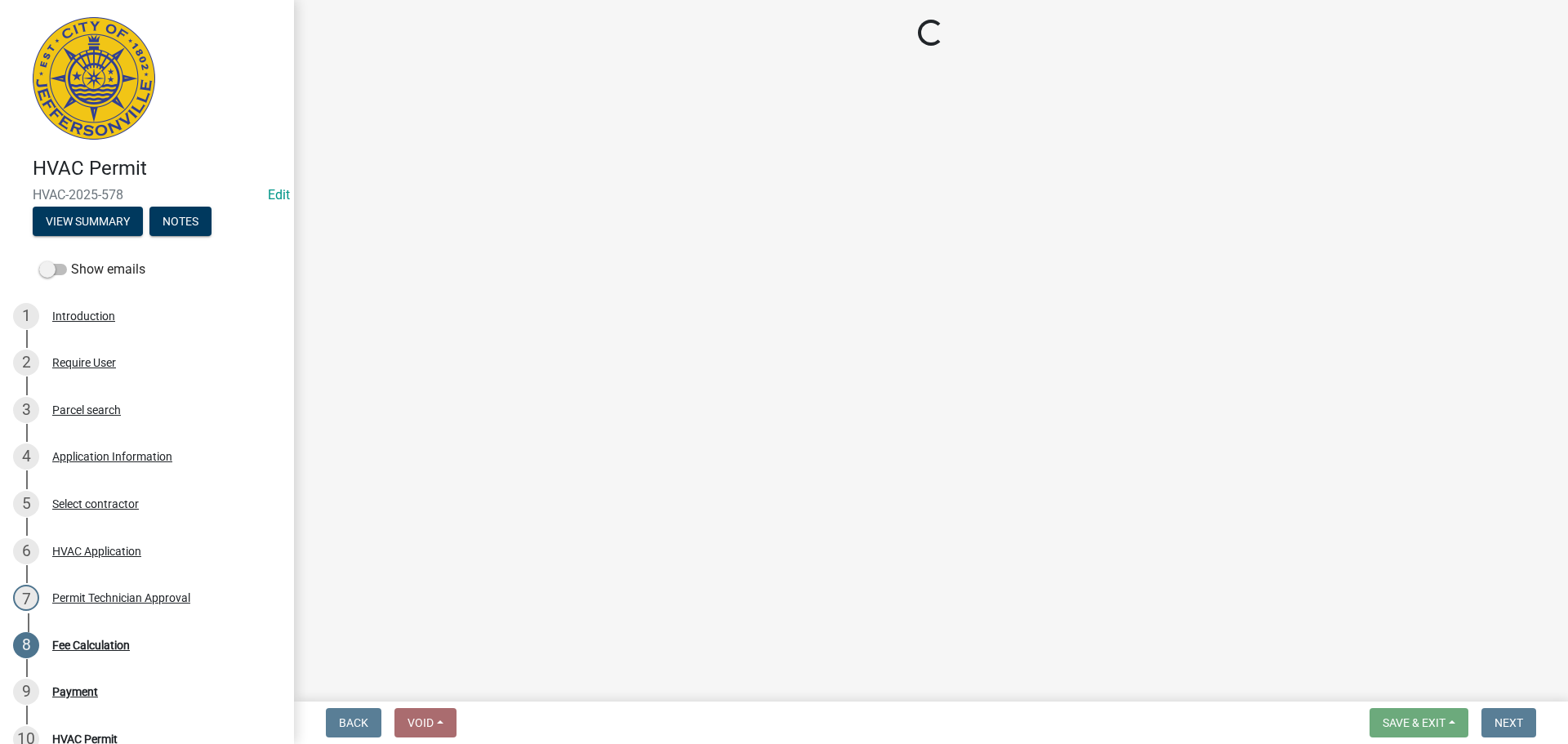
select select "3: 3"
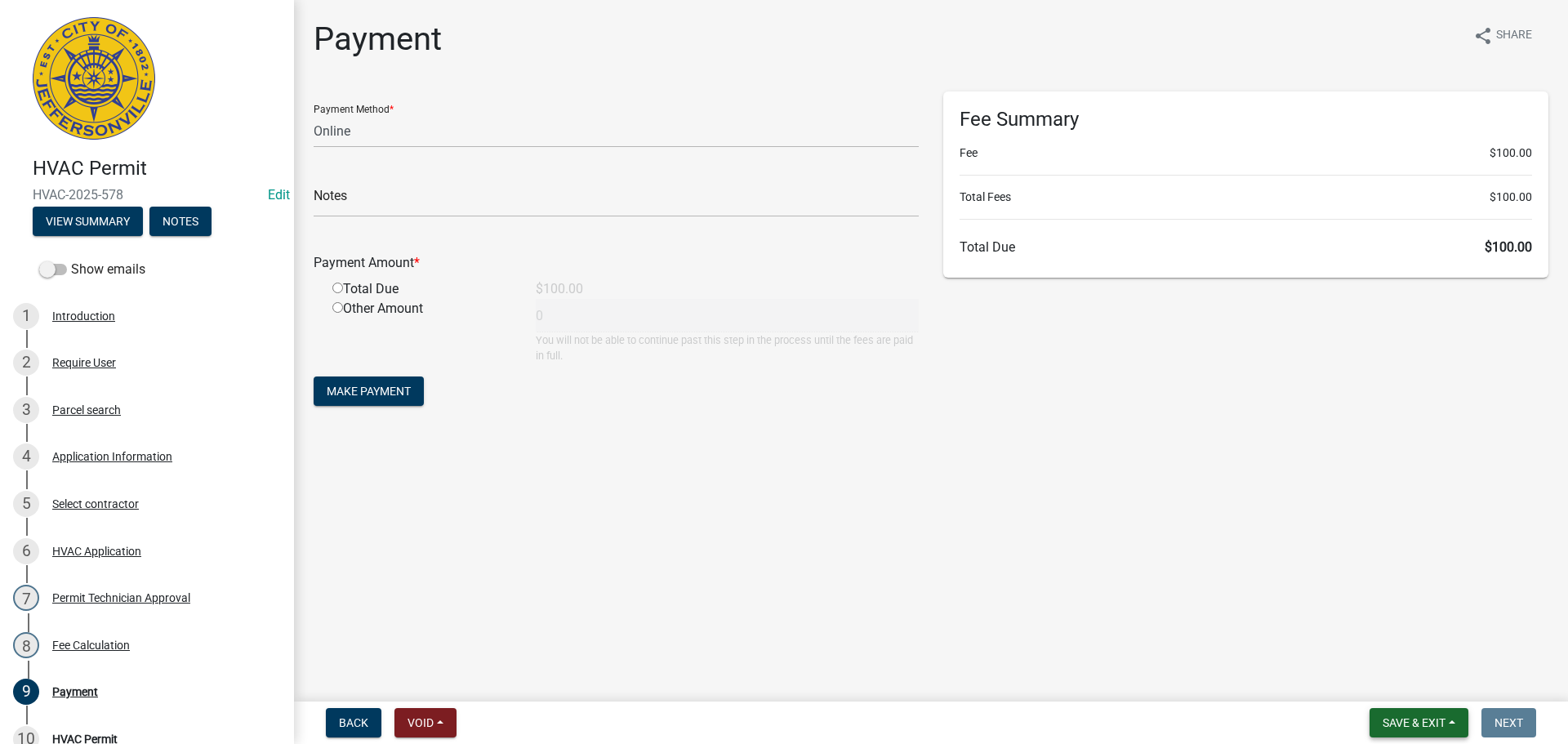
click at [1426, 716] on span "Save & Exit" at bounding box center [1413, 723] width 63 height 13
click at [1426, 688] on button "Save & Exit" at bounding box center [1402, 680] width 131 height 39
